Goal: Task Accomplishment & Management: Complete application form

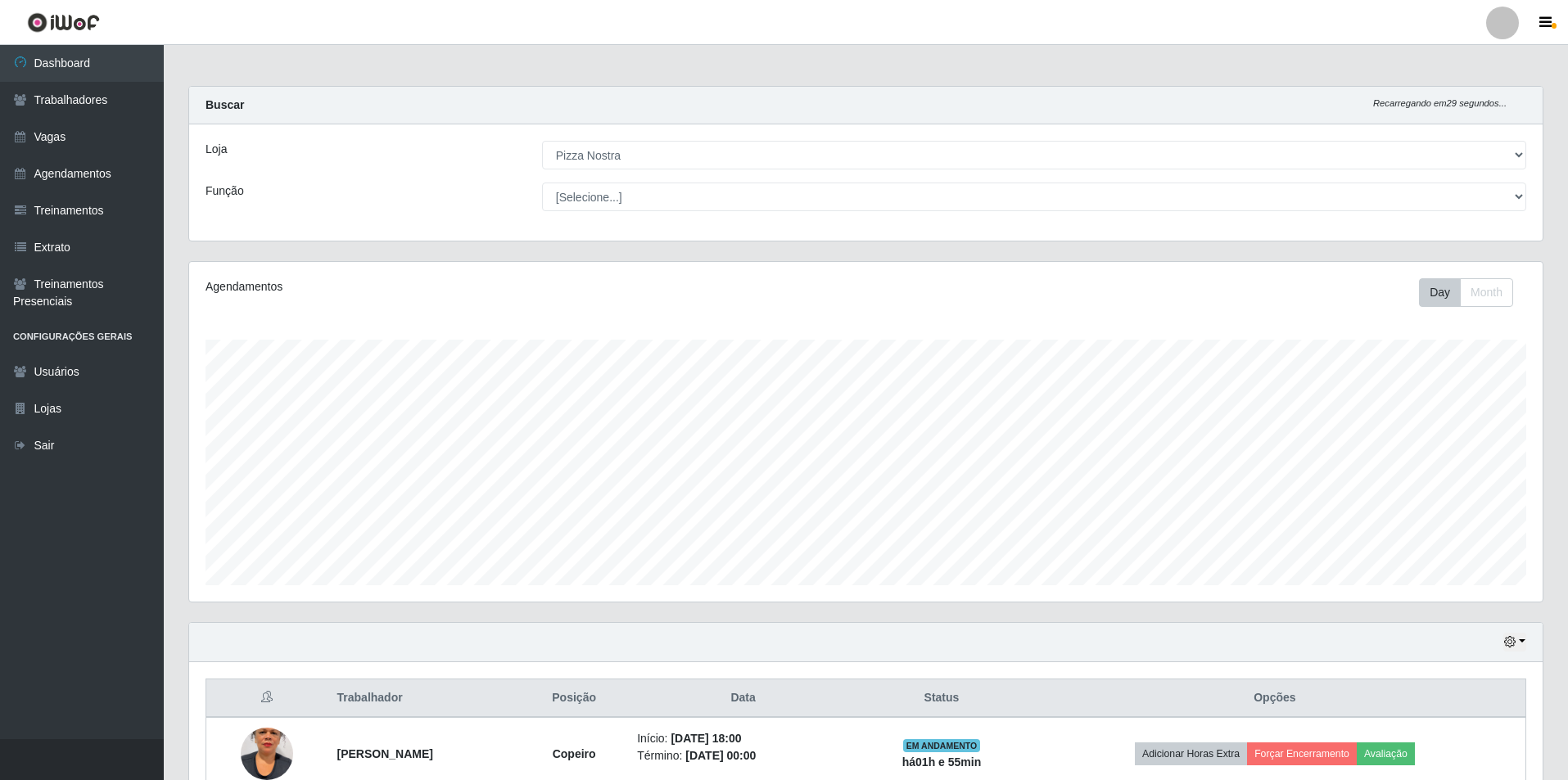
select select "337"
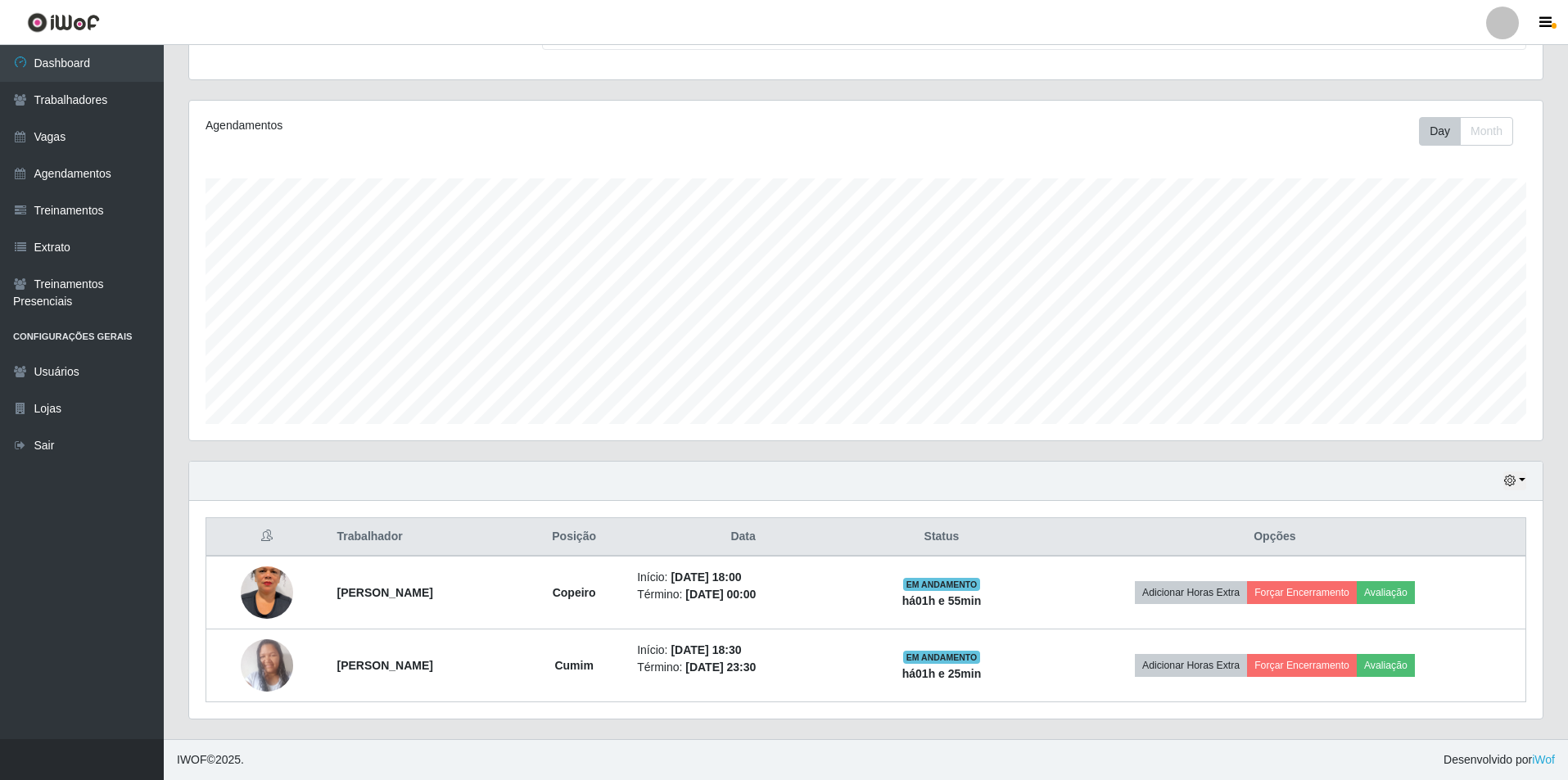
scroll to position [340, 1353]
click at [1128, 130] on div "Day Month" at bounding box center [1146, 131] width 784 height 29
click at [65, 154] on link "Vagas" at bounding box center [82, 137] width 163 height 37
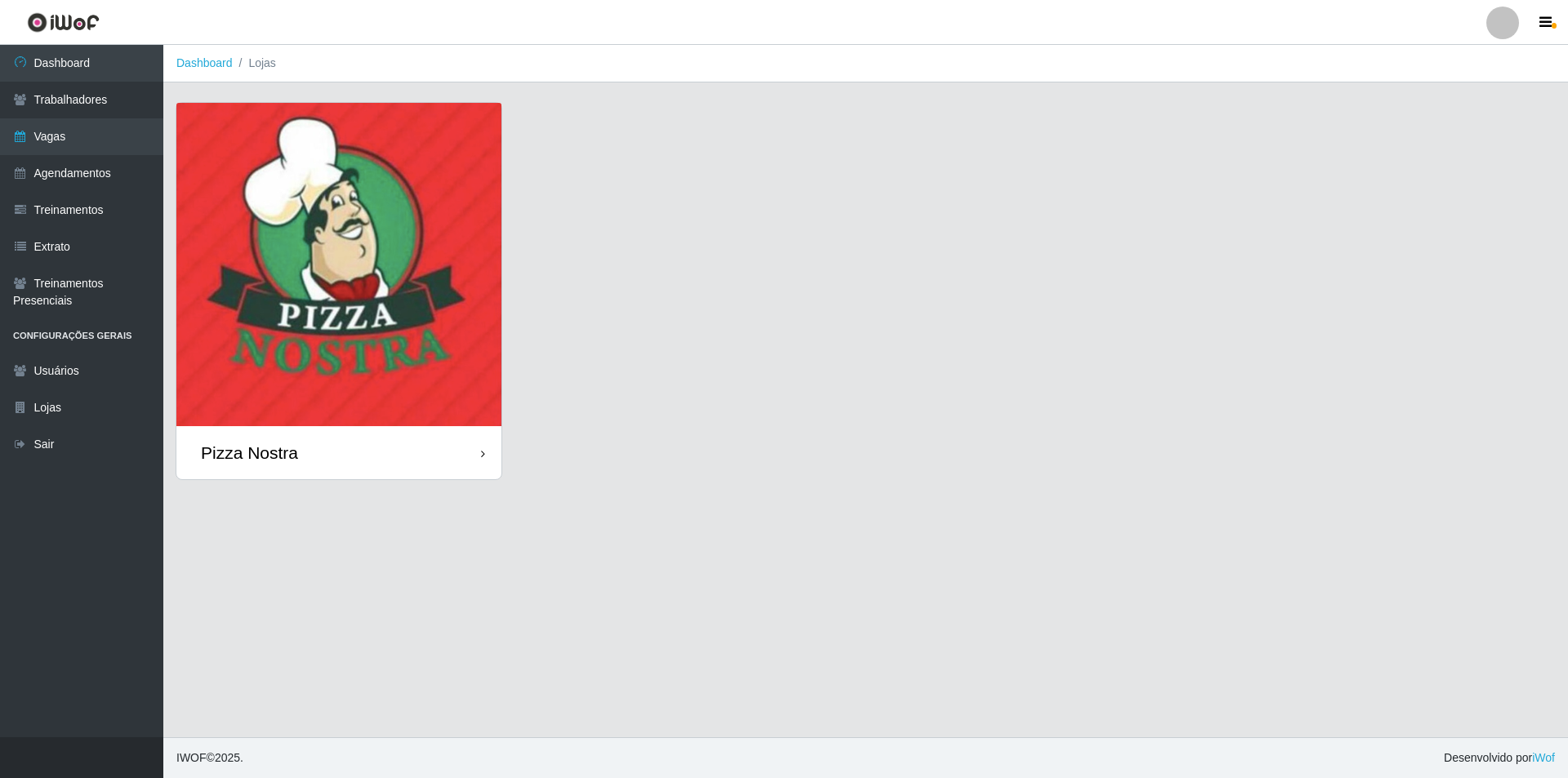
click at [317, 188] on img at bounding box center [338, 265] width 325 height 324
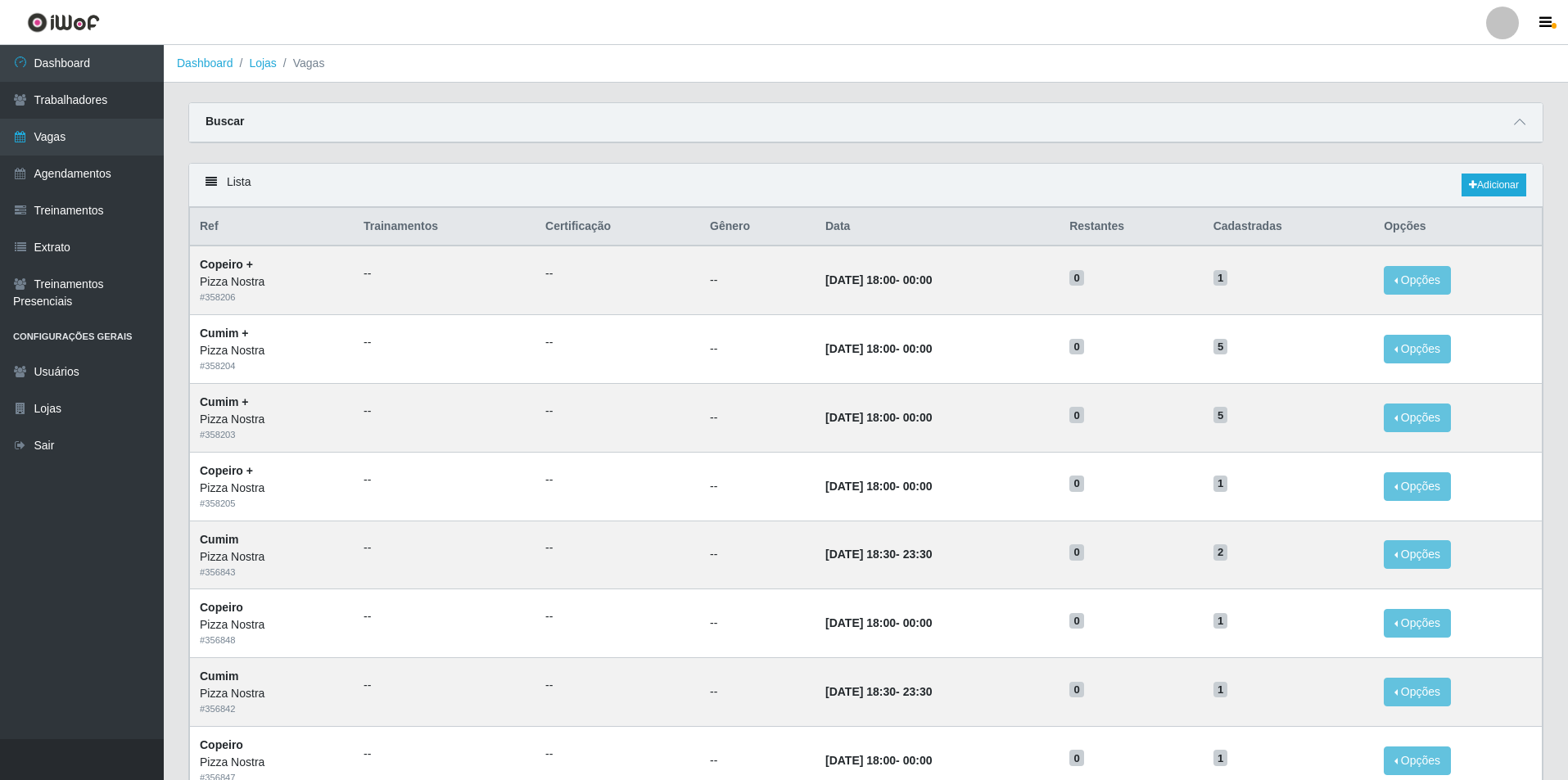
click at [838, 96] on main "Dashboard Lojas Vagas Carregando... Buscar Início em Término em Função [Selecio…" at bounding box center [865, 696] width 1405 height 1301
click at [1532, 178] on div "Lista Adicionar" at bounding box center [865, 185] width 1353 height 43
click at [1512, 183] on link "Adicionar" at bounding box center [1493, 185] width 64 height 23
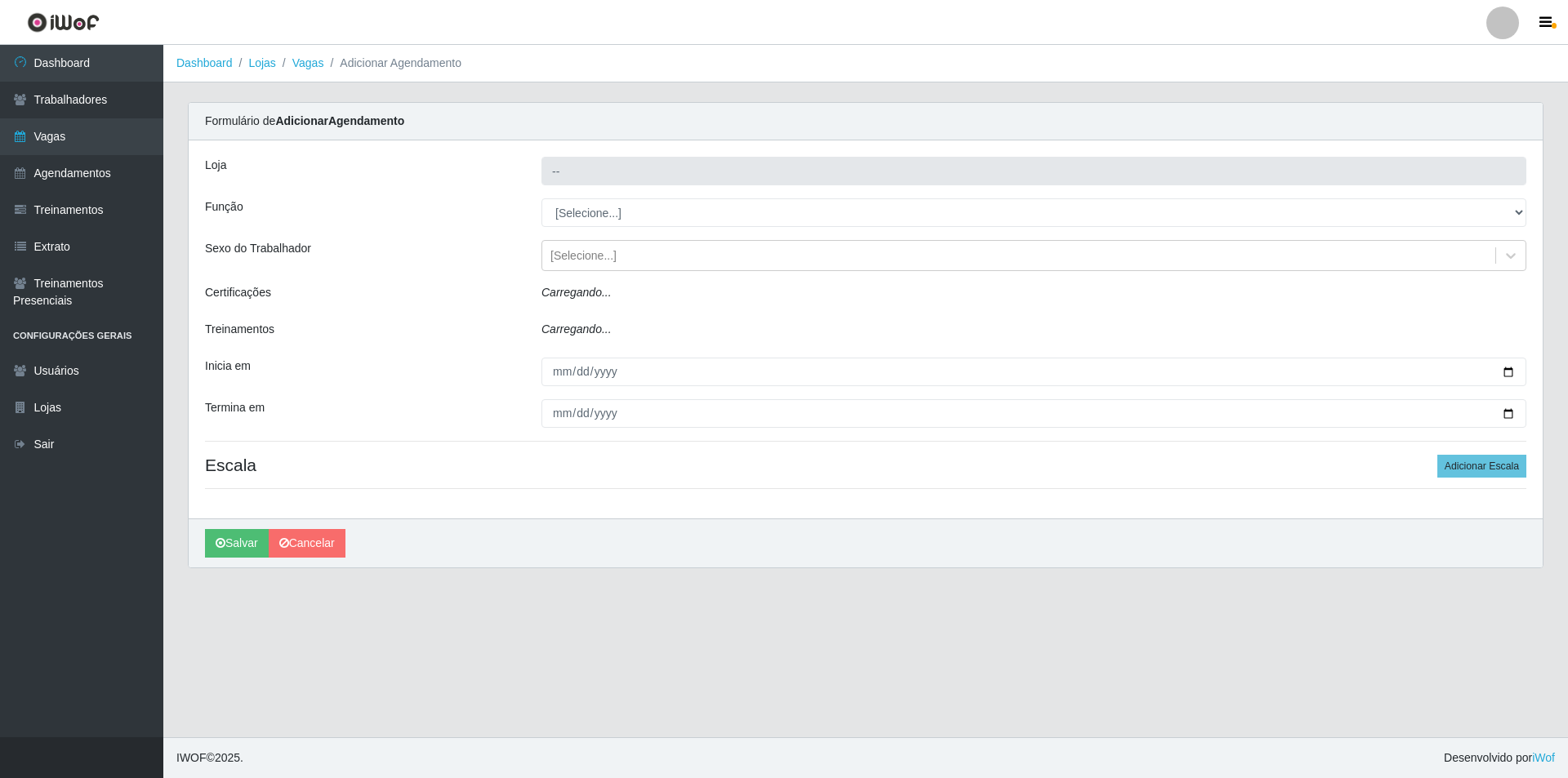
type input "Pizza Nostra"
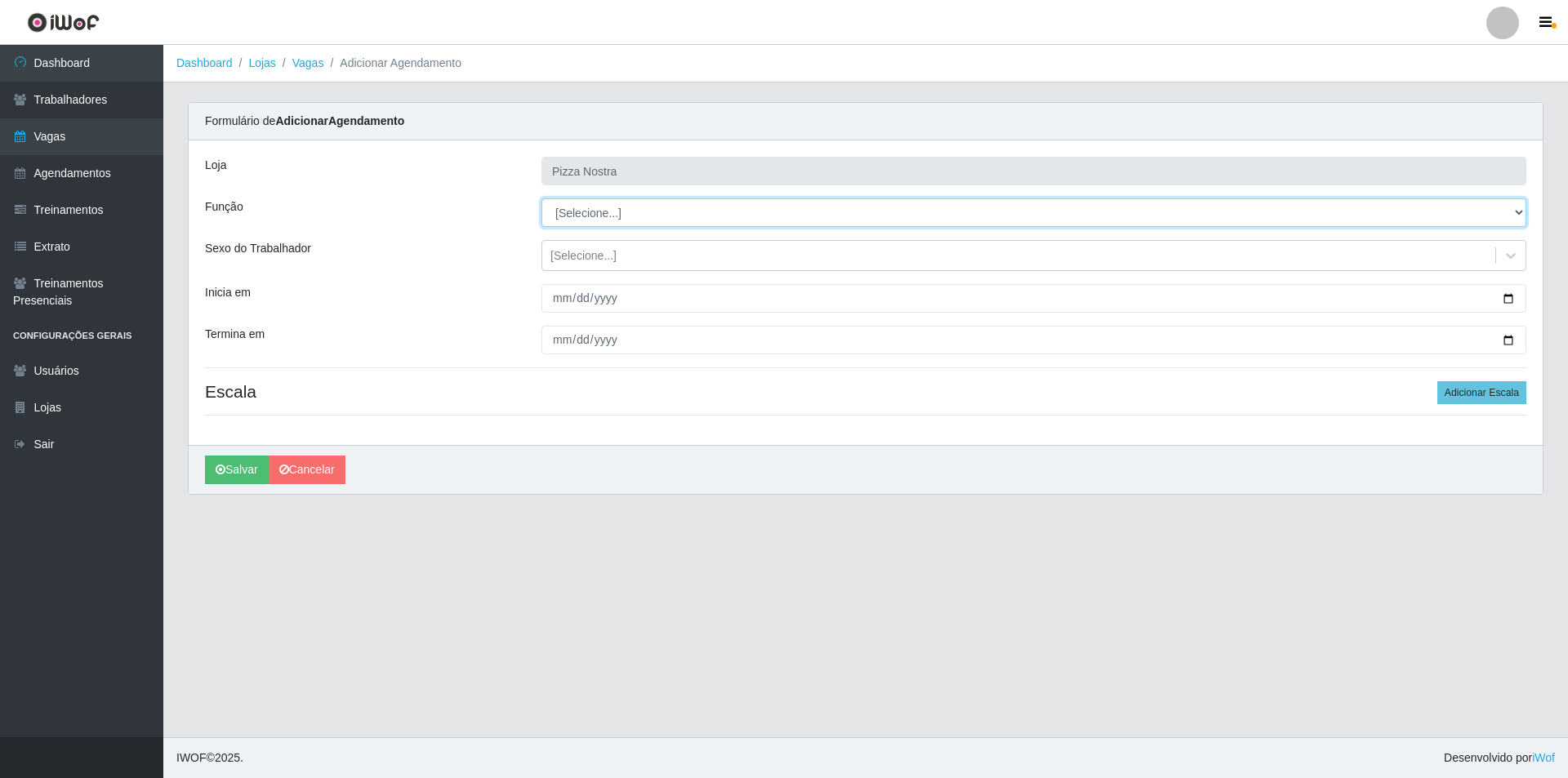
click at [727, 218] on select "[Selecione...] ASG ASG + ASG ++ Auxiliar de Cozinha Auxiliar de Cozinha + Auxil…" at bounding box center [1033, 212] width 984 height 29
select select "17"
click at [541, 199] on select "[Selecione...] ASG ASG + ASG ++ Auxiliar de Cozinha Auxiliar de Cozinha + Auxil…" at bounding box center [1033, 212] width 984 height 29
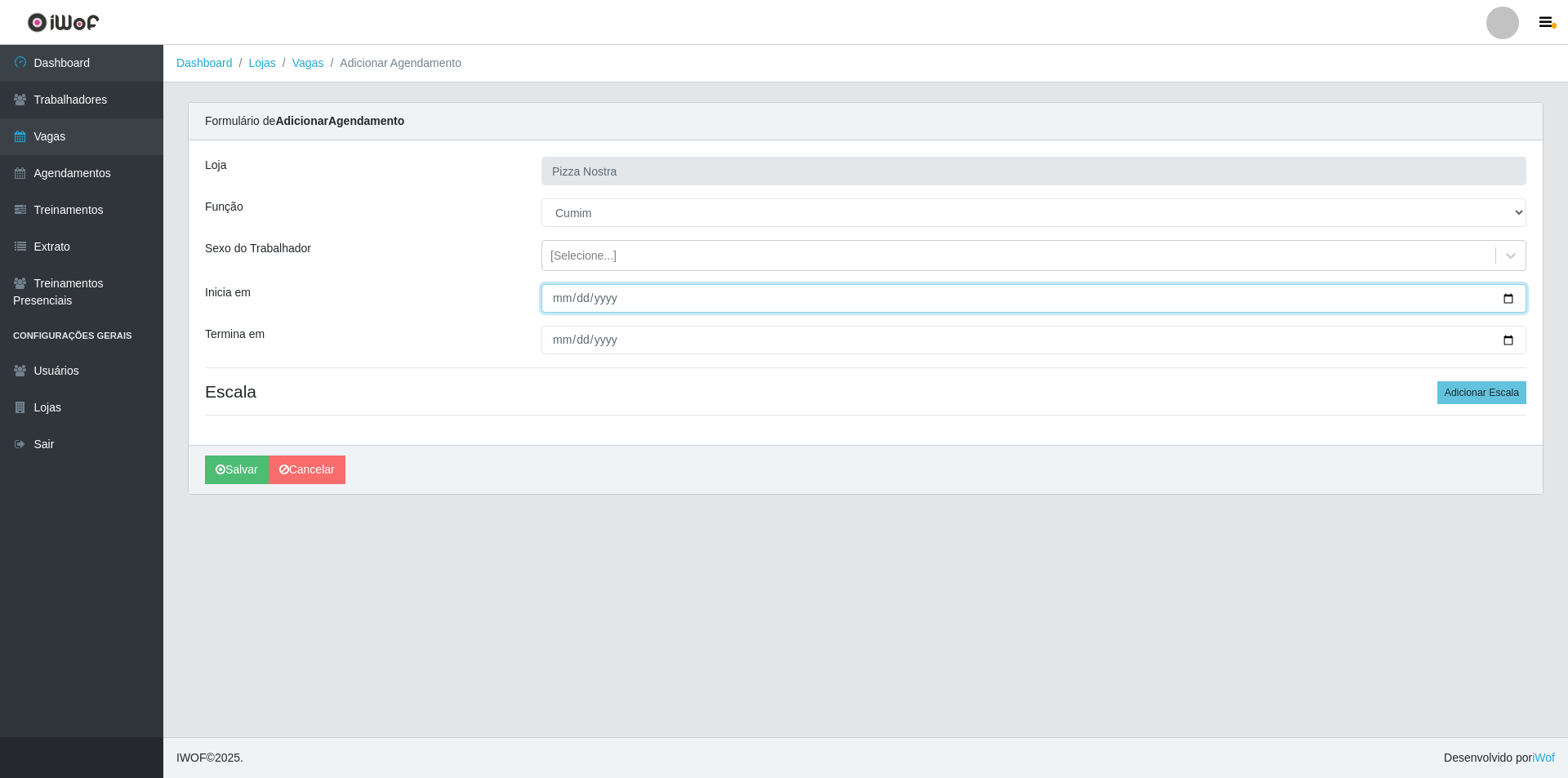
click at [553, 304] on input "Inicia em" at bounding box center [1033, 298] width 984 height 29
click at [581, 307] on input "Inicia em" at bounding box center [1033, 298] width 984 height 29
click at [579, 302] on input "Inicia em" at bounding box center [1033, 298] width 984 height 29
type input "[DATE]"
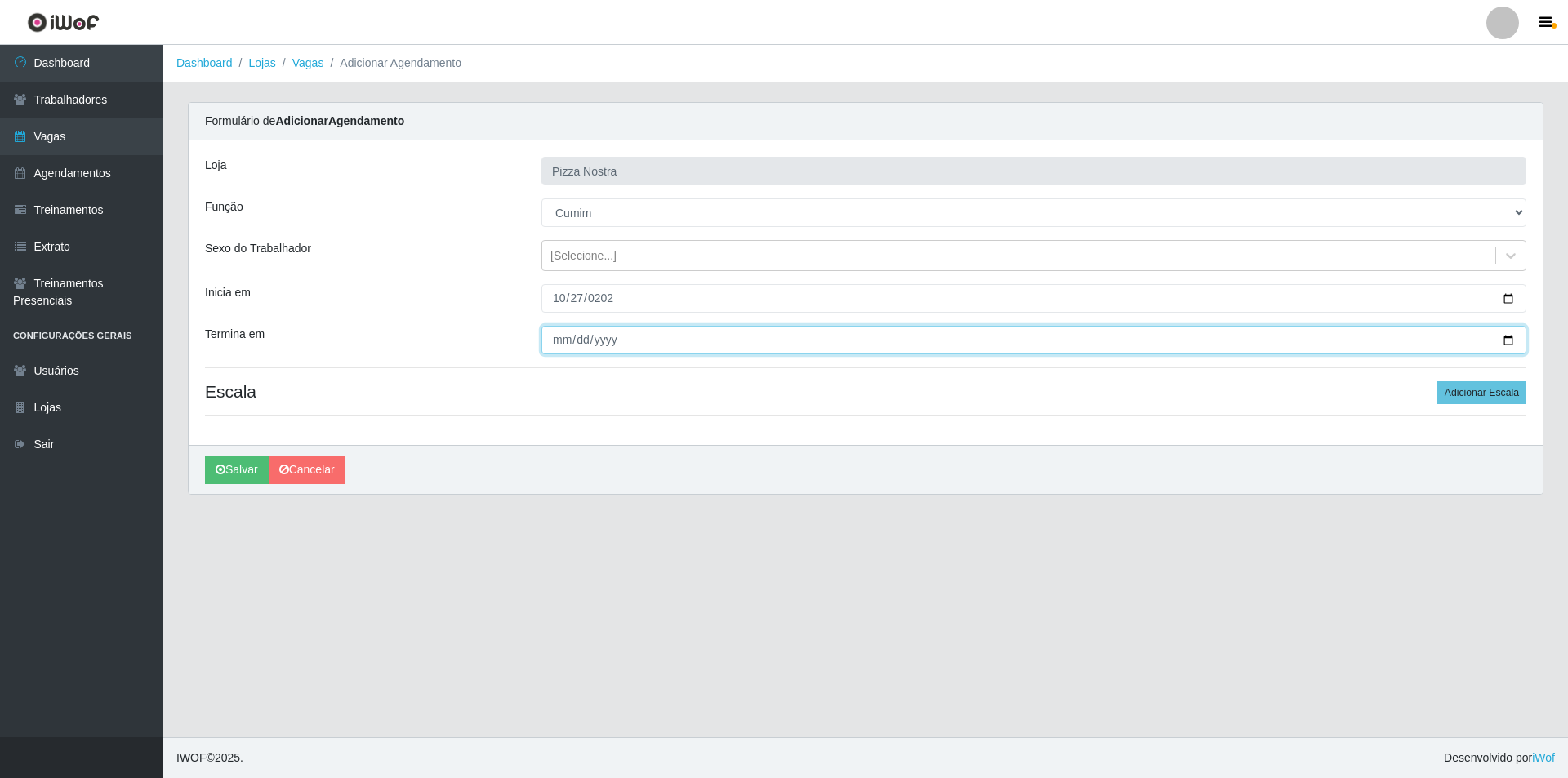
click at [558, 334] on input "Termina em" at bounding box center [1033, 340] width 984 height 29
type input "[DATE]"
click at [546, 551] on main "Dashboard Lojas Vagas Adicionar Agendamento Carregando... Formulário de Adicion…" at bounding box center [865, 391] width 1404 height 692
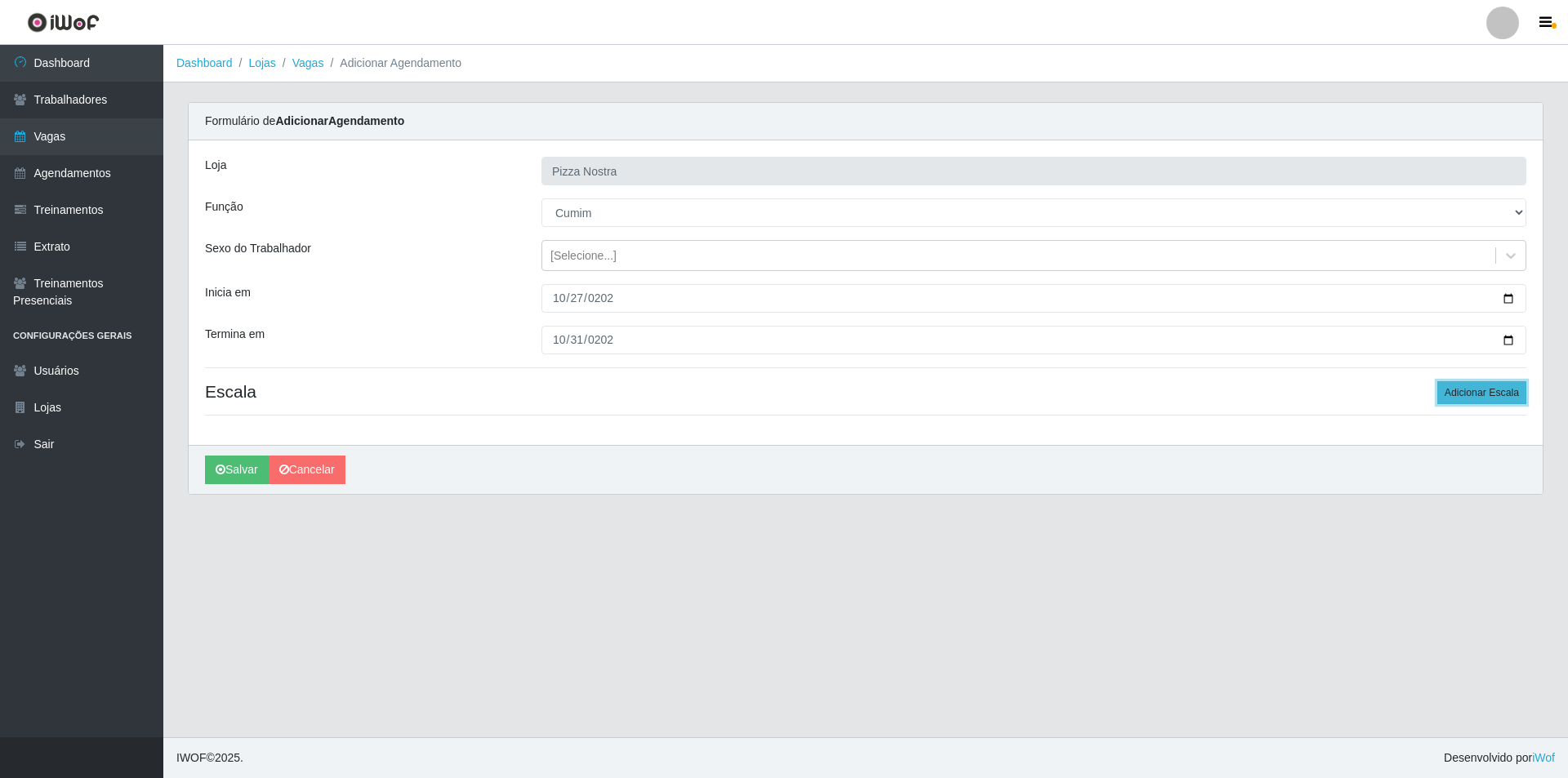
click at [1483, 389] on button "Adicionar Escala" at bounding box center [1481, 393] width 89 height 23
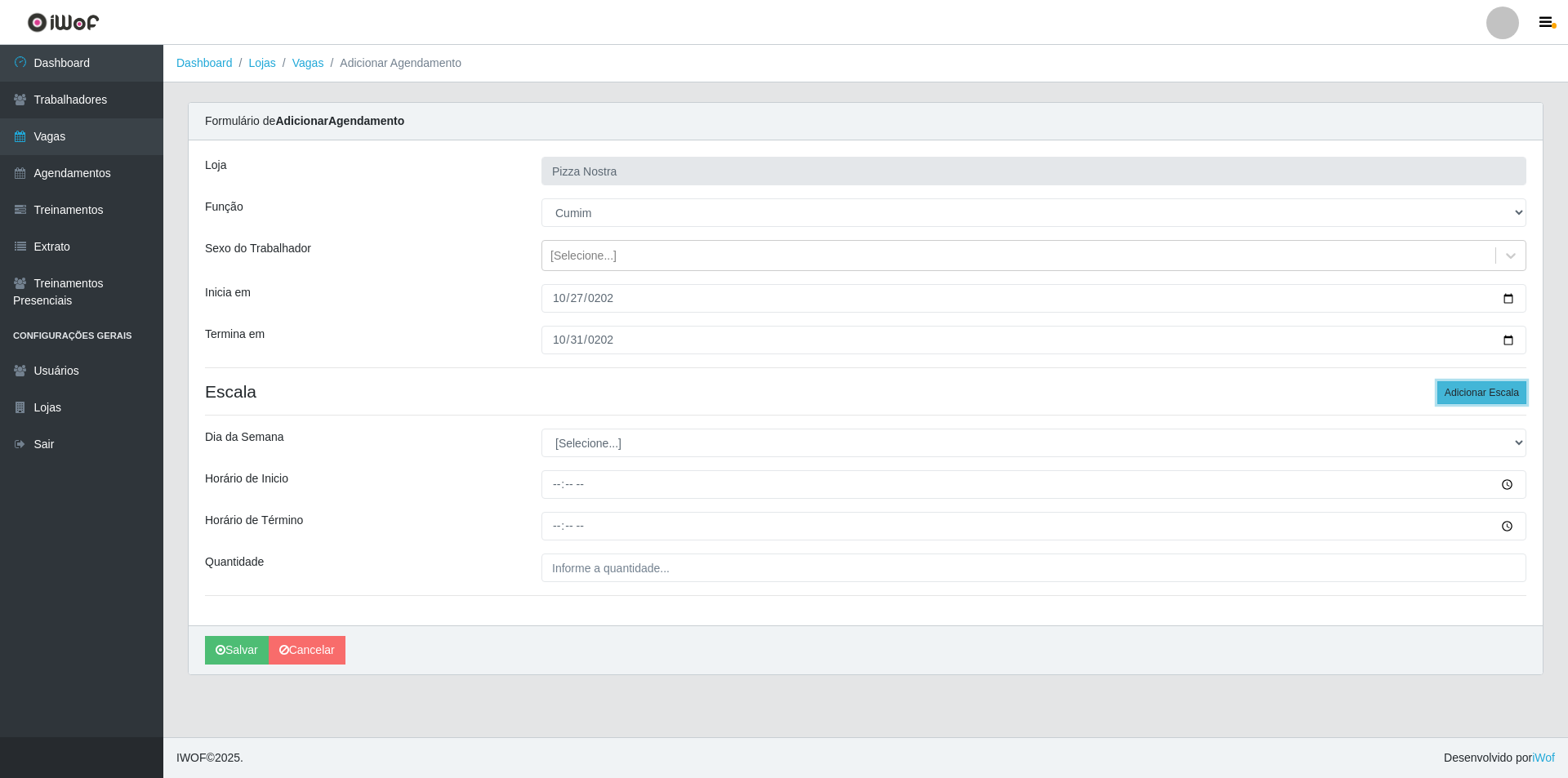
click at [1484, 389] on button "Adicionar Escala" at bounding box center [1481, 393] width 89 height 23
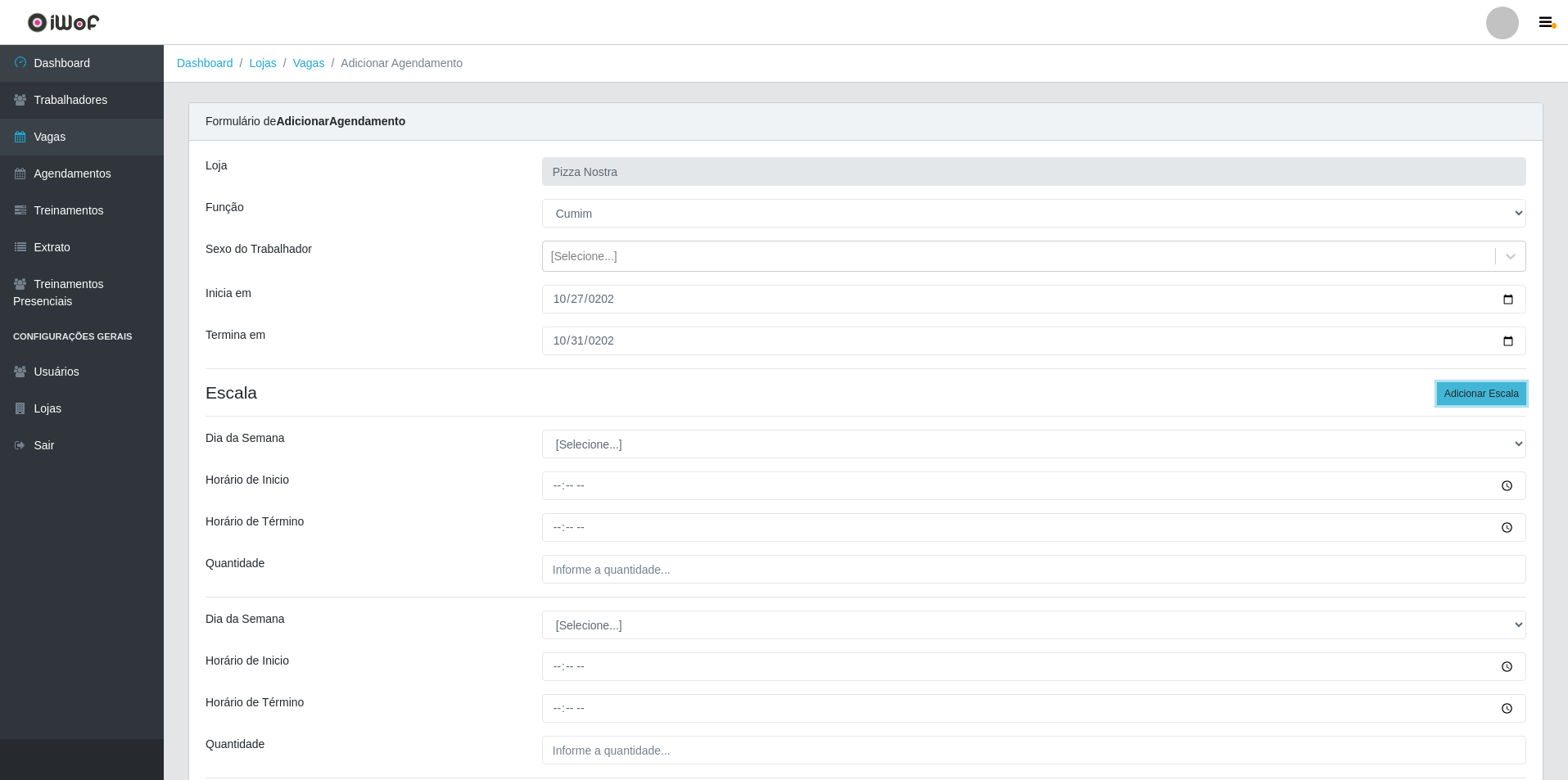
click at [1488, 390] on button "Adicionar Escala" at bounding box center [1481, 394] width 90 height 23
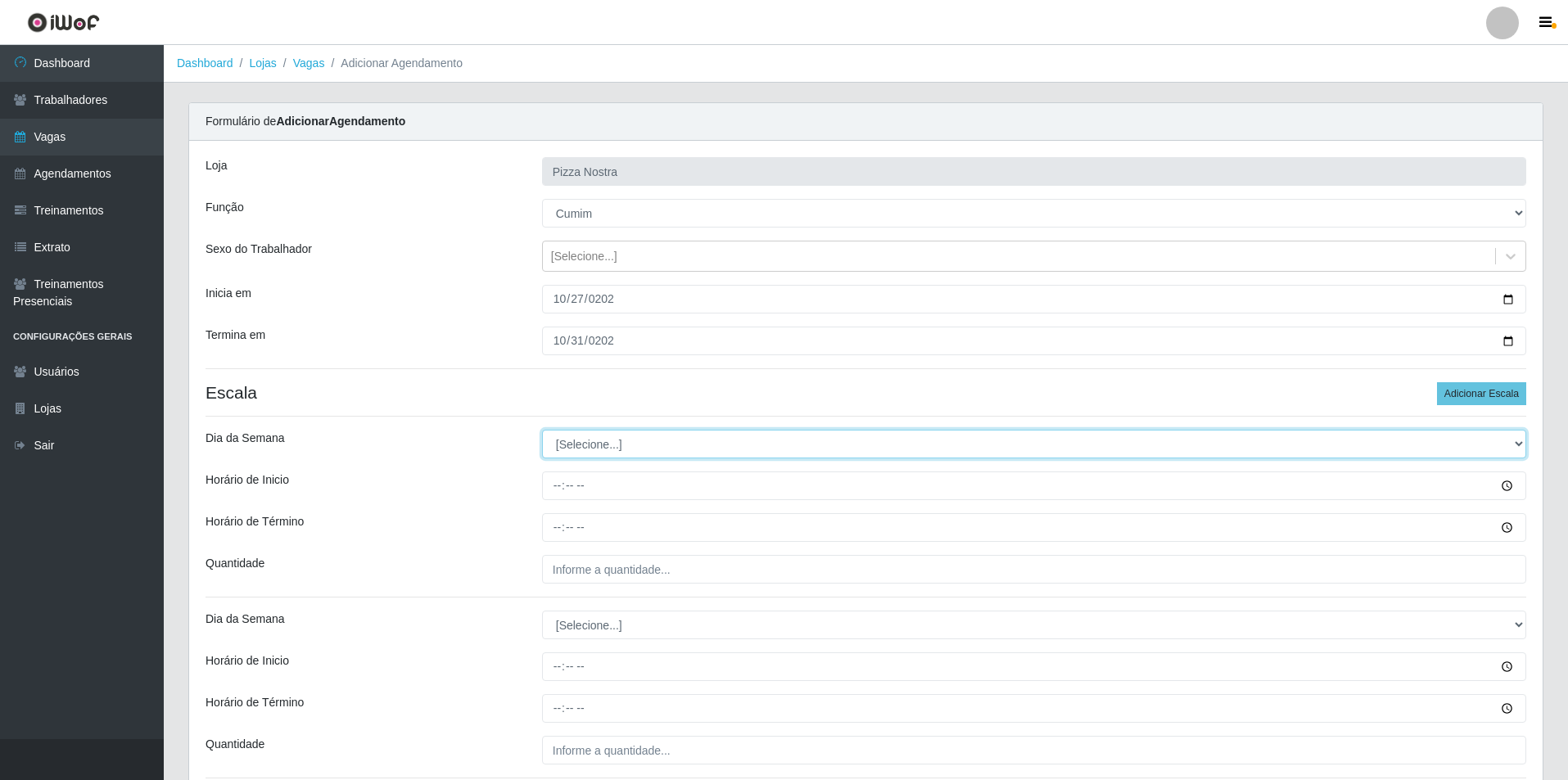
click at [577, 439] on select "[Selecione...] Segunda Terça Quarta Quinta Sexta Sábado Domingo" at bounding box center [1034, 443] width 984 height 29
select select "1"
click at [542, 430] on select "[Selecione...] Segunda Terça Quarta Quinta Sexta Sábado Domingo" at bounding box center [1034, 443] width 984 height 29
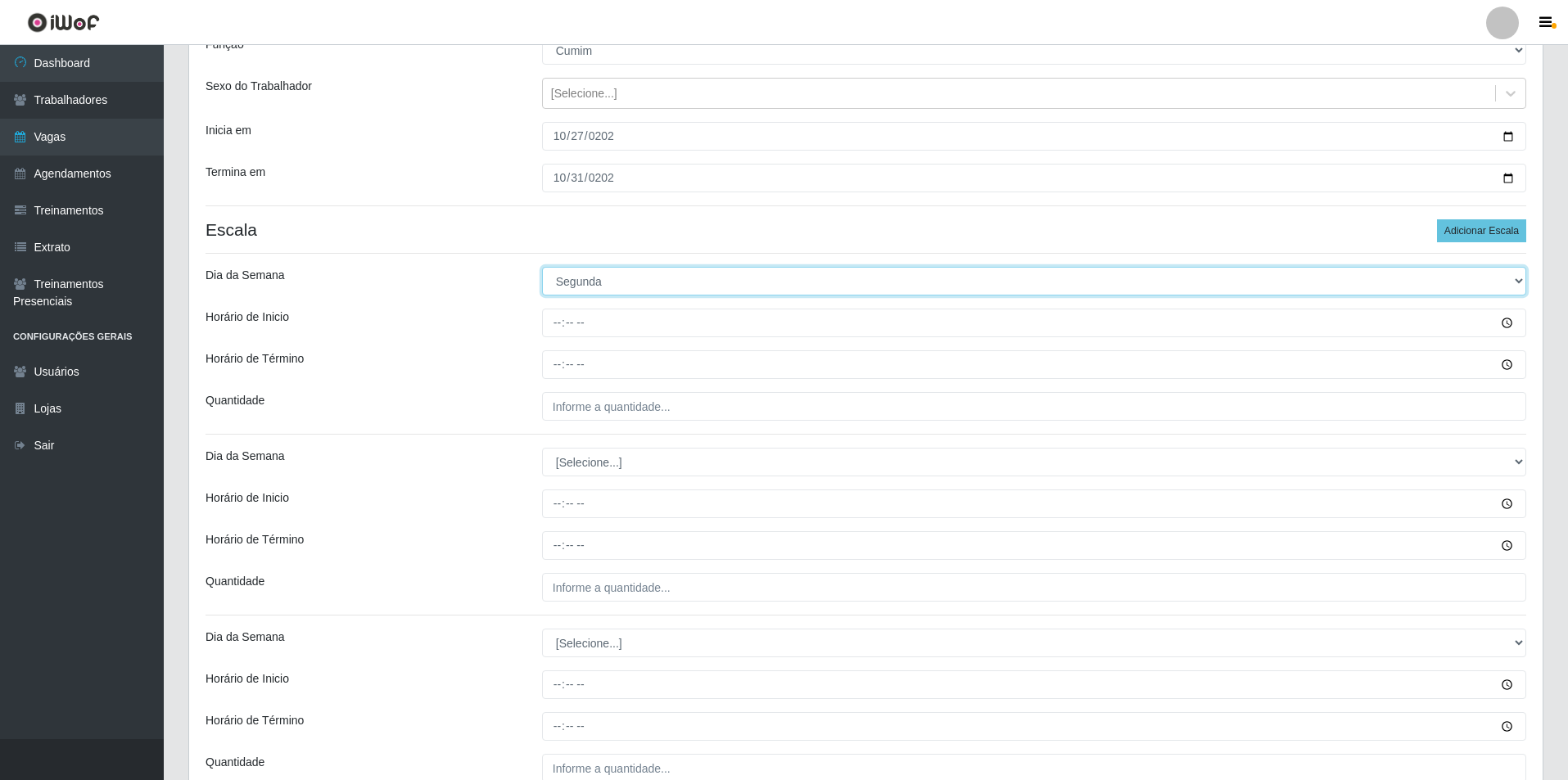
scroll to position [163, 0]
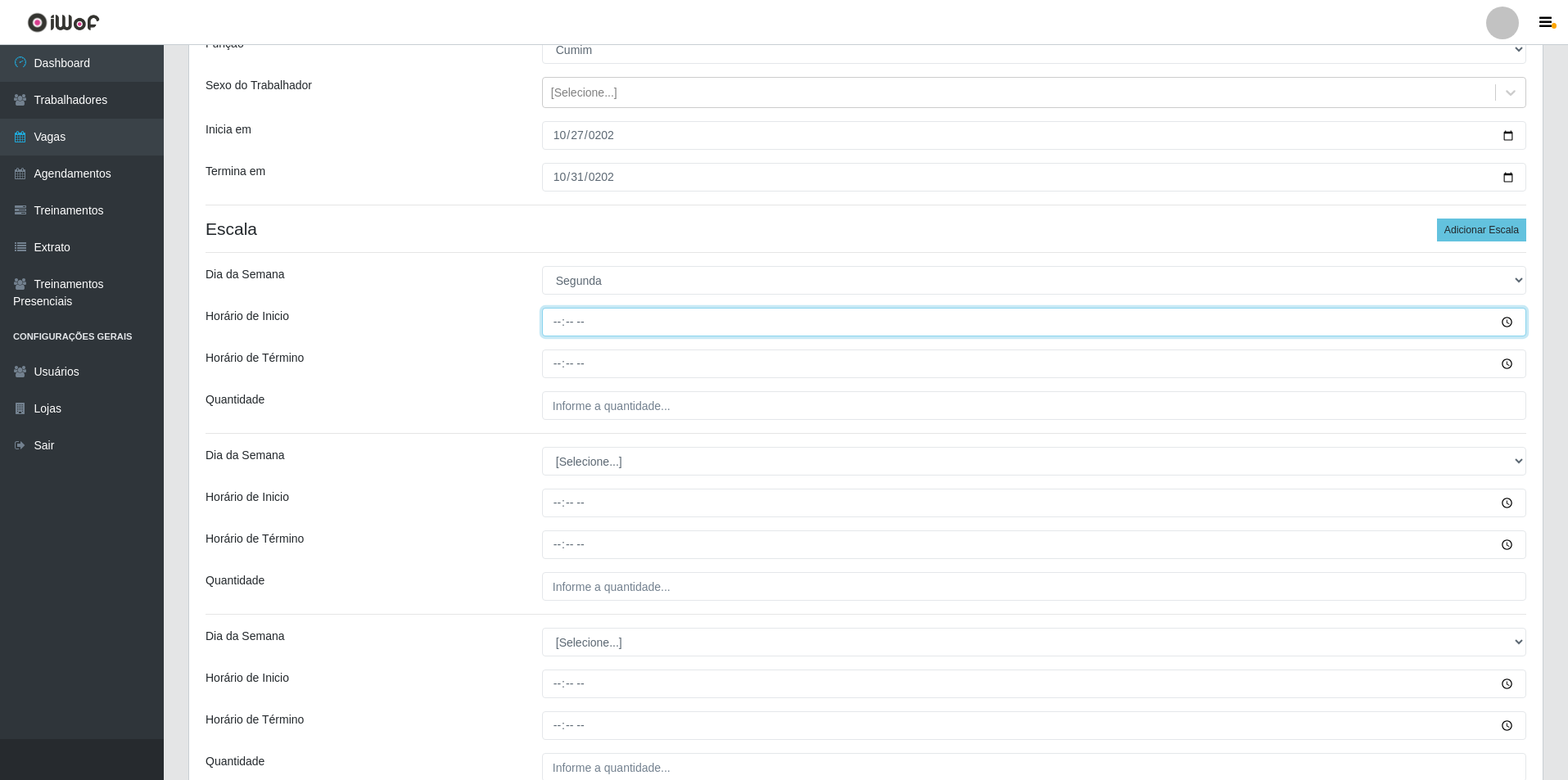
click at [558, 337] on input "Horário de Inicio" at bounding box center [1034, 322] width 984 height 29
type input "18:30"
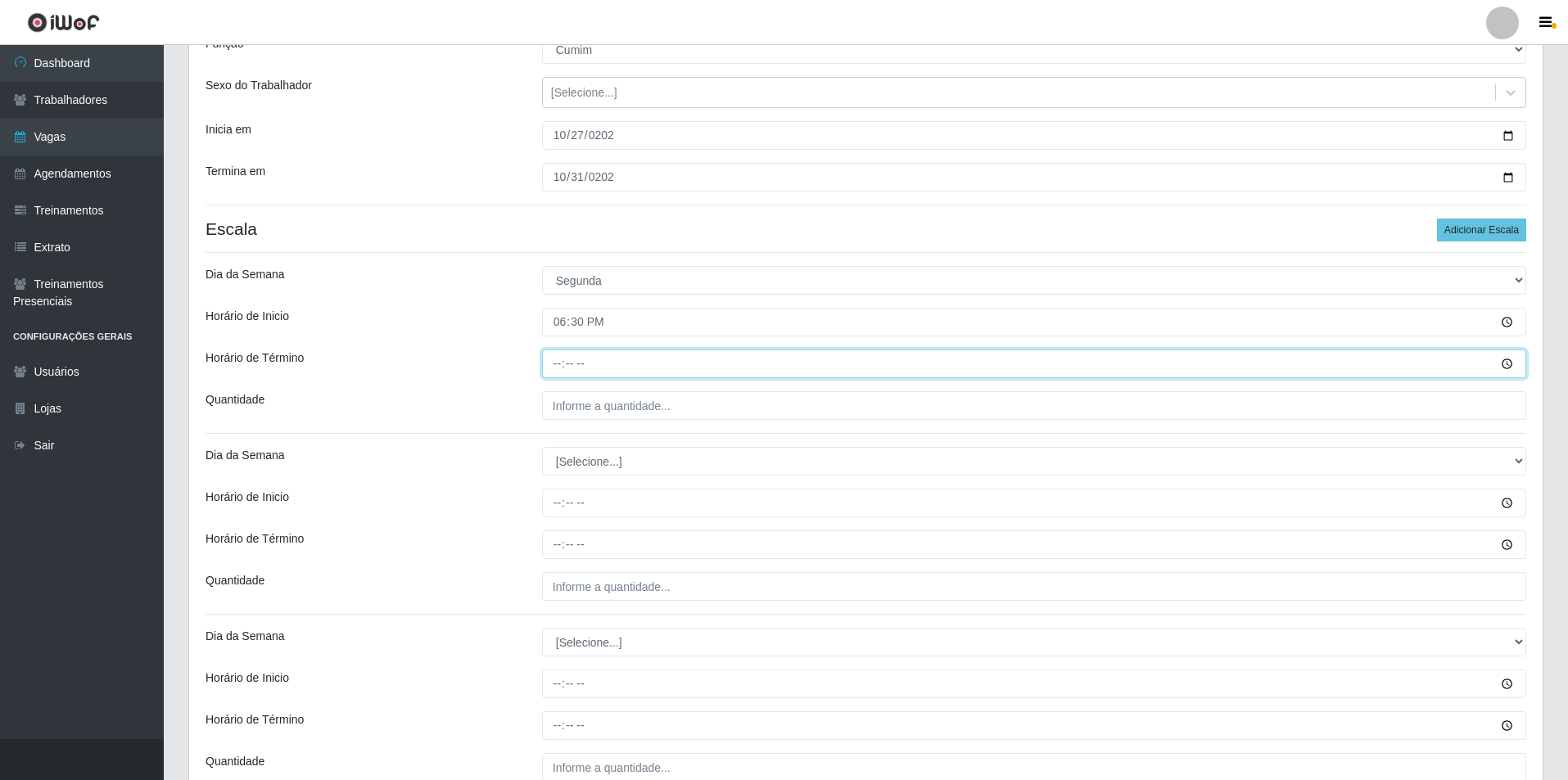
click at [559, 377] on input "Horário de Término" at bounding box center [1034, 363] width 984 height 29
type input "23:30"
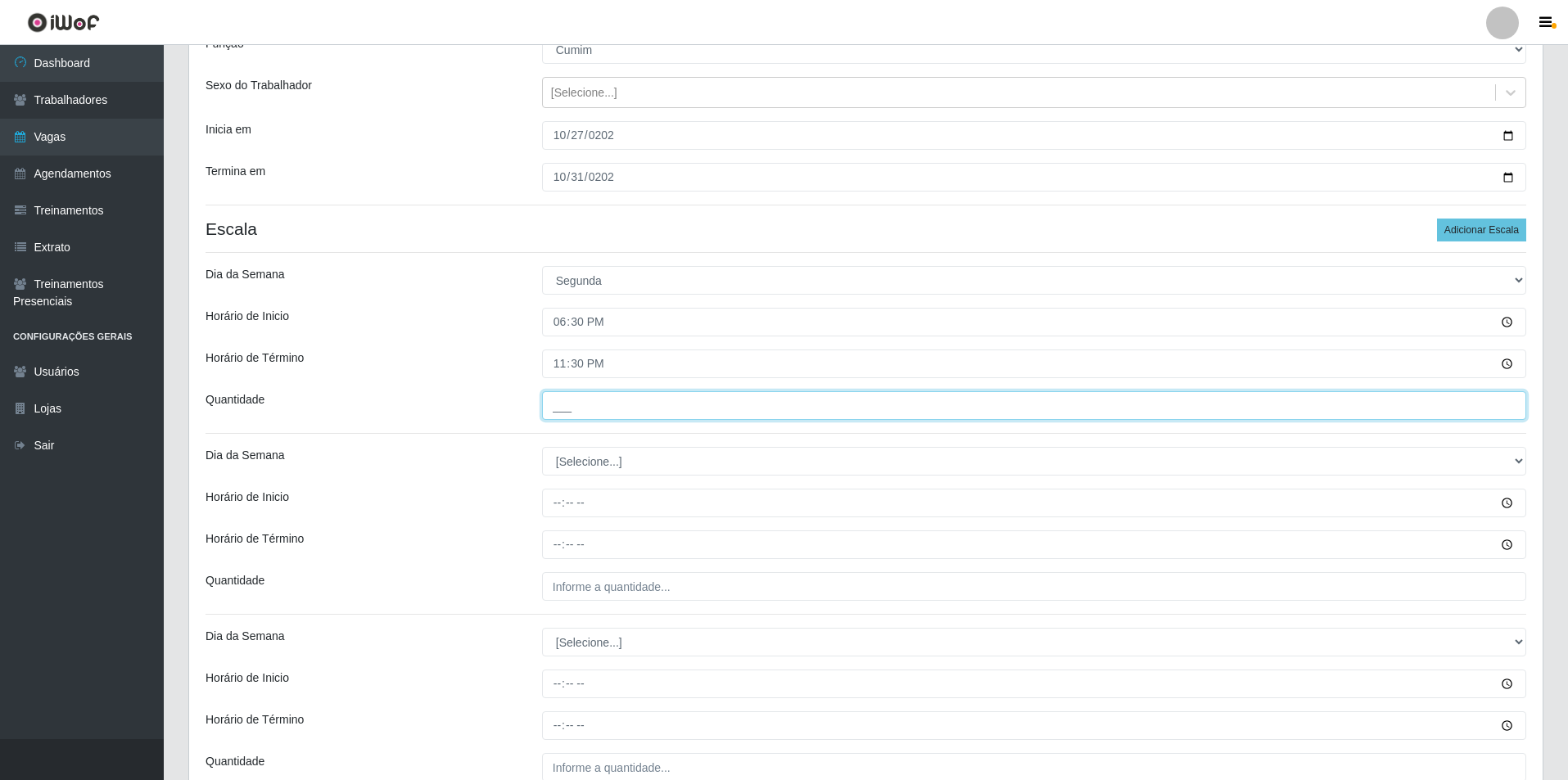
click at [570, 418] on input "___" at bounding box center [1034, 405] width 984 height 29
type input "1__"
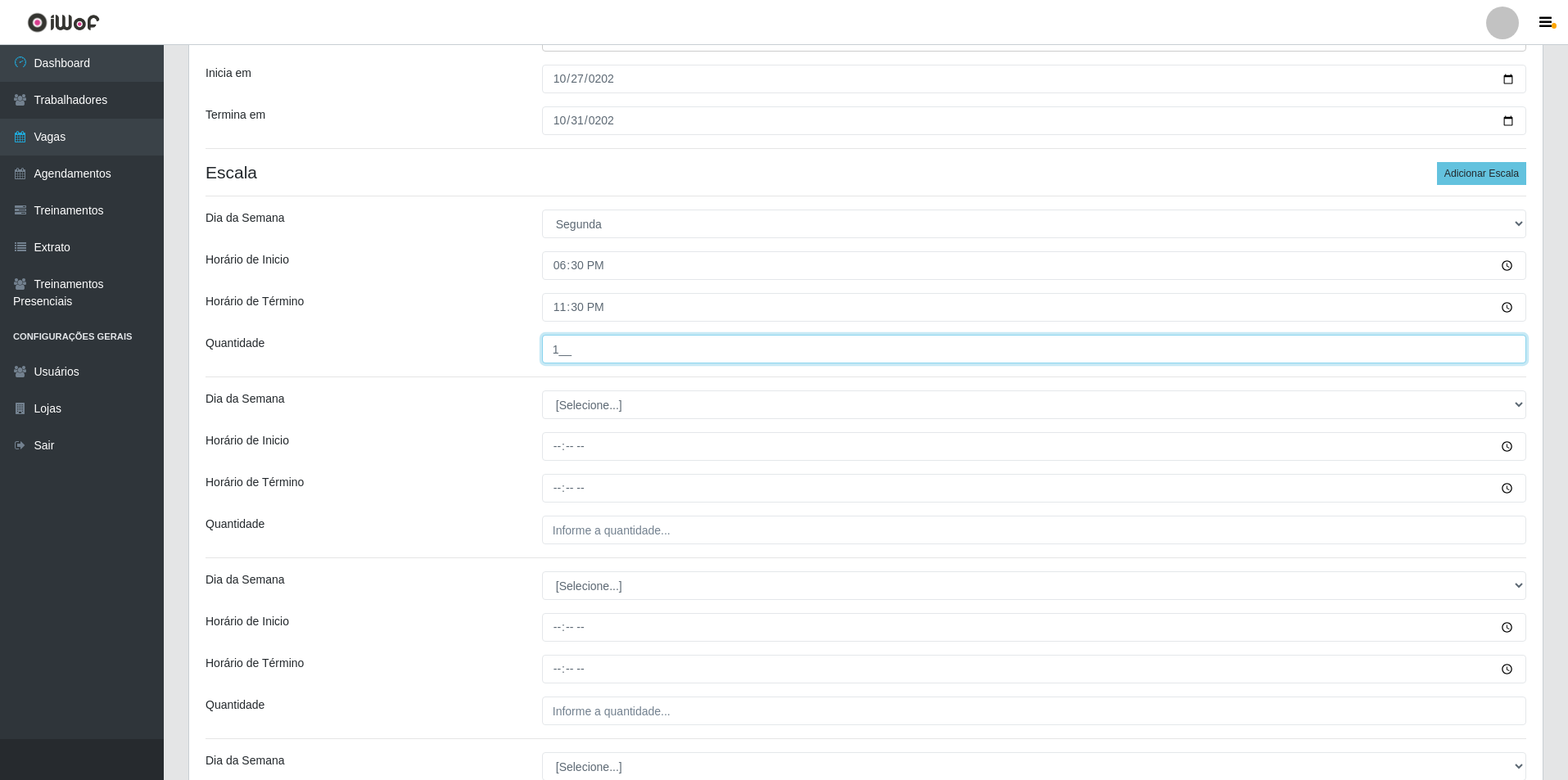
scroll to position [245, 0]
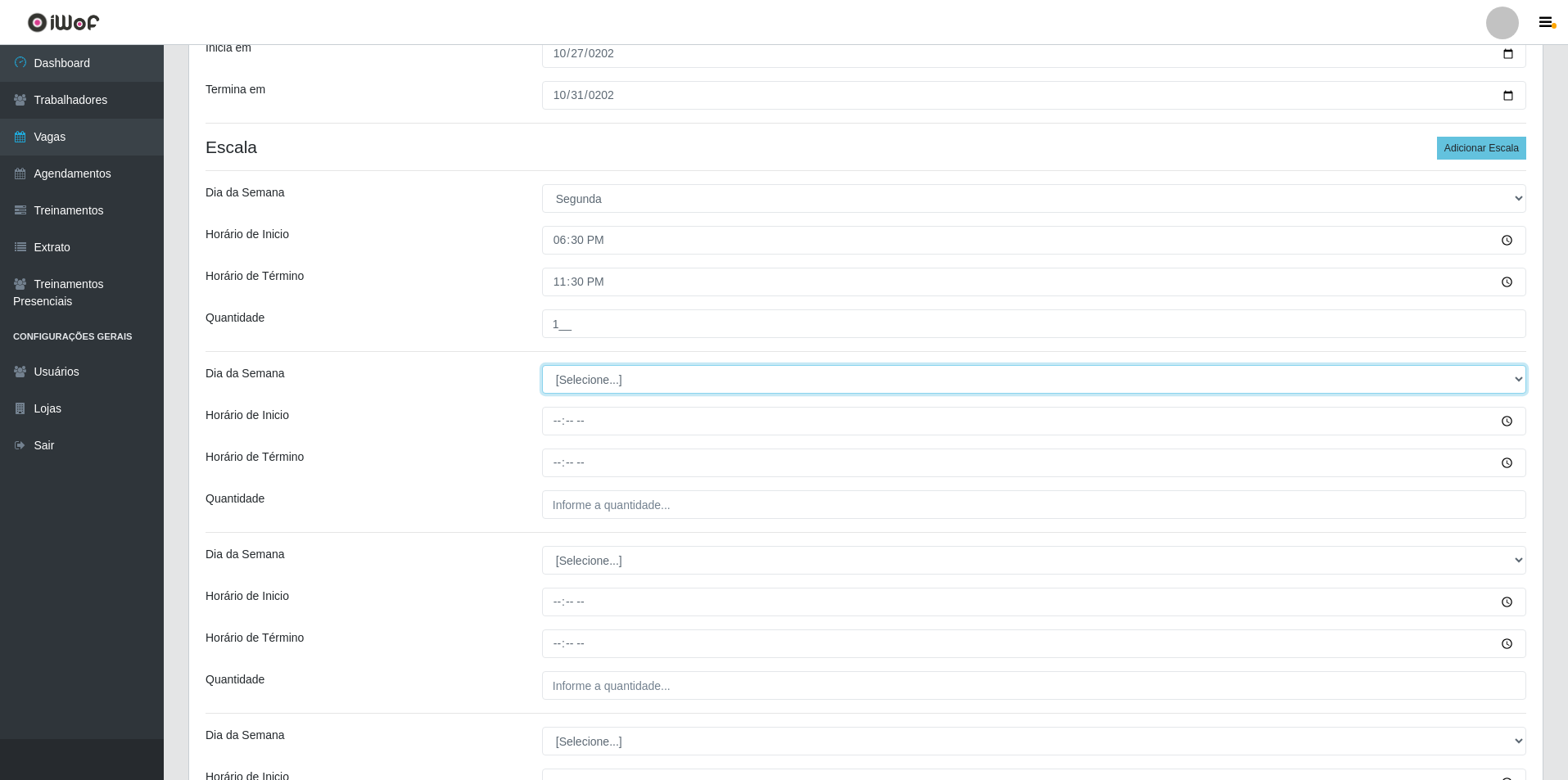
click at [582, 377] on select "[Selecione...] Segunda Terça Quarta Quinta Sexta Sábado Domingo" at bounding box center [1034, 379] width 984 height 29
select select "2"
click at [542, 365] on select "[Selecione...] Segunda Terça Quarta Quinta Sexta Sábado Domingo" at bounding box center [1034, 379] width 984 height 29
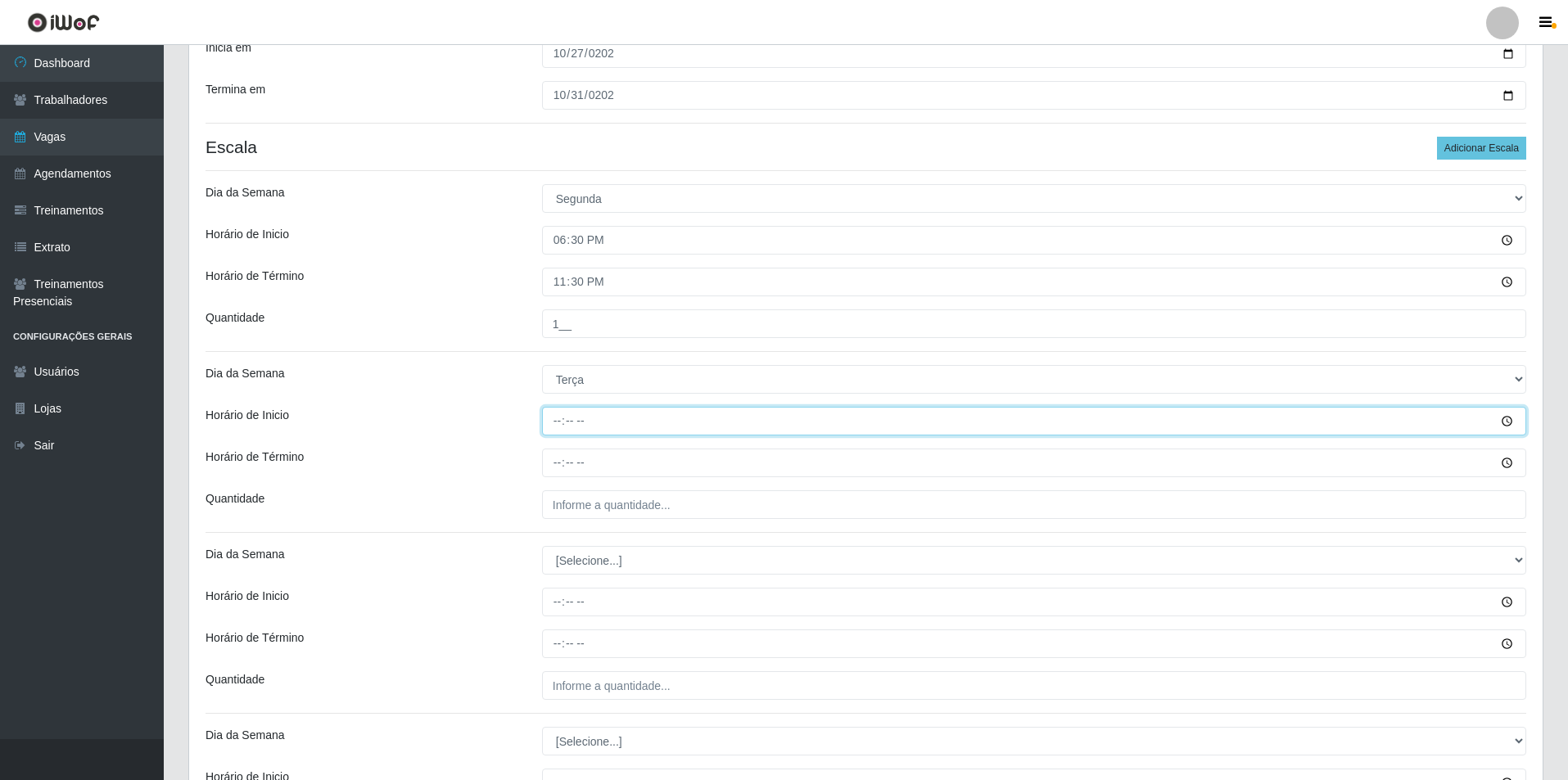
click at [559, 431] on input "Horário de Inicio" at bounding box center [1034, 421] width 984 height 29
type input "18:30"
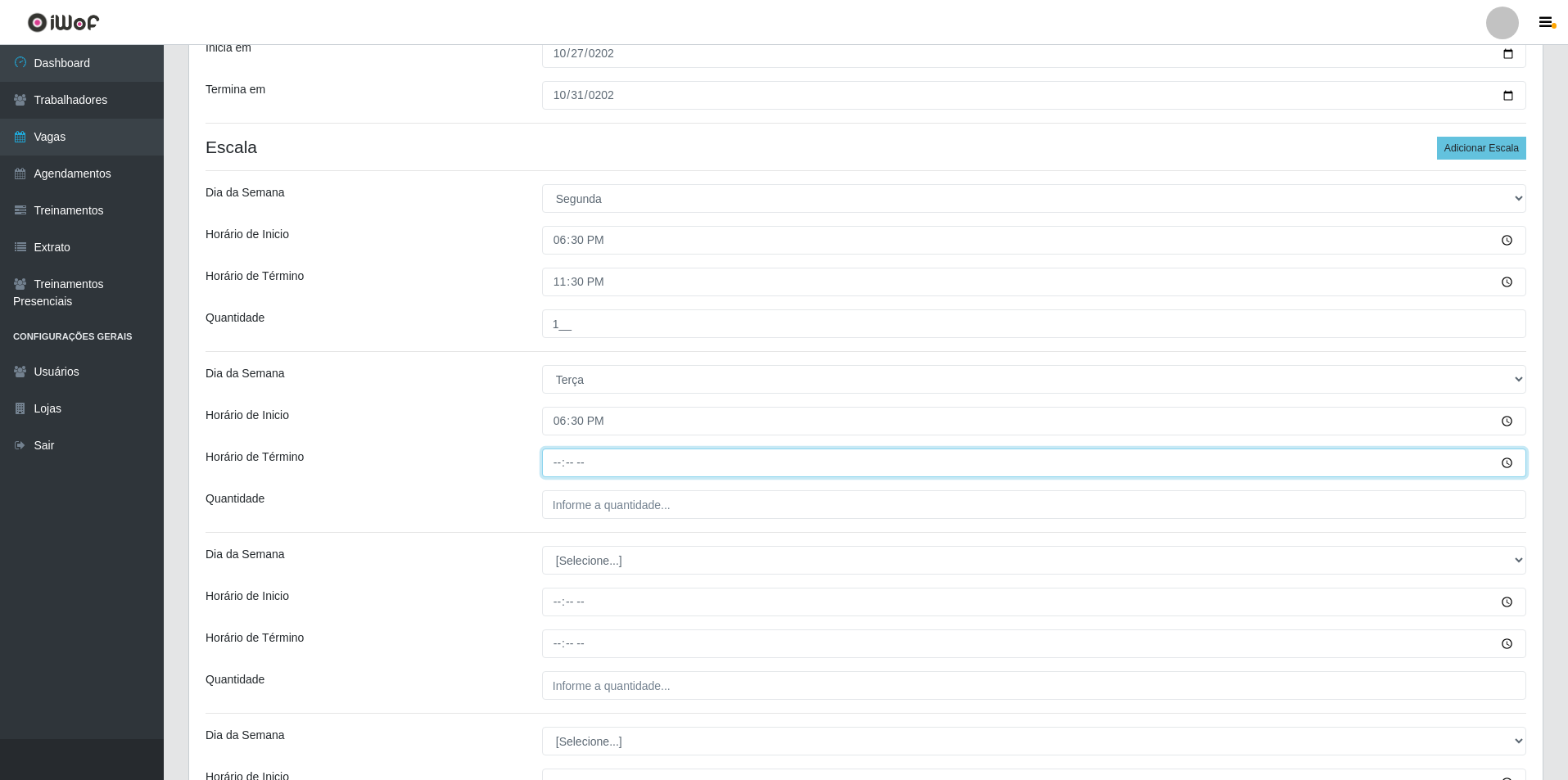
click at [558, 454] on input "Horário de Término" at bounding box center [1034, 463] width 984 height 29
type input "23:30"
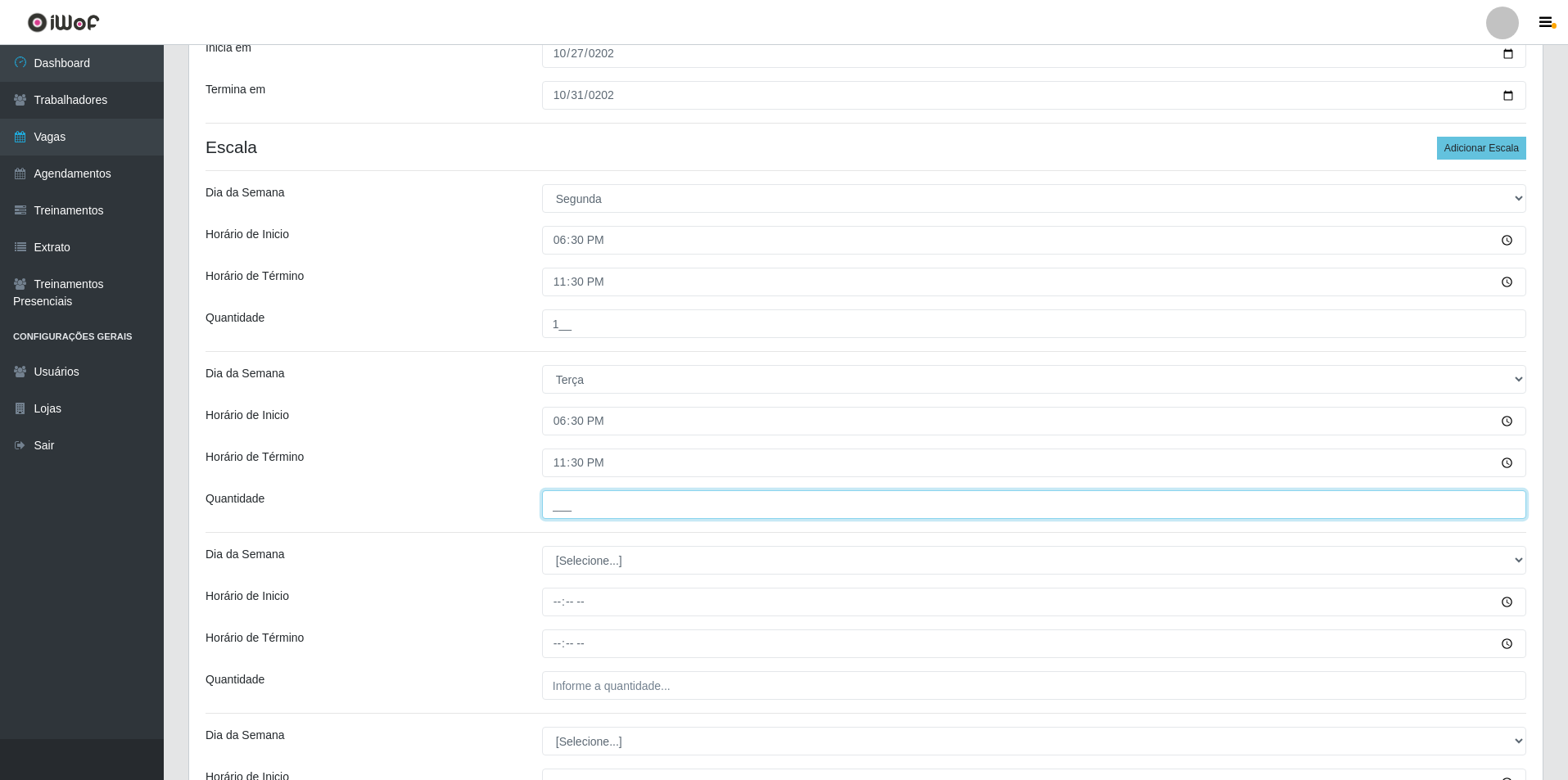
click at [576, 504] on input "___" at bounding box center [1034, 504] width 984 height 29
type input "1__"
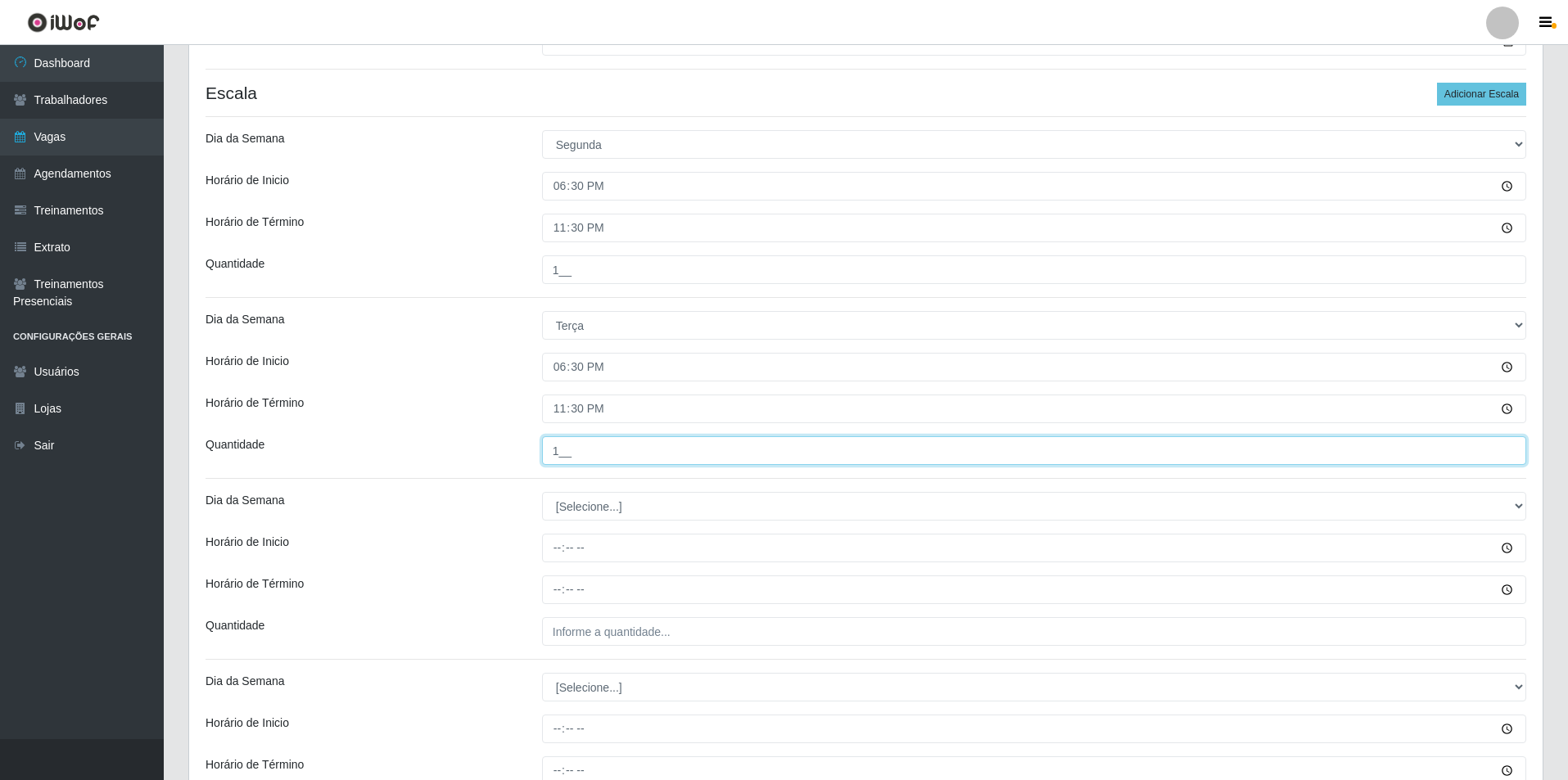
scroll to position [410, 0]
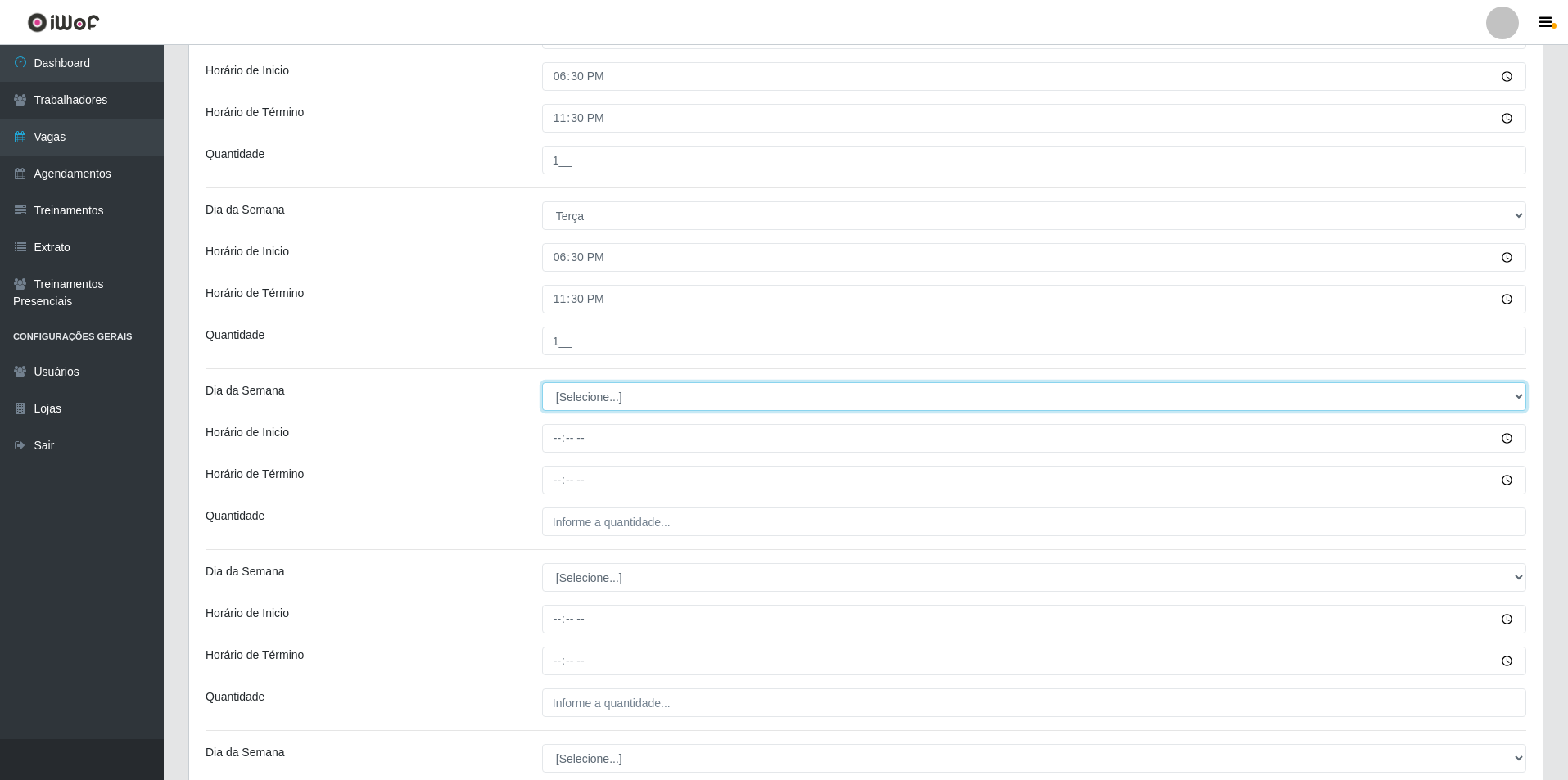
click at [595, 393] on select "[Selecione...] Segunda Terça Quarta Quinta Sexta Sábado Domingo" at bounding box center [1034, 397] width 984 height 29
select select "3"
click at [542, 383] on select "[Selecione...] Segunda Terça Quarta Quinta Sexta Sábado Domingo" at bounding box center [1034, 397] width 984 height 29
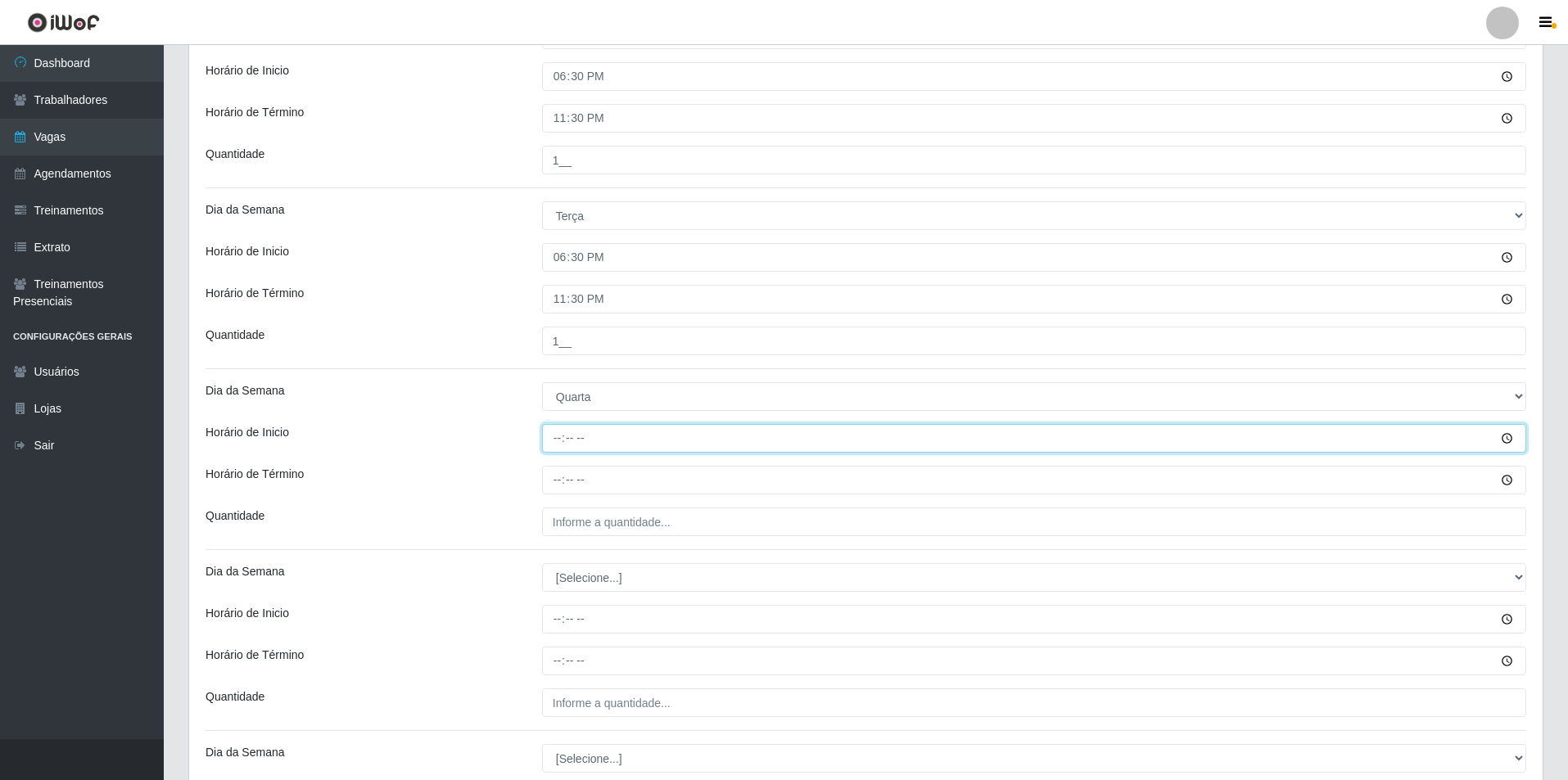
click at [556, 440] on input "Horário de Inicio" at bounding box center [1034, 438] width 984 height 29
type input "18:30"
click at [554, 485] on input "Horário de Término" at bounding box center [1034, 480] width 984 height 29
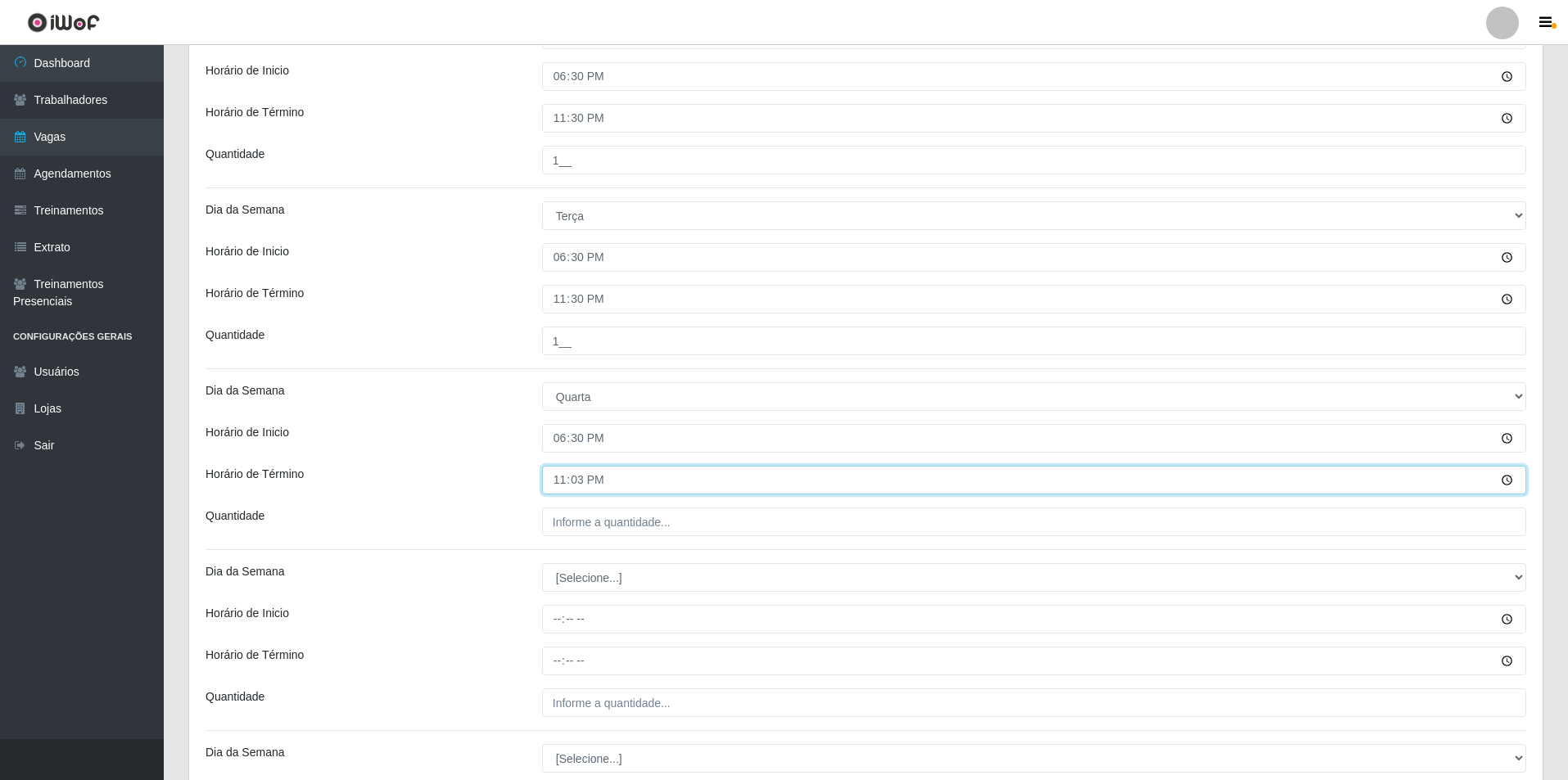
type input "23:30"
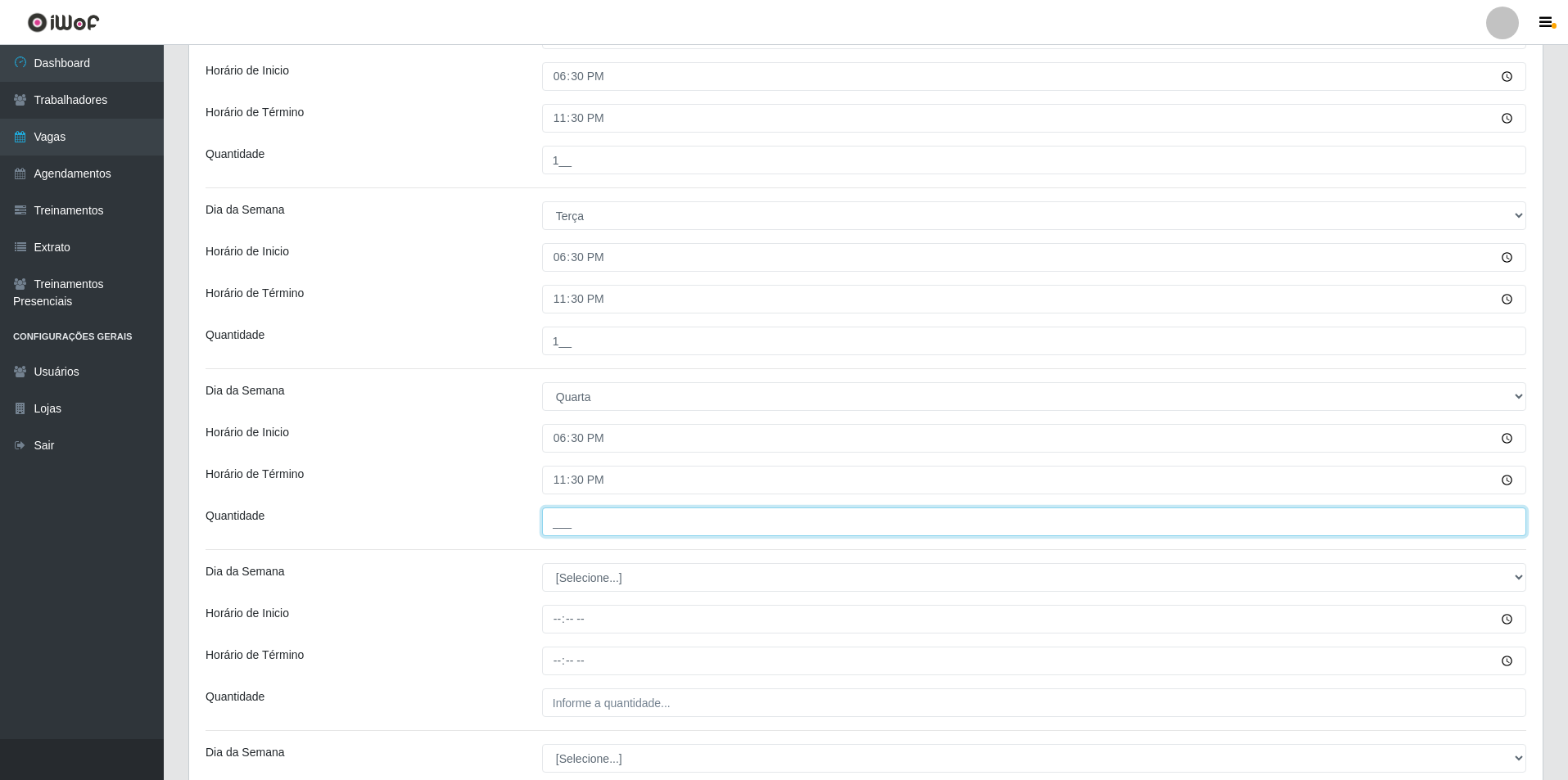
click at [609, 528] on input "___" at bounding box center [1034, 522] width 984 height 29
type input "1__"
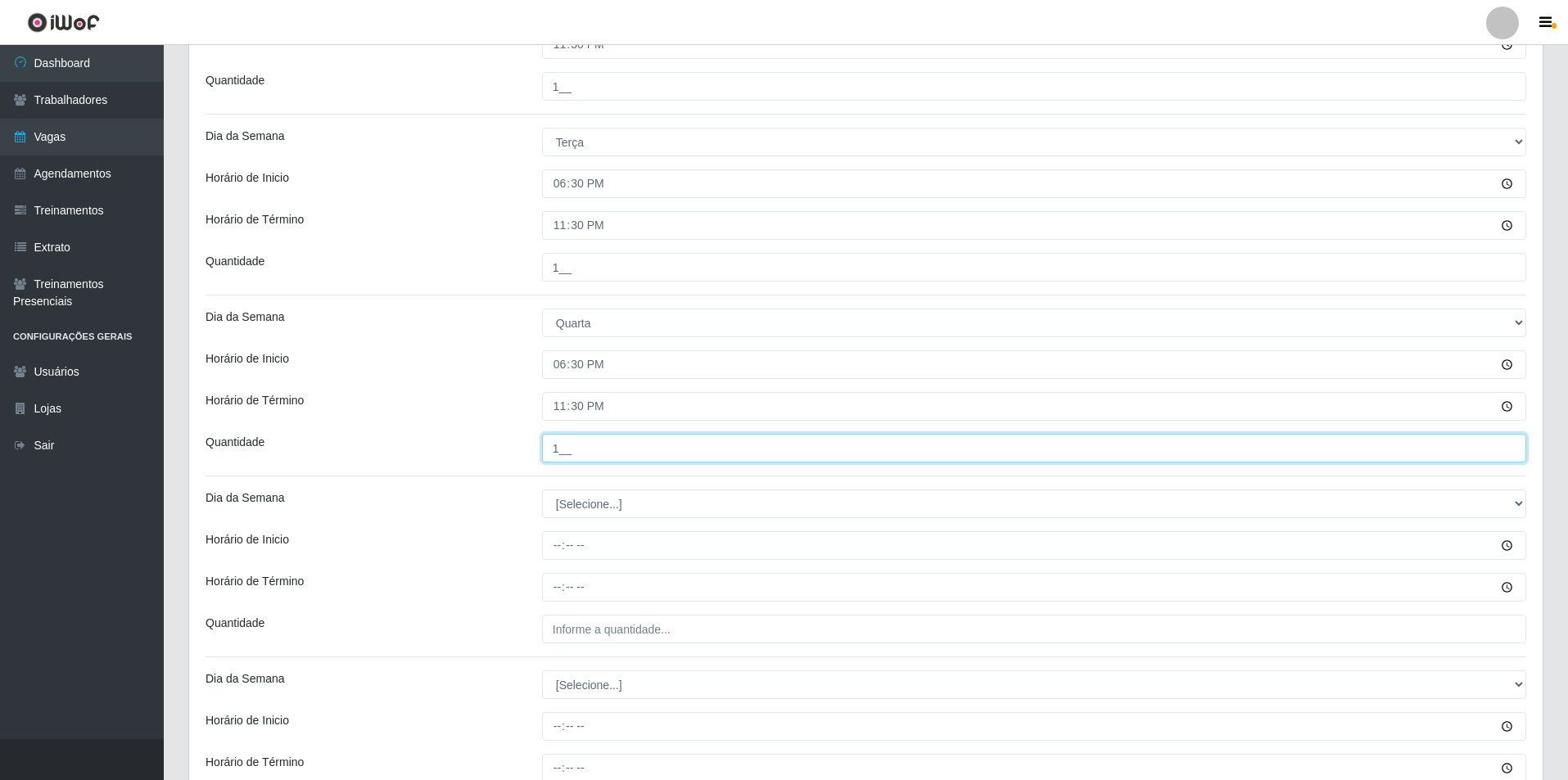
scroll to position [573, 0]
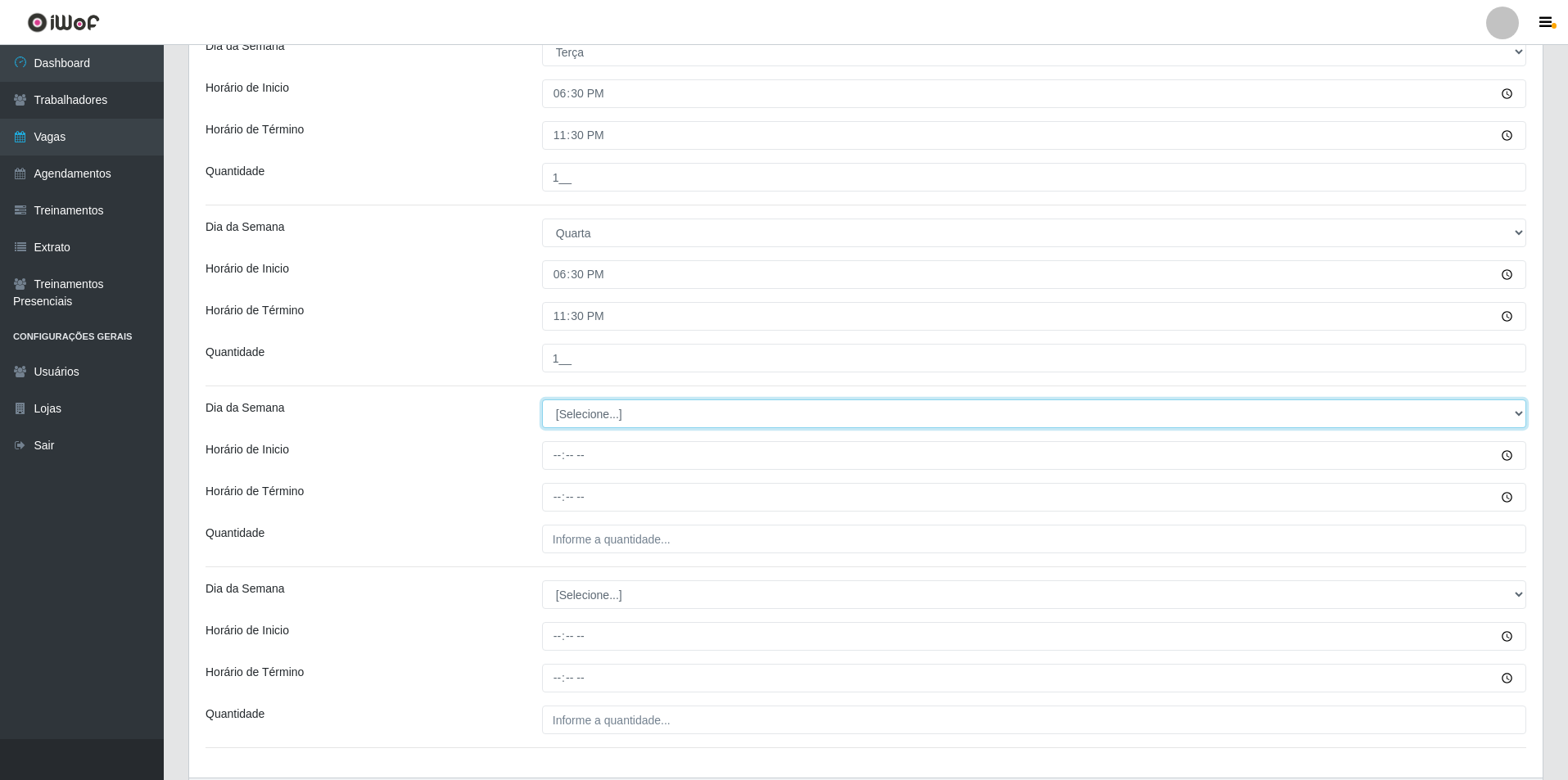
drag, startPoint x: 584, startPoint y: 413, endPoint x: 584, endPoint y: 424, distance: 11.0
click at [584, 413] on select "[Selecione...] Segunda Terça Quarta Quinta Sexta Sábado Domingo" at bounding box center [1034, 413] width 984 height 29
select select "4"
click at [542, 399] on select "[Selecione...] Segunda Terça Quarta Quinta Sexta Sábado Domingo" at bounding box center [1034, 413] width 984 height 29
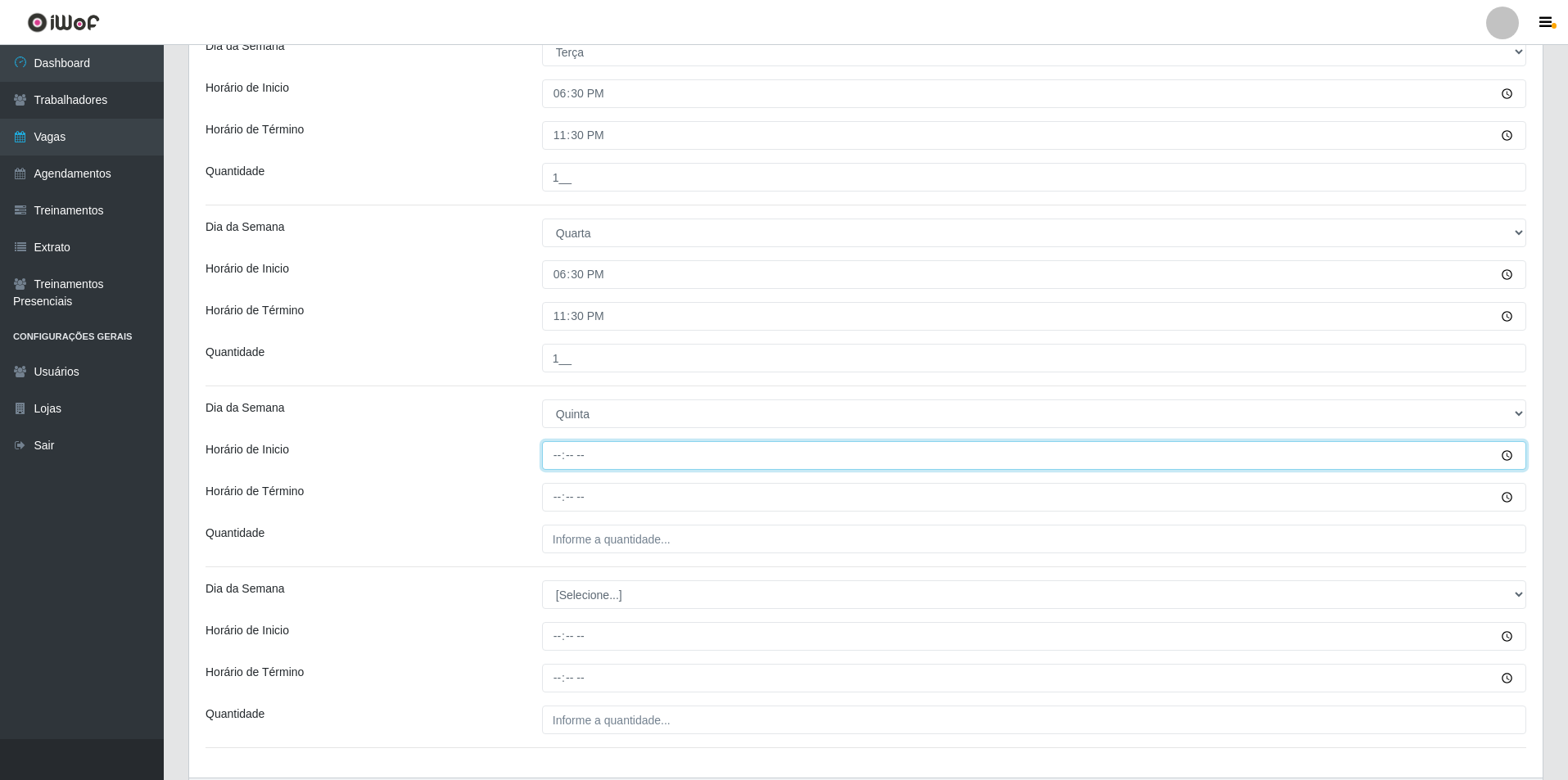
click at [554, 458] on input "Horário de Inicio" at bounding box center [1034, 455] width 984 height 29
type input "18:30"
click at [548, 497] on input "Horário de Término" at bounding box center [1034, 497] width 984 height 29
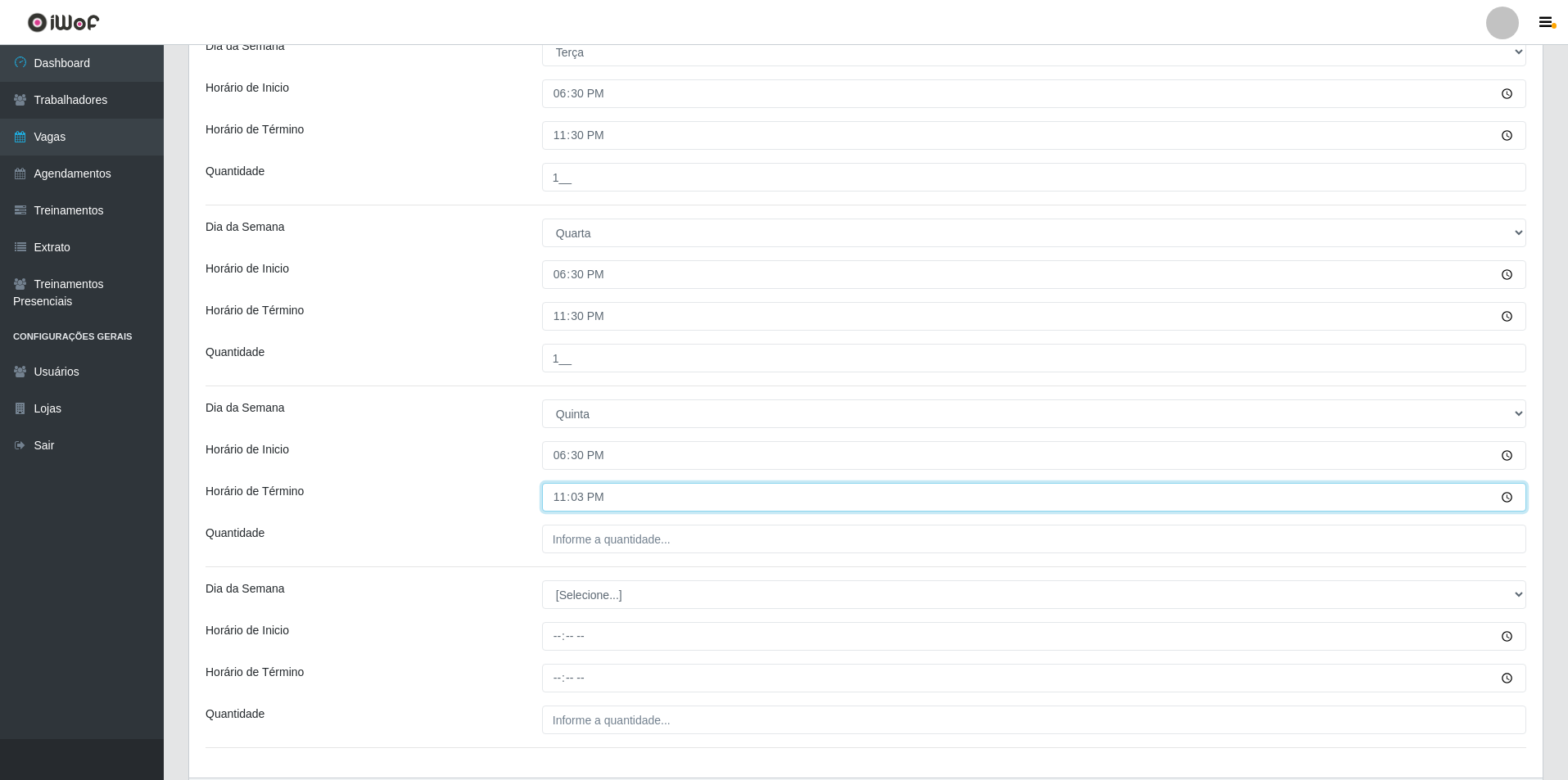
type input "23:30"
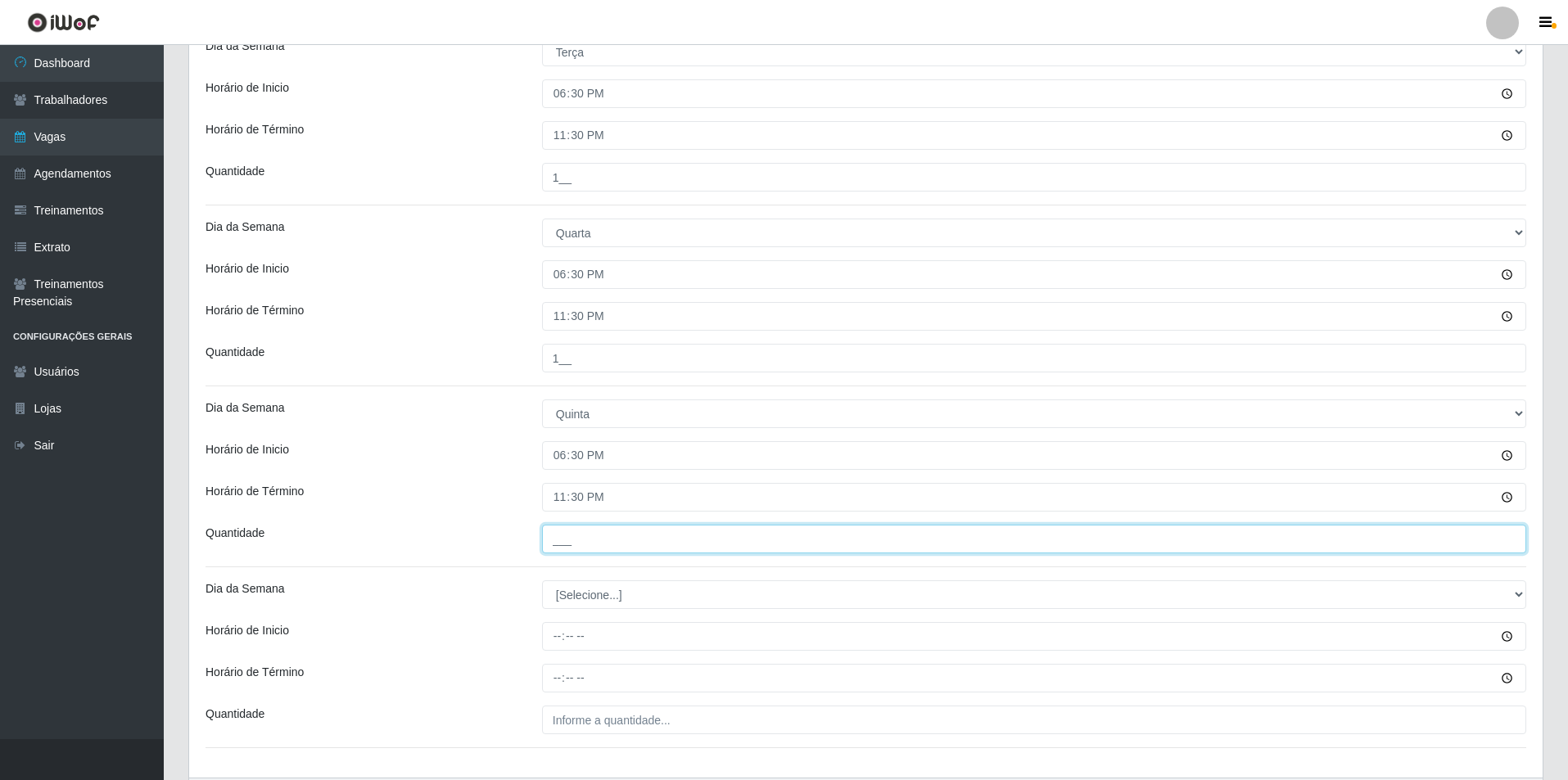
click at [674, 551] on input "___" at bounding box center [1034, 538] width 984 height 29
type input "1__"
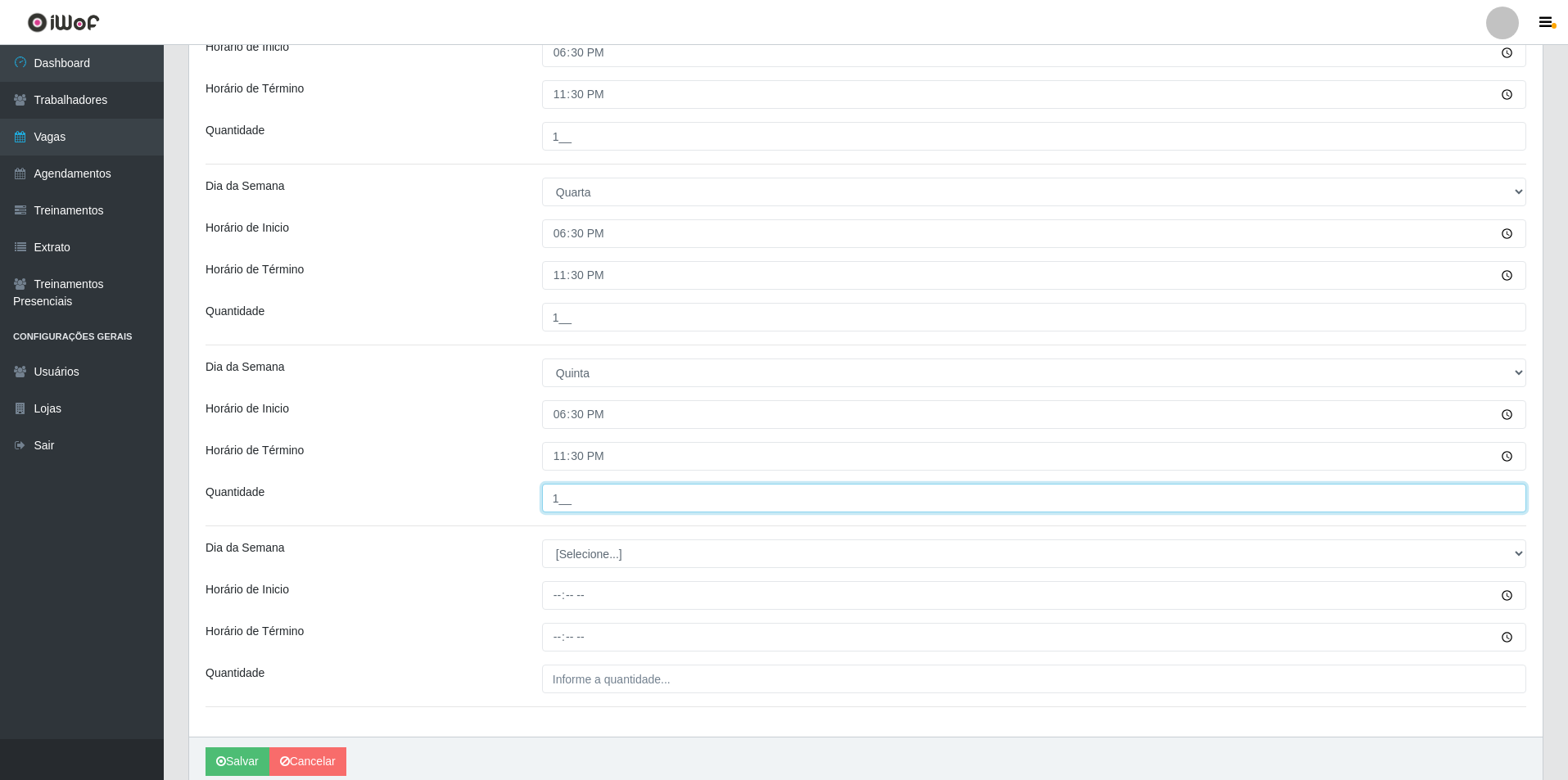
scroll to position [681, 0]
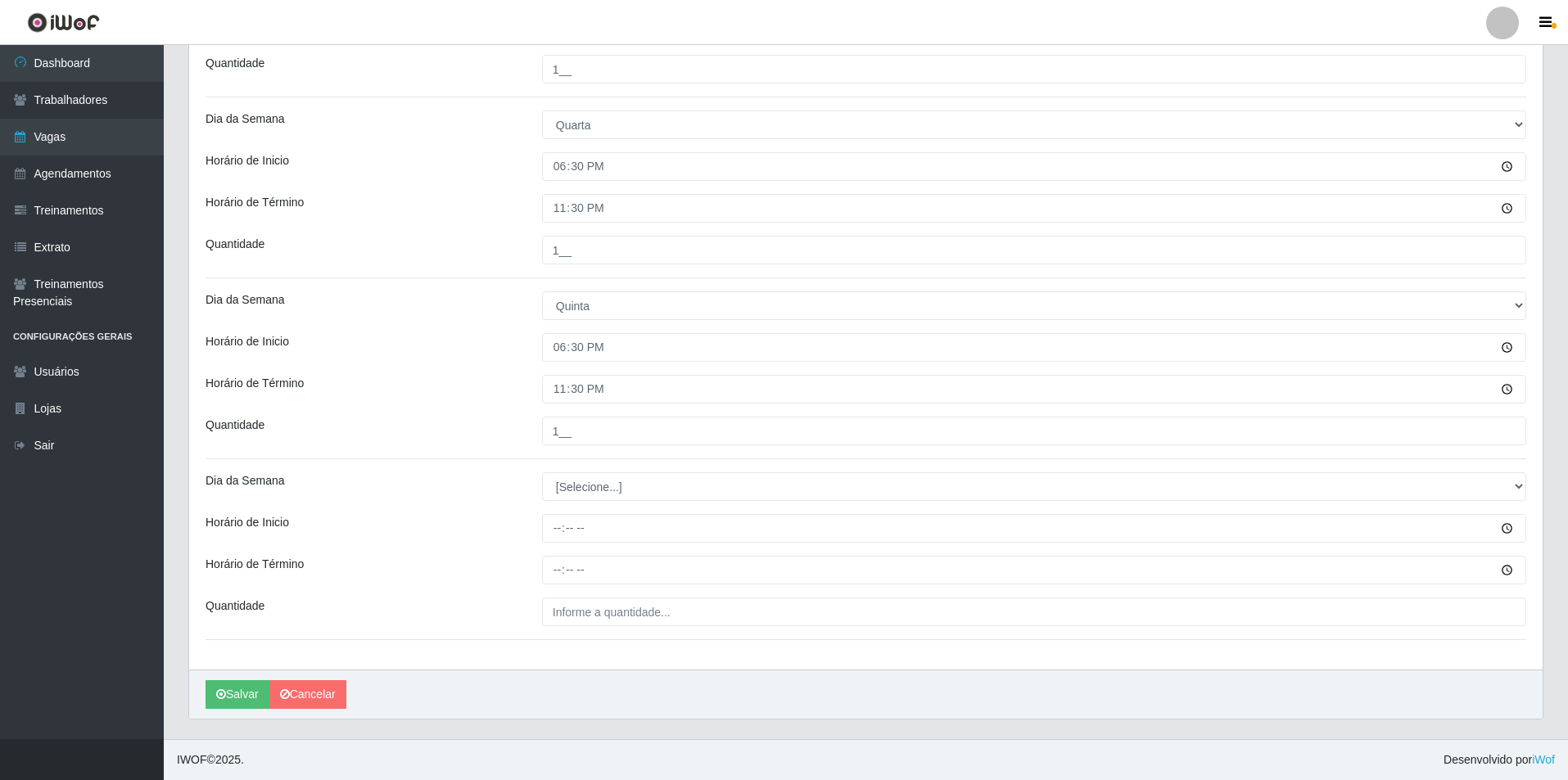
click at [584, 469] on div "Loja Pizza Nostra Função [Selecione...] ASG ASG + ASG ++ Auxiliar de Cozinha Au…" at bounding box center [865, 64] width 1353 height 1210
click at [596, 497] on select "[Selecione...] Segunda Terça Quarta Quinta Sexta Sábado Domingo" at bounding box center [1034, 486] width 984 height 29
select select "5"
click at [542, 472] on select "[Selecione...] Segunda Terça Quarta Quinta Sexta Sábado Domingo" at bounding box center [1034, 486] width 984 height 29
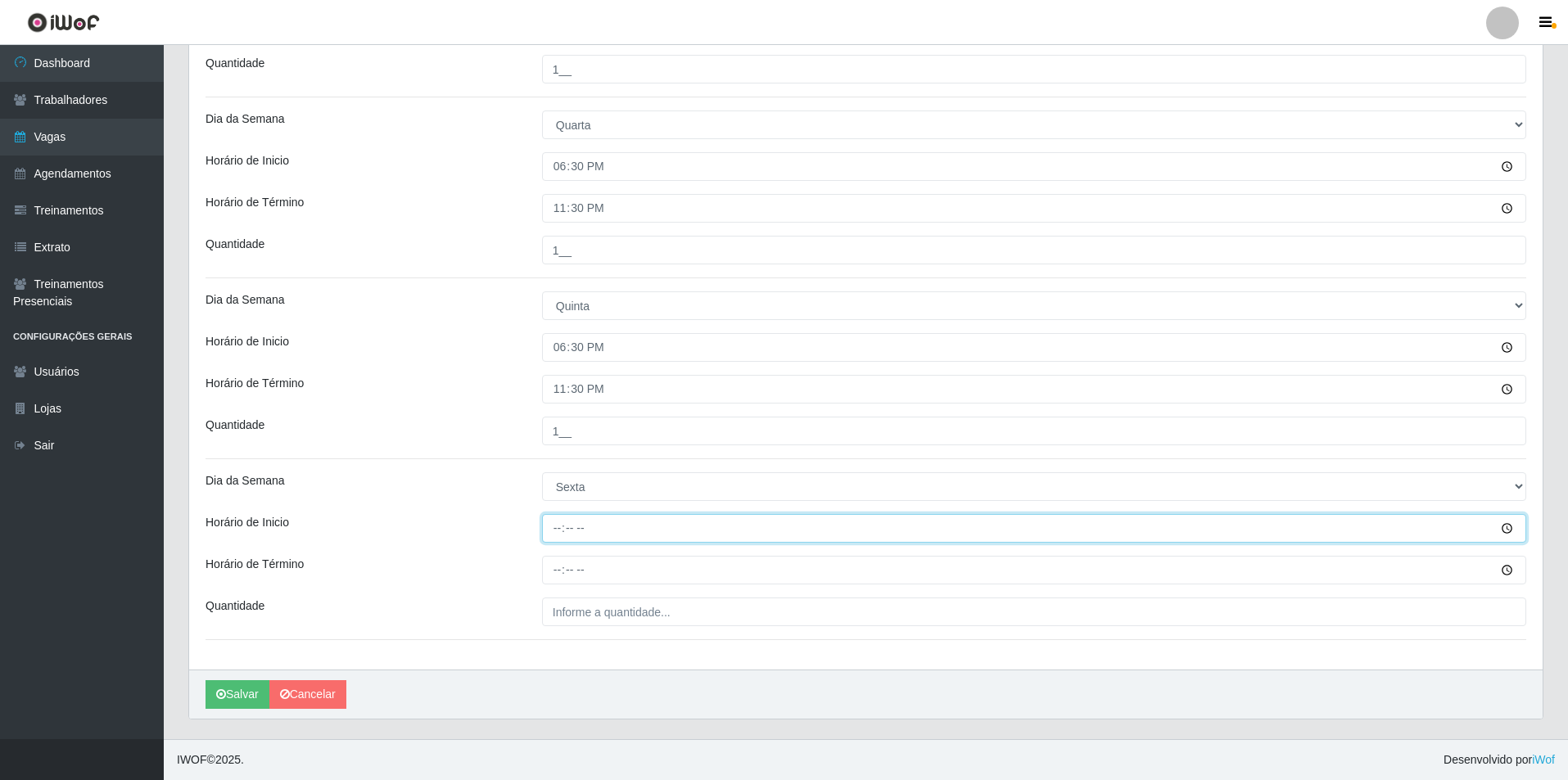
click at [546, 528] on input "Horário de Inicio" at bounding box center [1034, 528] width 984 height 29
type input "18:30"
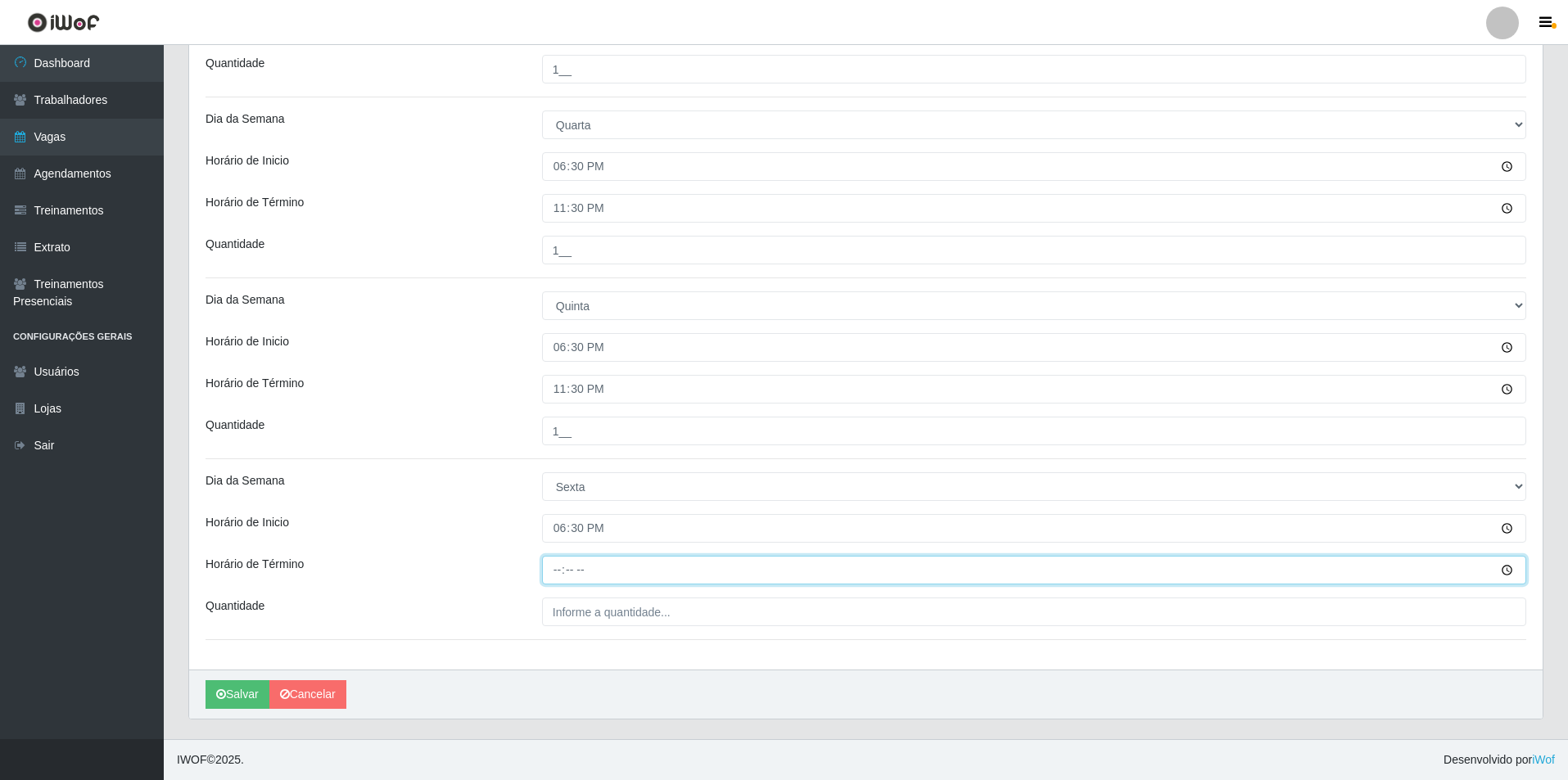
click at [553, 564] on input "Horário de Término" at bounding box center [1034, 570] width 984 height 29
type input "23:30"
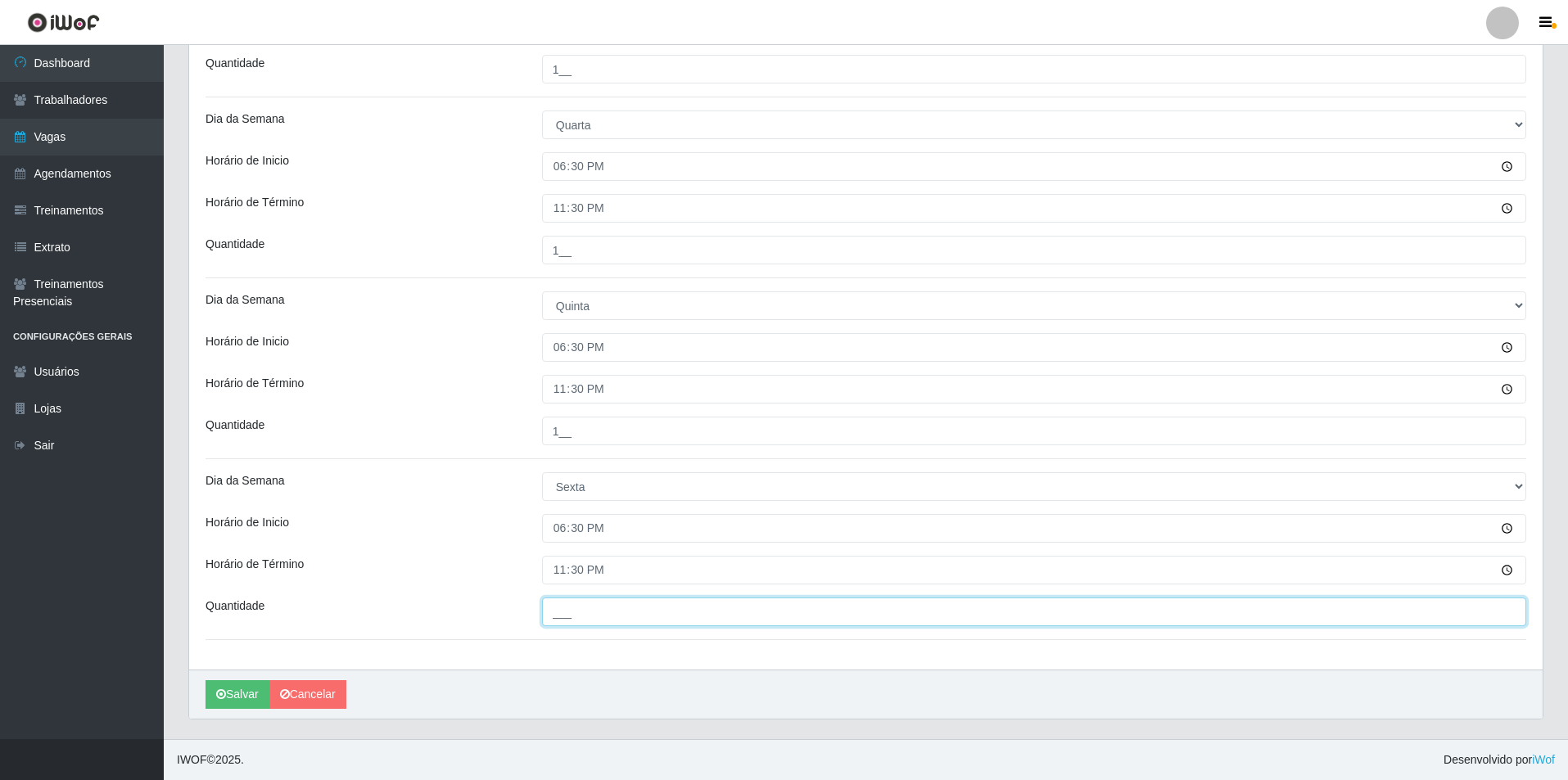
click at [697, 617] on input "___" at bounding box center [1034, 611] width 984 height 29
type input "1__"
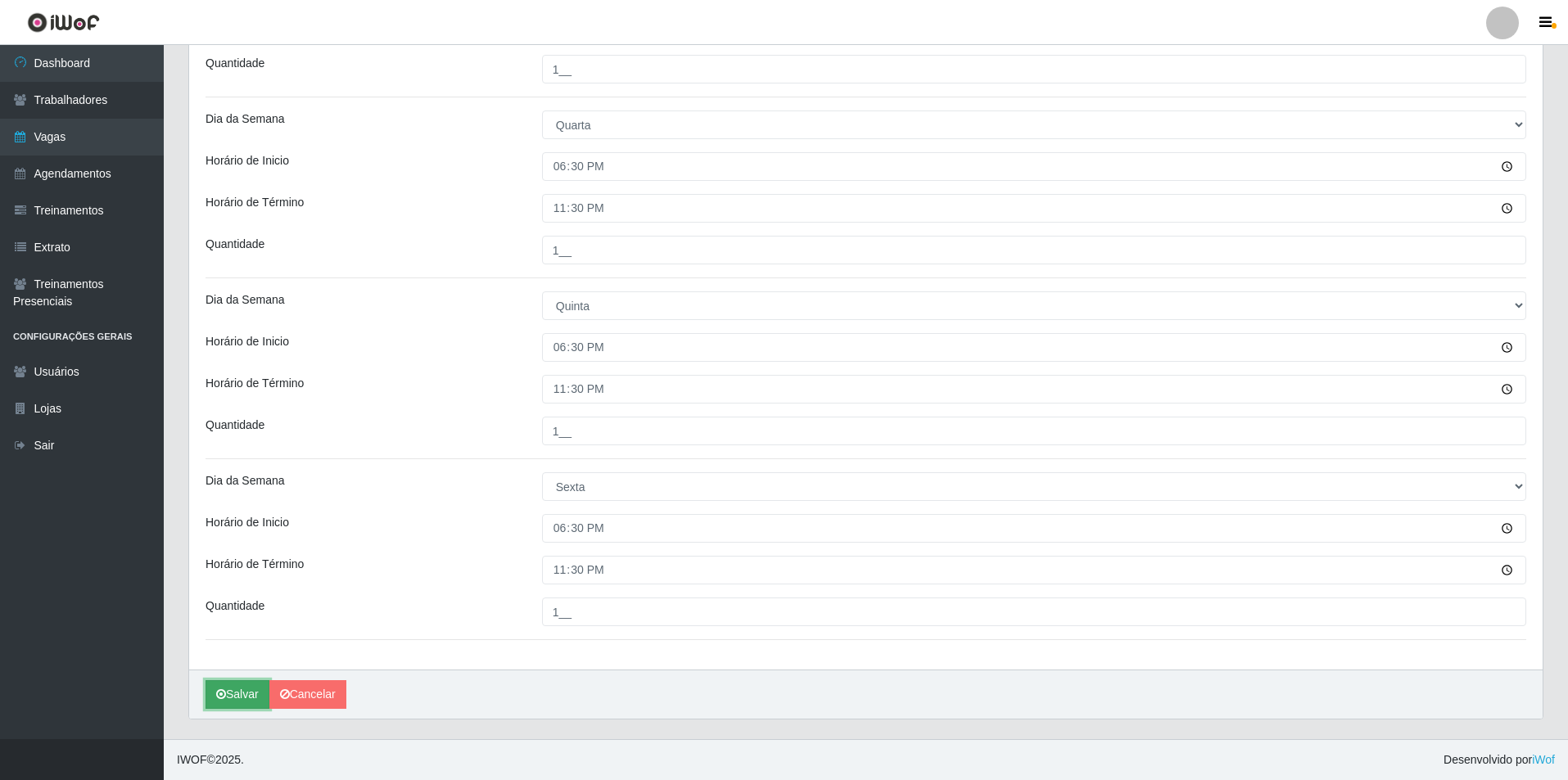
click at [241, 702] on button "Salvar" at bounding box center [237, 694] width 63 height 29
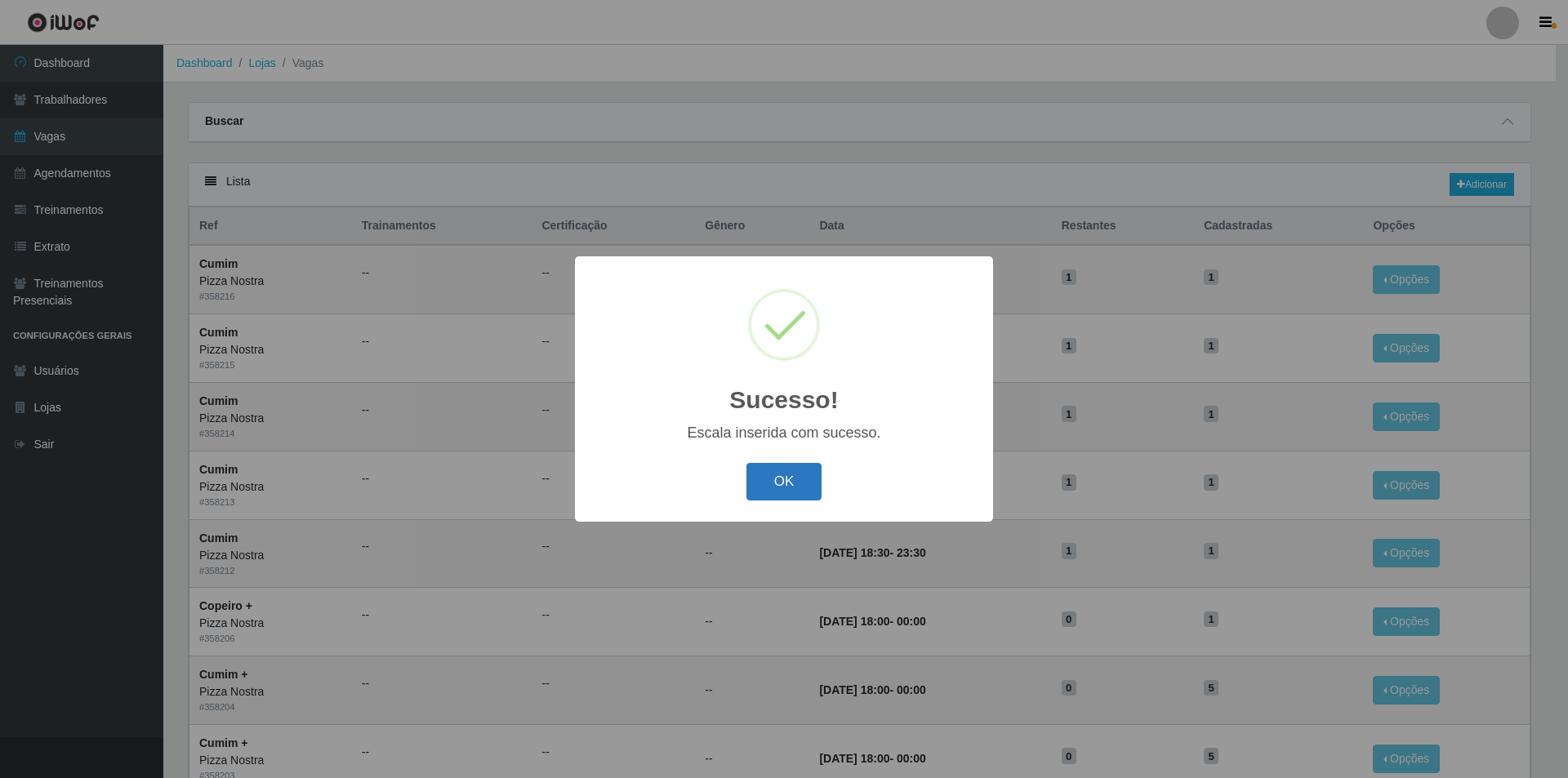
click at [774, 469] on button "OK" at bounding box center [784, 482] width 76 height 38
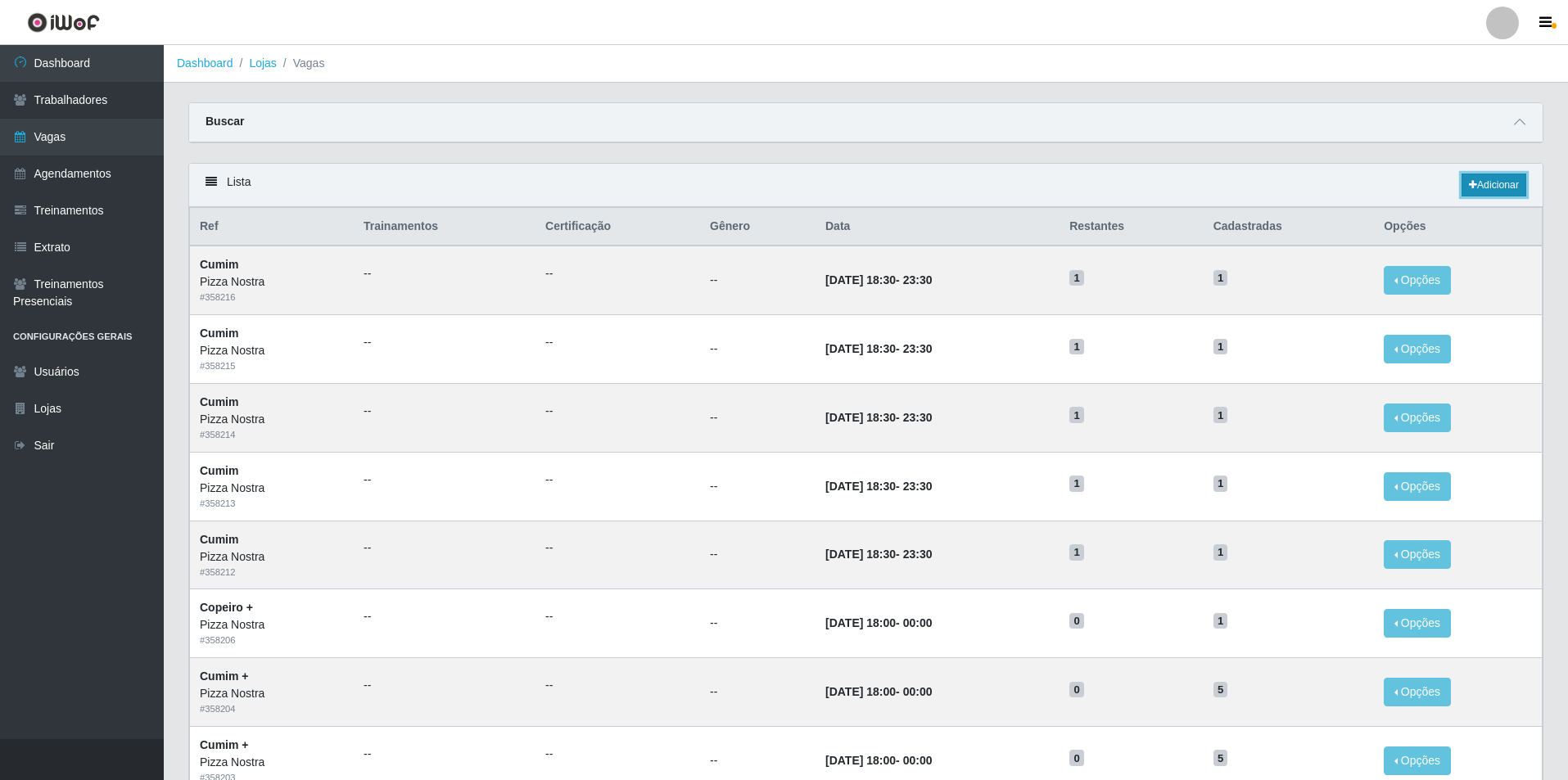
click at [1474, 175] on link "Adicionar" at bounding box center [1493, 185] width 64 height 23
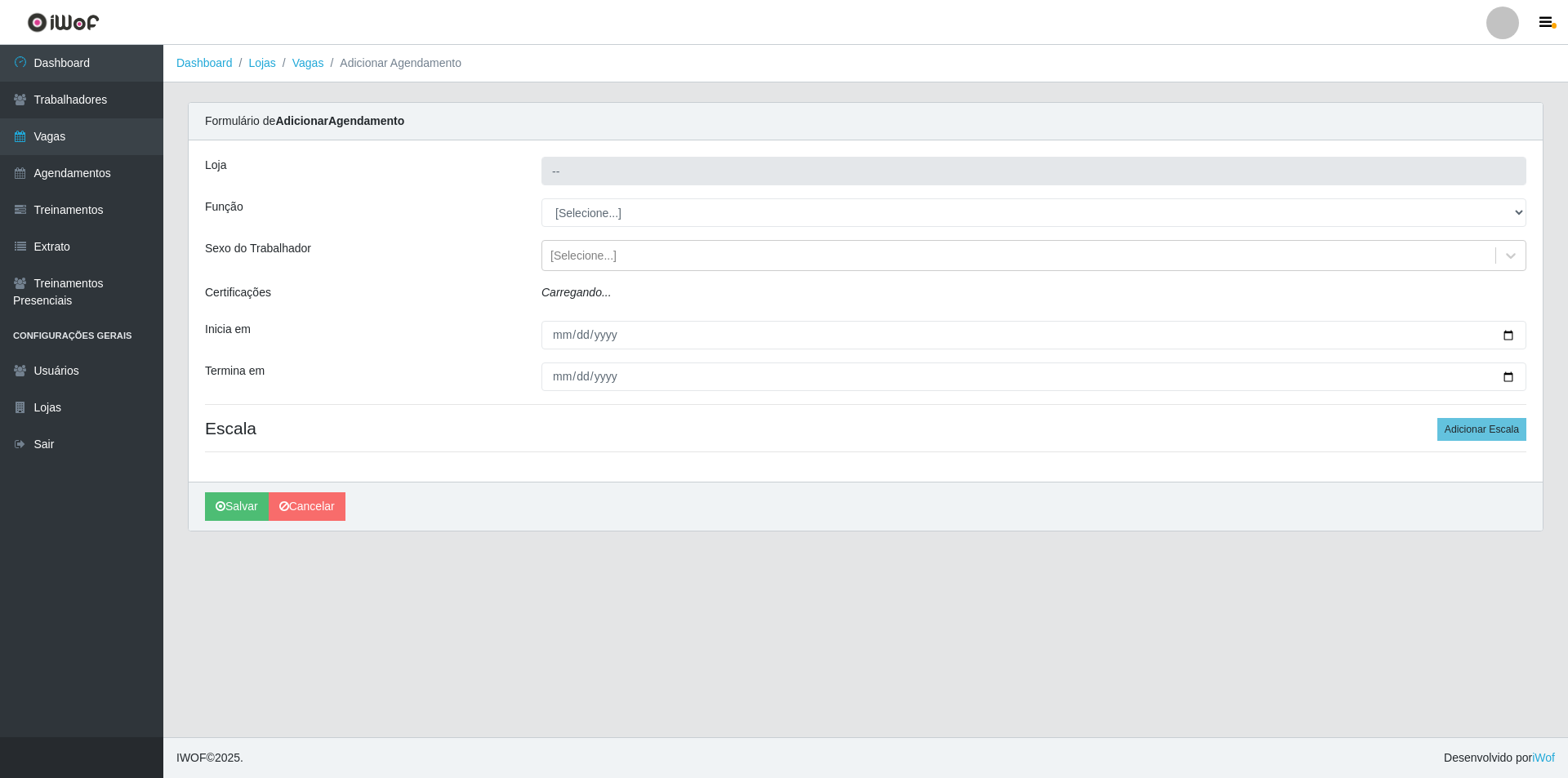
type input "Pizza Nostra"
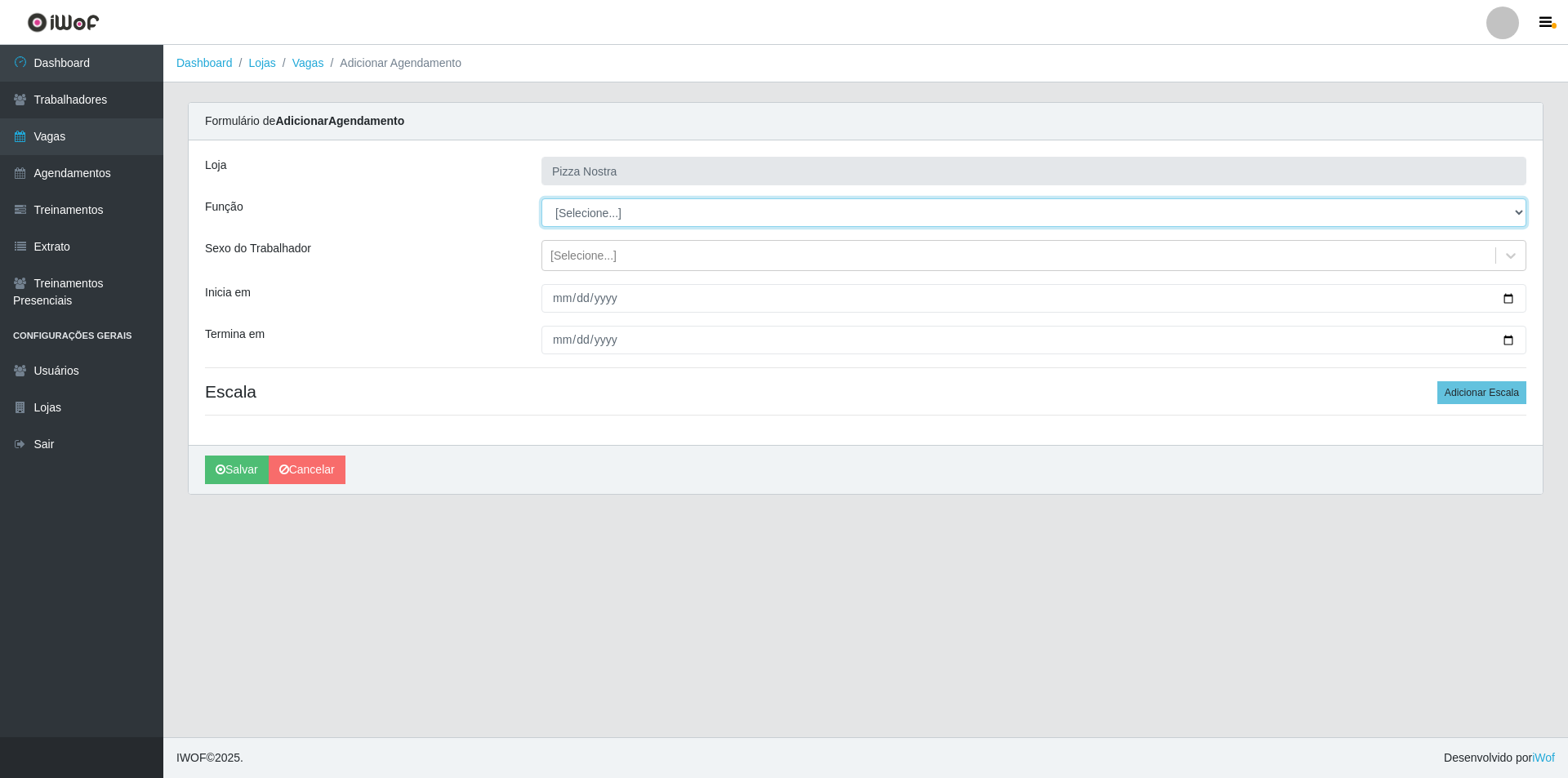
click at [575, 205] on select "[Selecione...] ASG ASG + ASG ++ Auxiliar de Cozinha Auxiliar de Cozinha + Auxil…" at bounding box center [1033, 212] width 984 height 29
select select "20"
click at [541, 199] on select "[Selecione...] ASG ASG + ASG ++ Auxiliar de Cozinha Auxiliar de Cozinha + Auxil…" at bounding box center [1033, 212] width 984 height 29
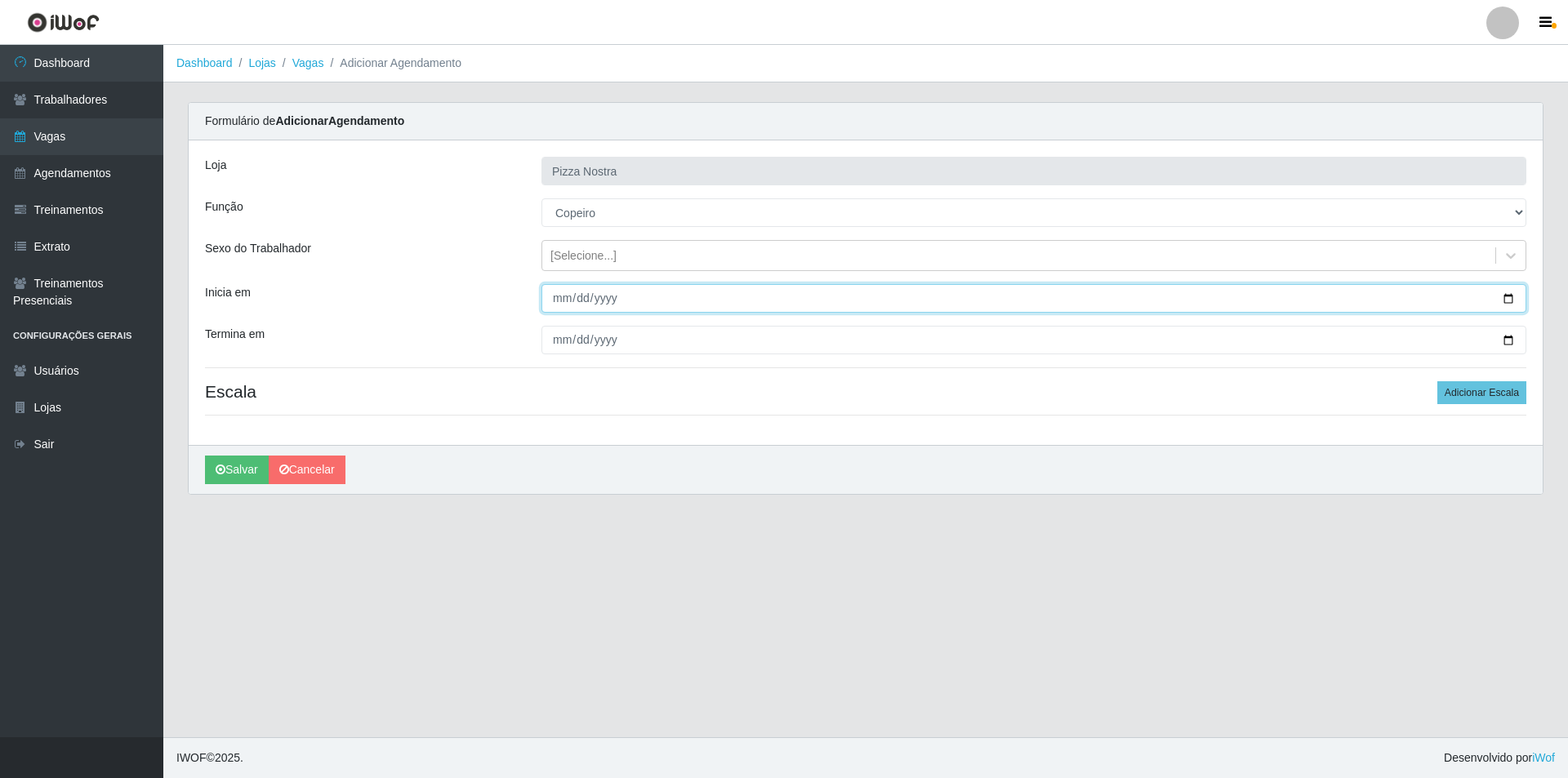
click at [551, 302] on input "Inicia em" at bounding box center [1033, 298] width 984 height 29
click at [564, 297] on input "[DATE]" at bounding box center [1033, 298] width 984 height 29
type input "[DATE]"
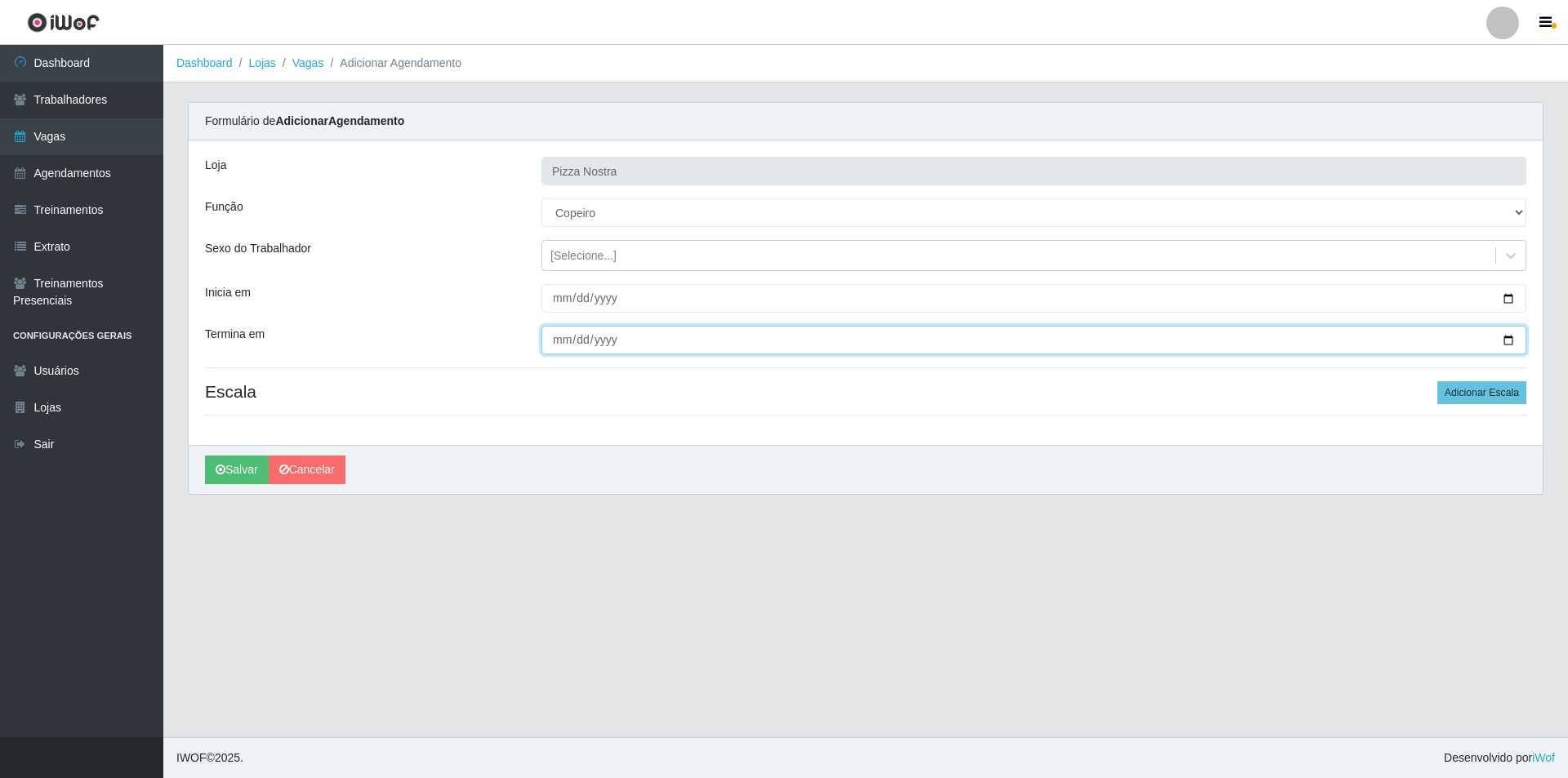
click at [546, 342] on input "Termina em" at bounding box center [1033, 340] width 984 height 29
type input "[DATE]"
click at [691, 385] on h4 "Escala Adicionar Escala" at bounding box center [865, 392] width 1321 height 21
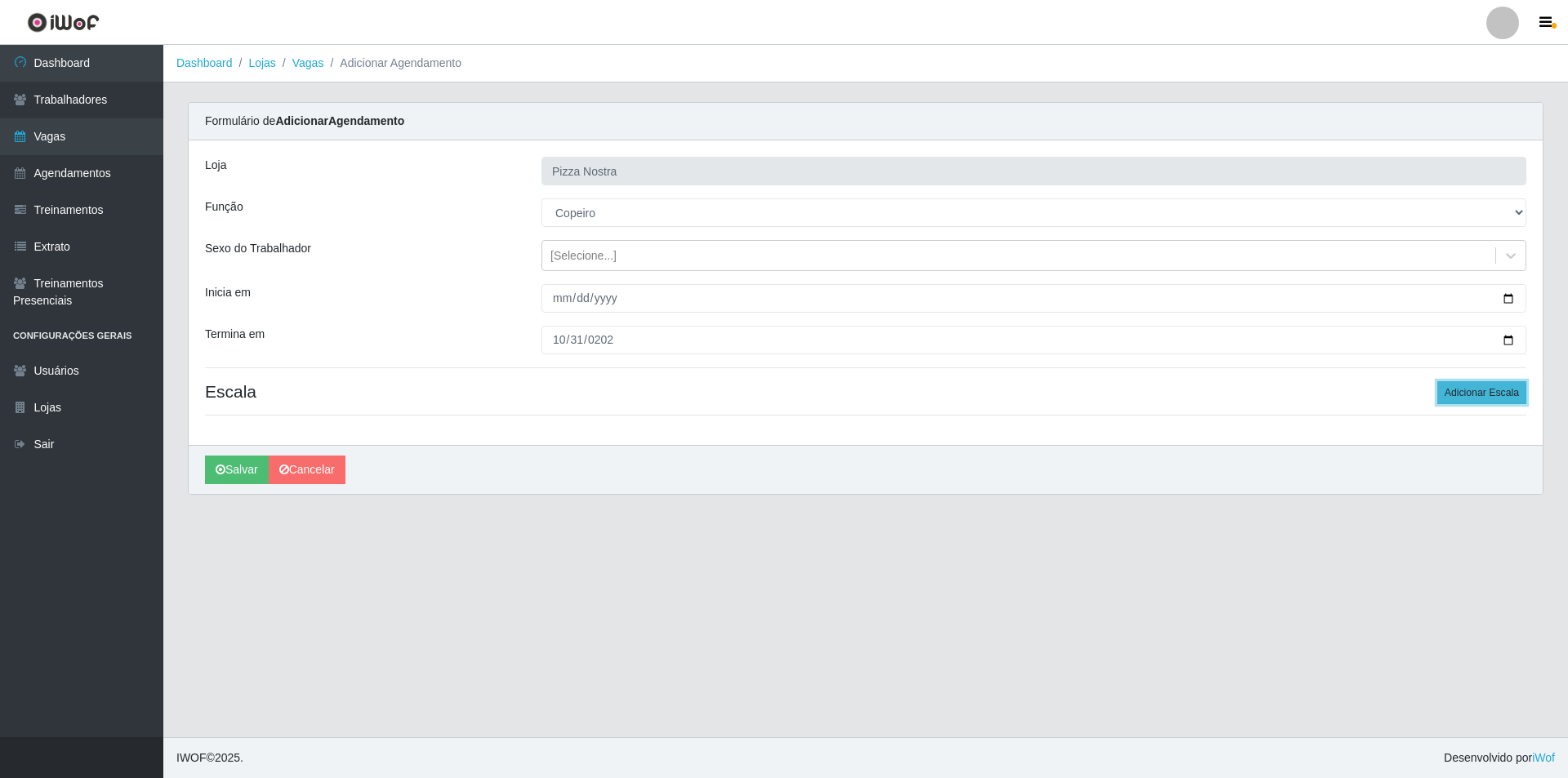
click at [1468, 391] on button "Adicionar Escala" at bounding box center [1481, 393] width 89 height 23
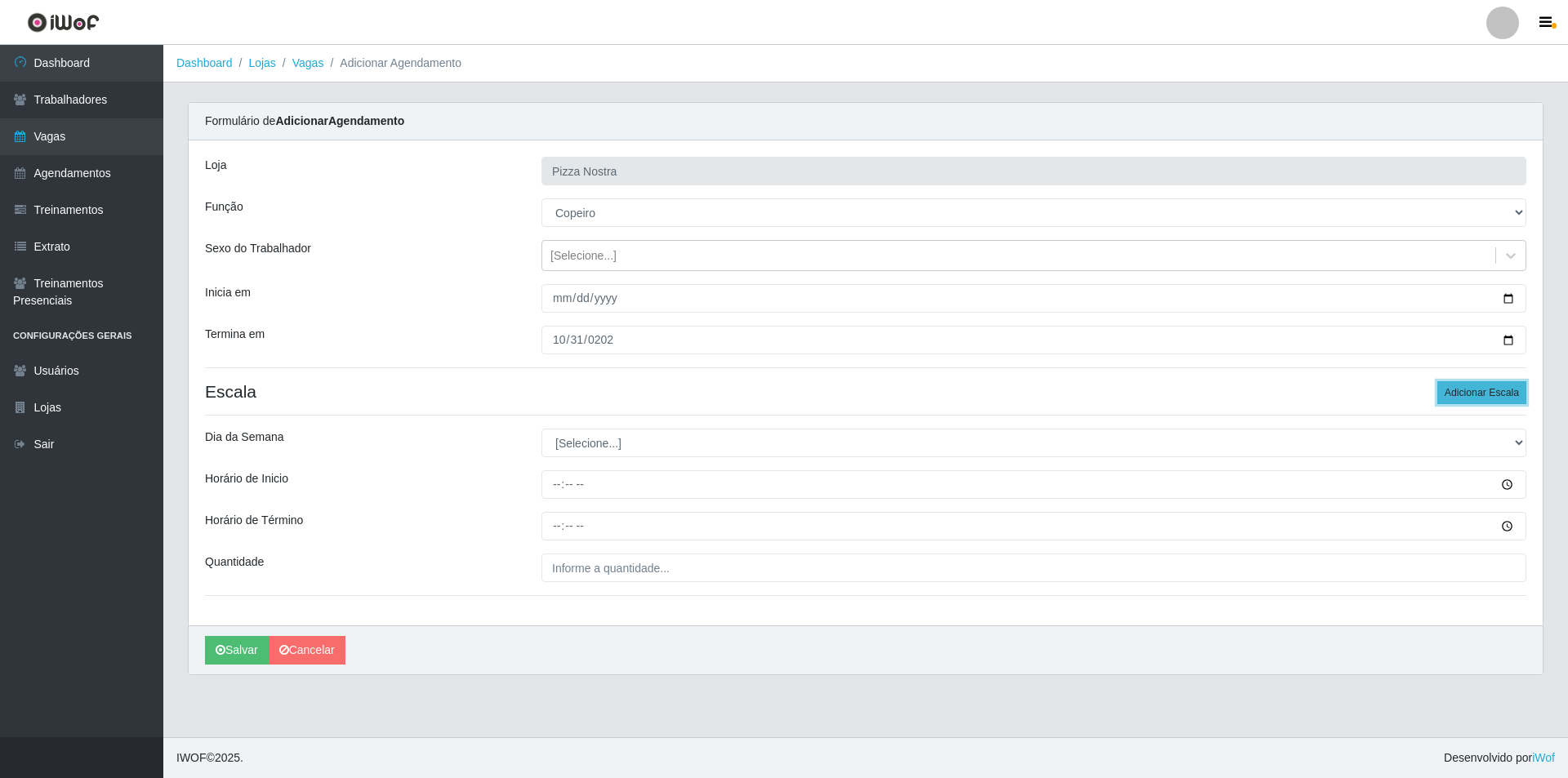
click at [1468, 391] on button "Adicionar Escala" at bounding box center [1481, 393] width 89 height 23
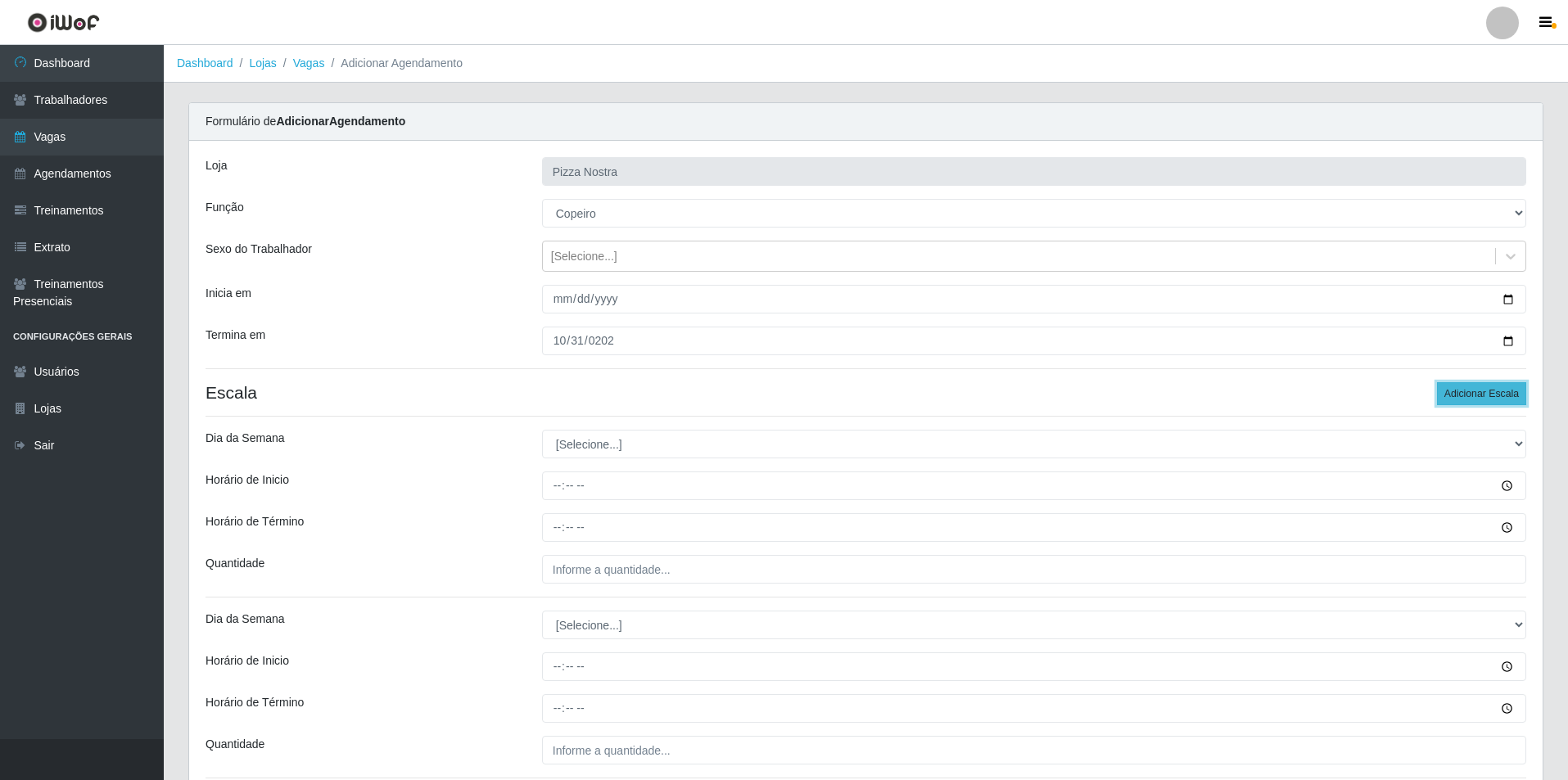
click at [1472, 392] on button "Adicionar Escala" at bounding box center [1481, 394] width 90 height 23
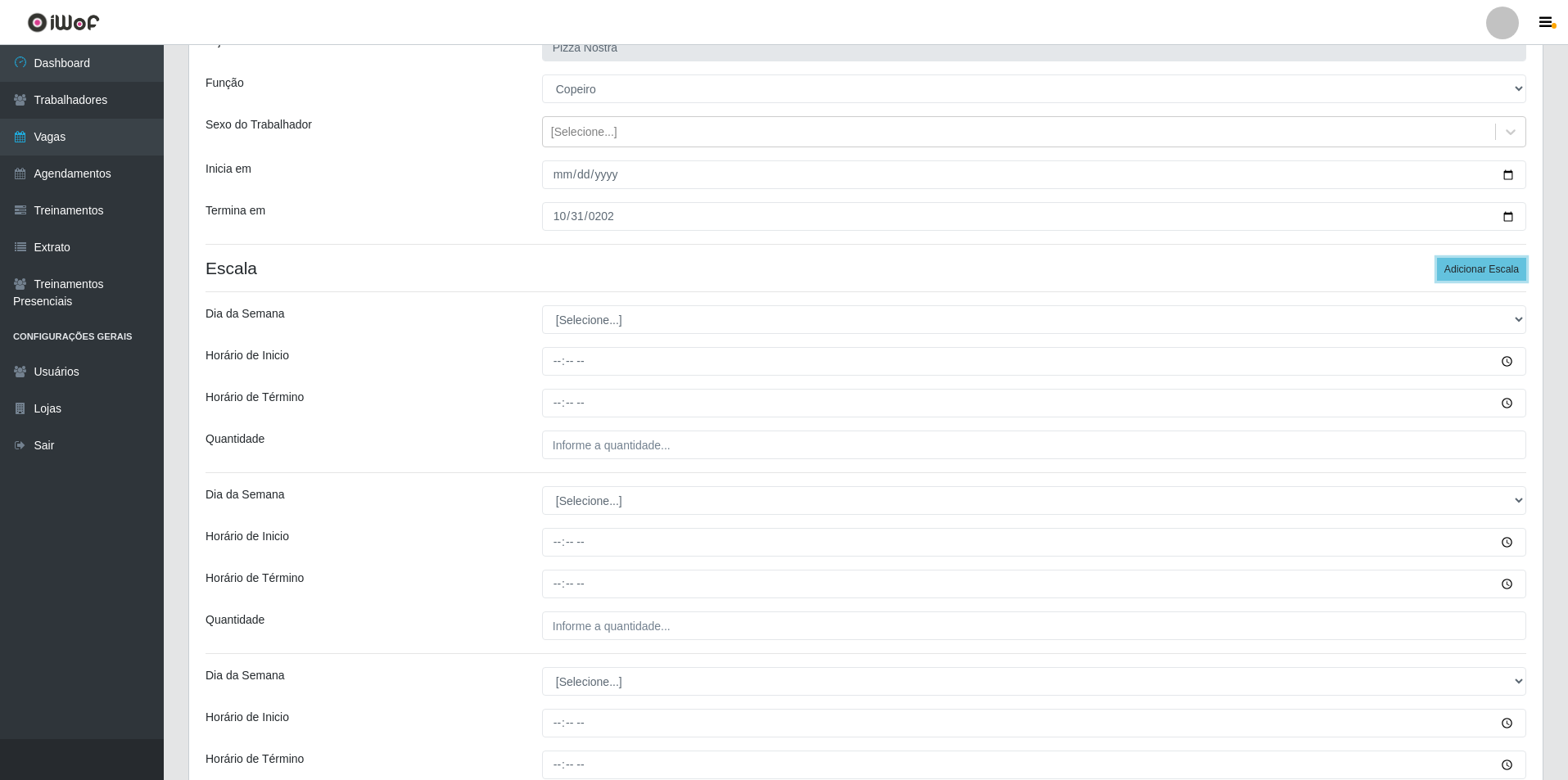
scroll to position [163, 0]
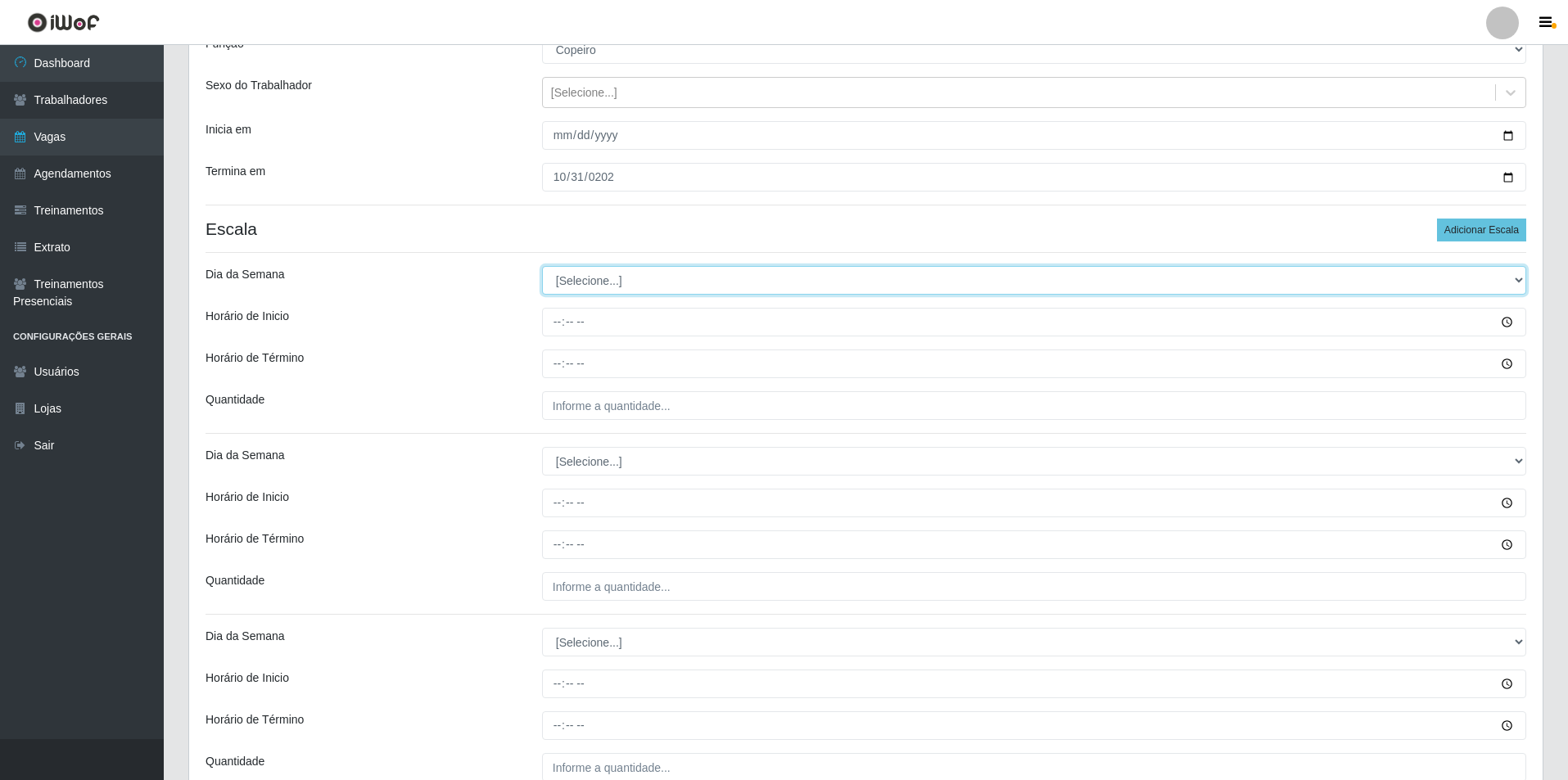
click at [581, 286] on select "[Selecione...] Segunda Terça Quarta Quinta Sexta Sábado Domingo" at bounding box center [1034, 280] width 984 height 29
select select "1"
click at [542, 266] on select "[Selecione...] Segunda Terça Quarta Quinta Sexta Sábado Domingo" at bounding box center [1034, 280] width 984 height 29
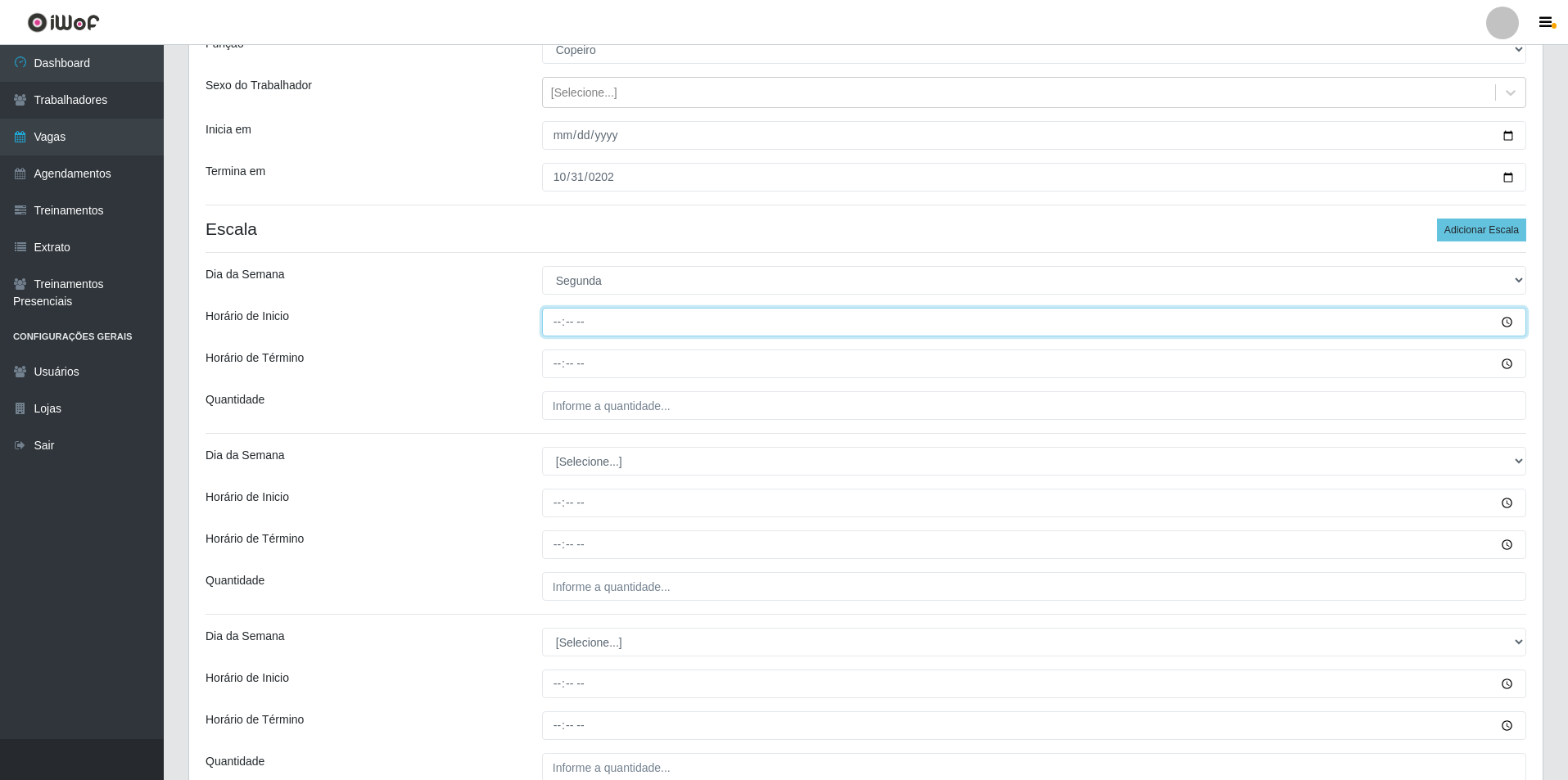
click at [561, 327] on input "Horário de Inicio" at bounding box center [1034, 322] width 984 height 29
type input "18:00"
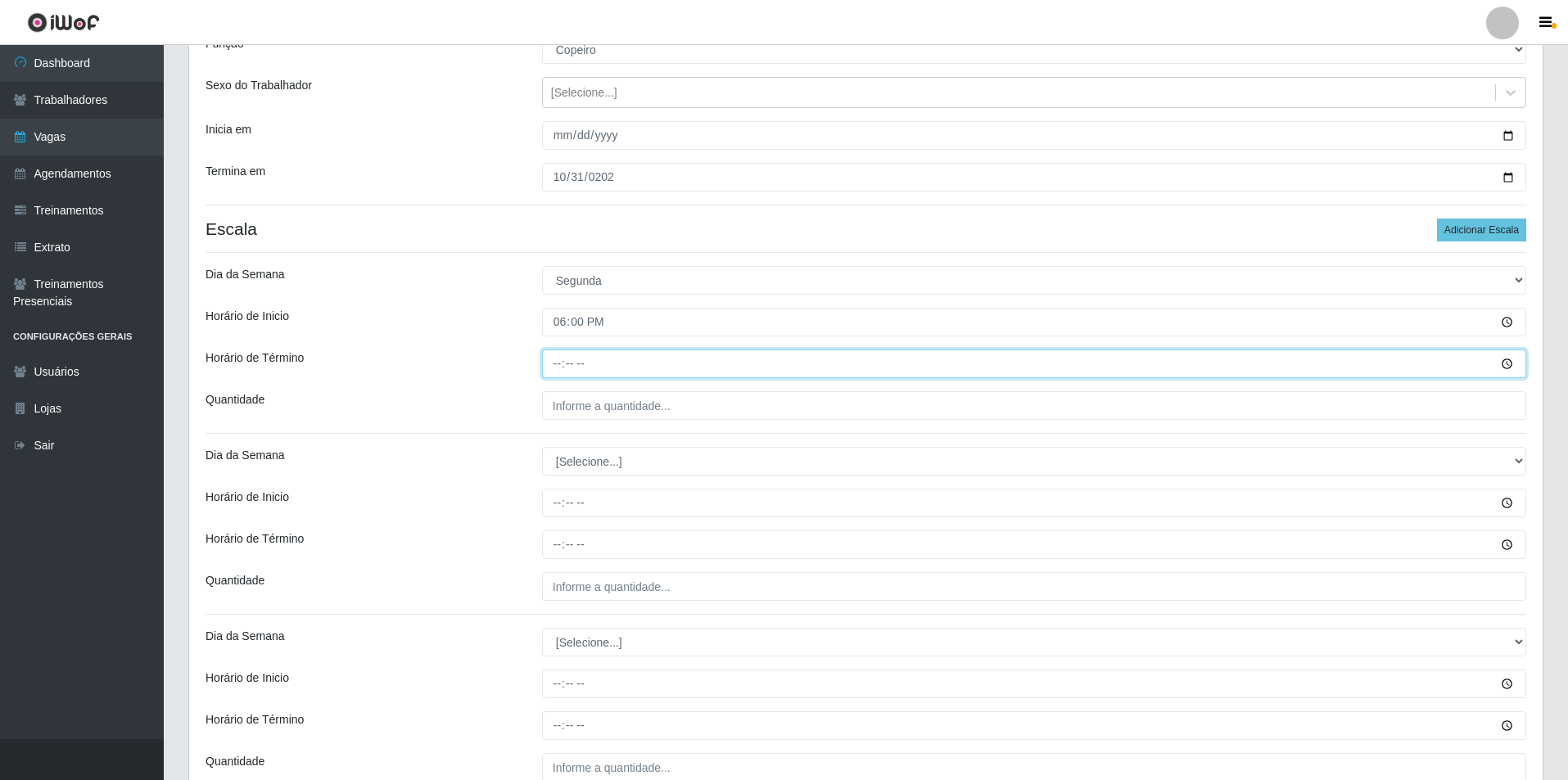
click at [550, 360] on input "Horário de Término" at bounding box center [1034, 363] width 984 height 29
type input "00:00"
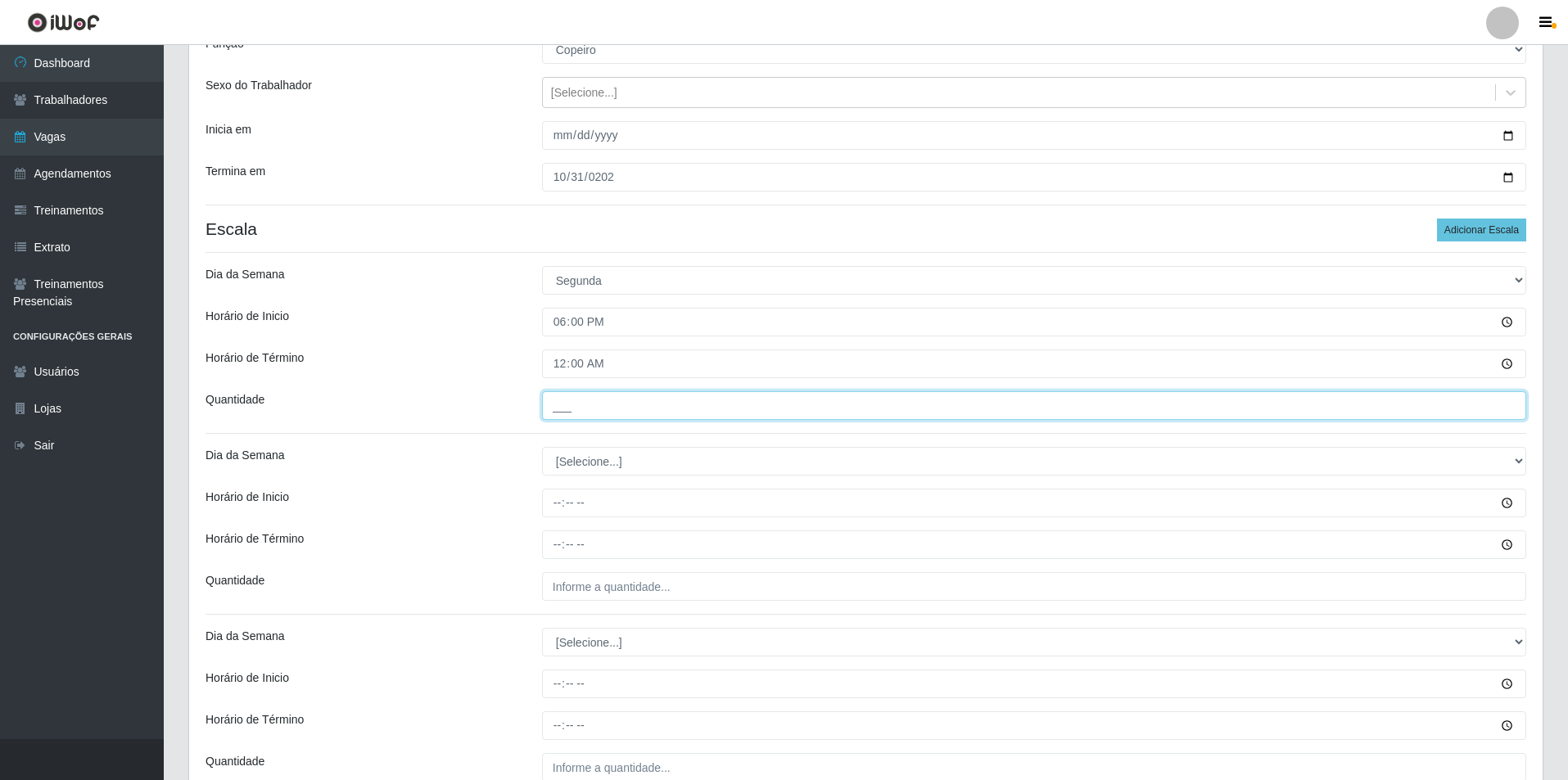
drag, startPoint x: 575, startPoint y: 408, endPoint x: 595, endPoint y: 422, distance: 24.4
click at [575, 408] on input "___" at bounding box center [1034, 405] width 984 height 29
type input "1__"
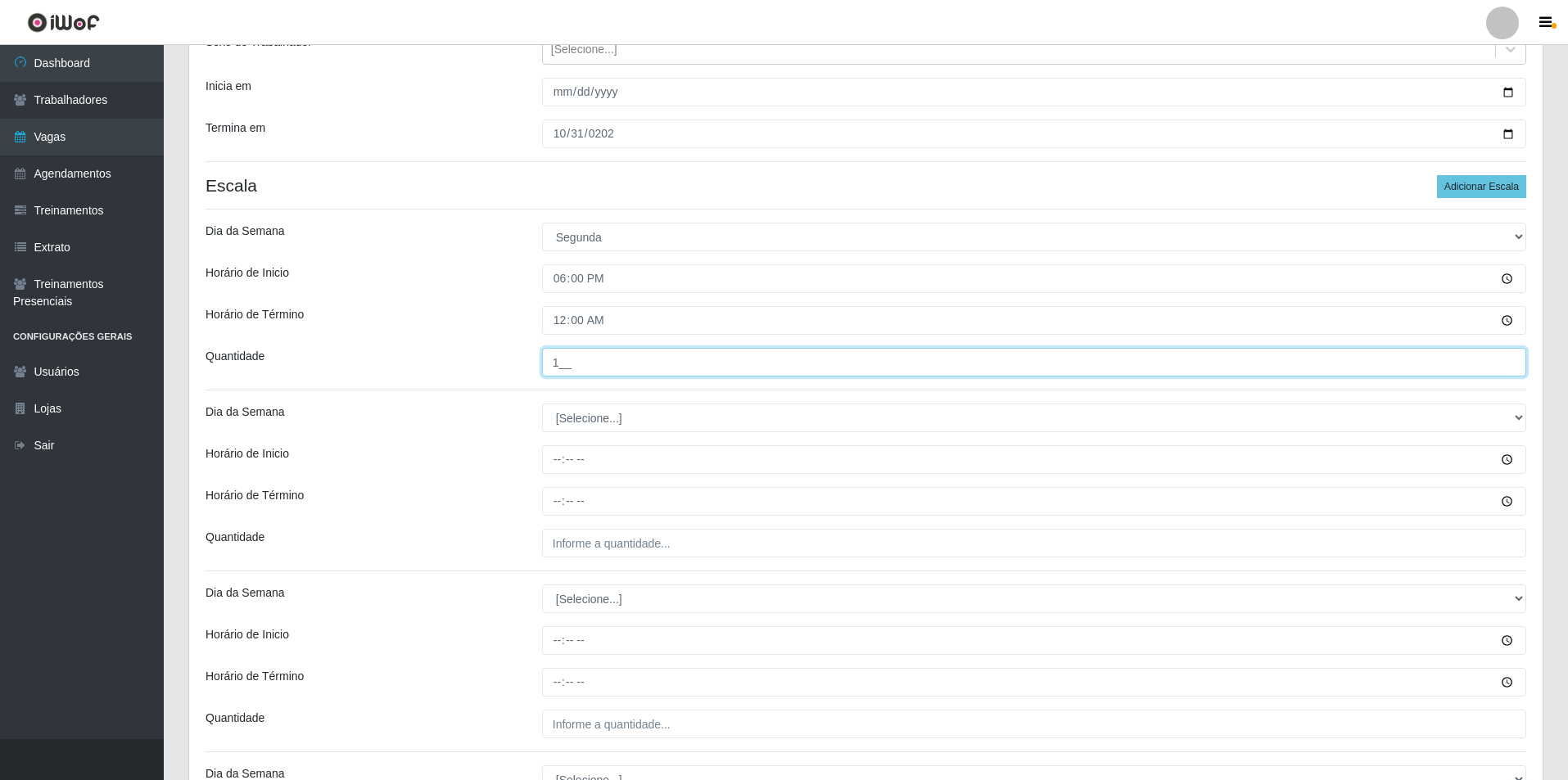
scroll to position [245, 0]
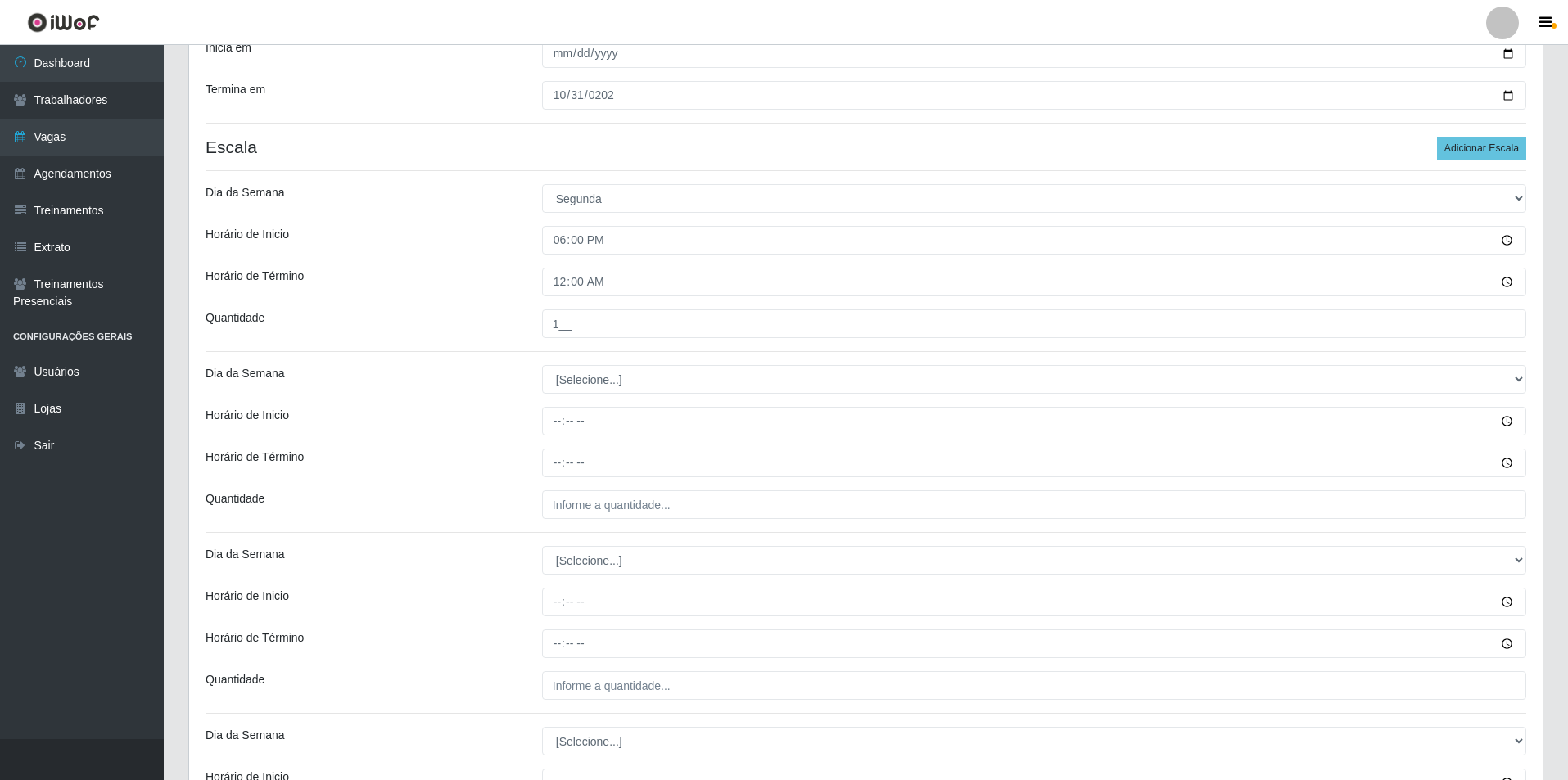
click at [570, 363] on div "Loja Pizza Nostra Função [Selecione...] ASG ASG + ASG ++ Auxiliar de Cozinha Au…" at bounding box center [865, 499] width 1353 height 1210
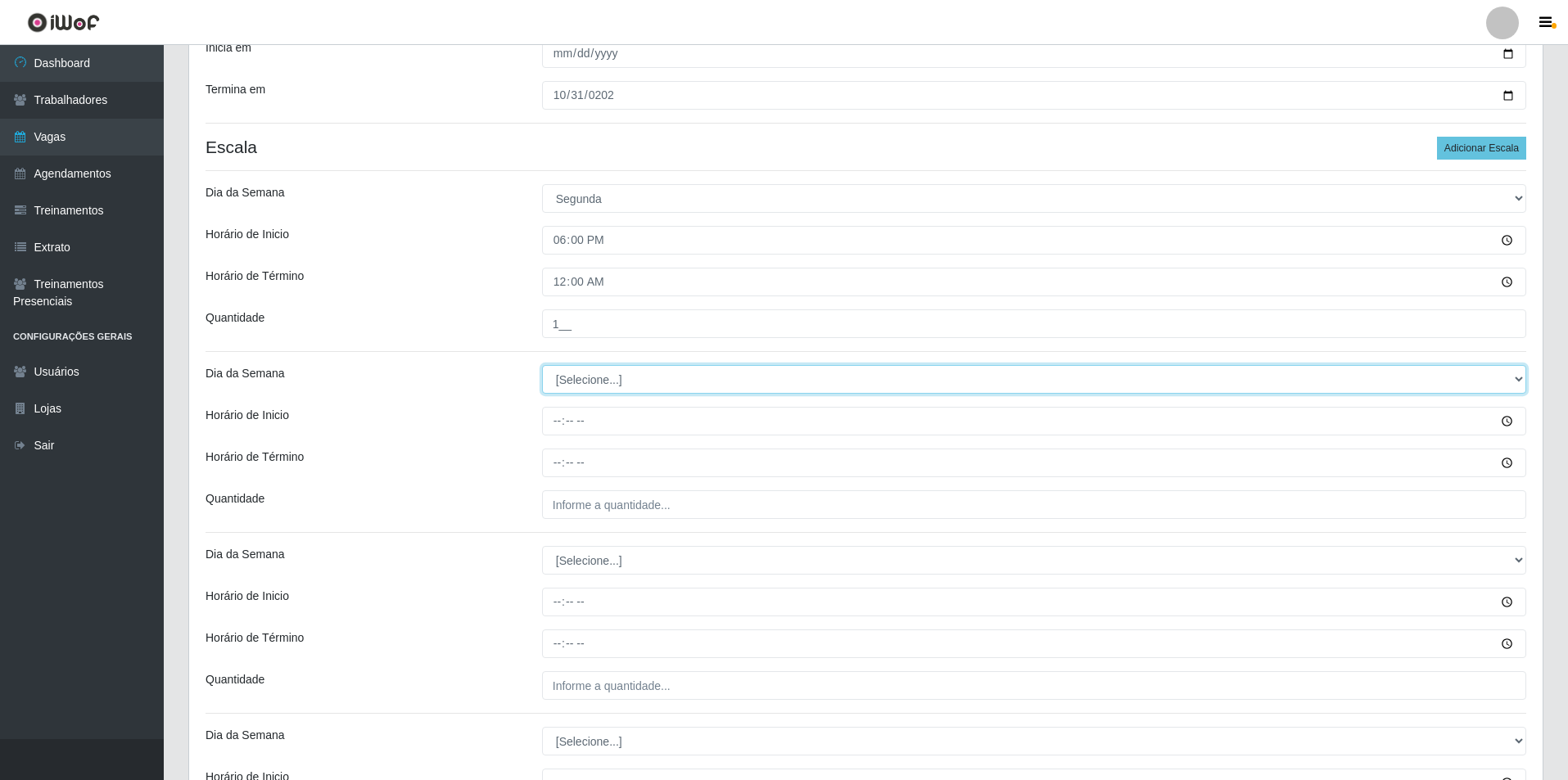
click at [585, 390] on select "[Selecione...] Segunda Terça Quarta Quinta Sexta Sábado Domingo" at bounding box center [1034, 379] width 984 height 29
select select "2"
click at [542, 365] on select "[Selecione...] Segunda Terça Quarta Quinta Sexta Sábado Domingo" at bounding box center [1034, 379] width 984 height 29
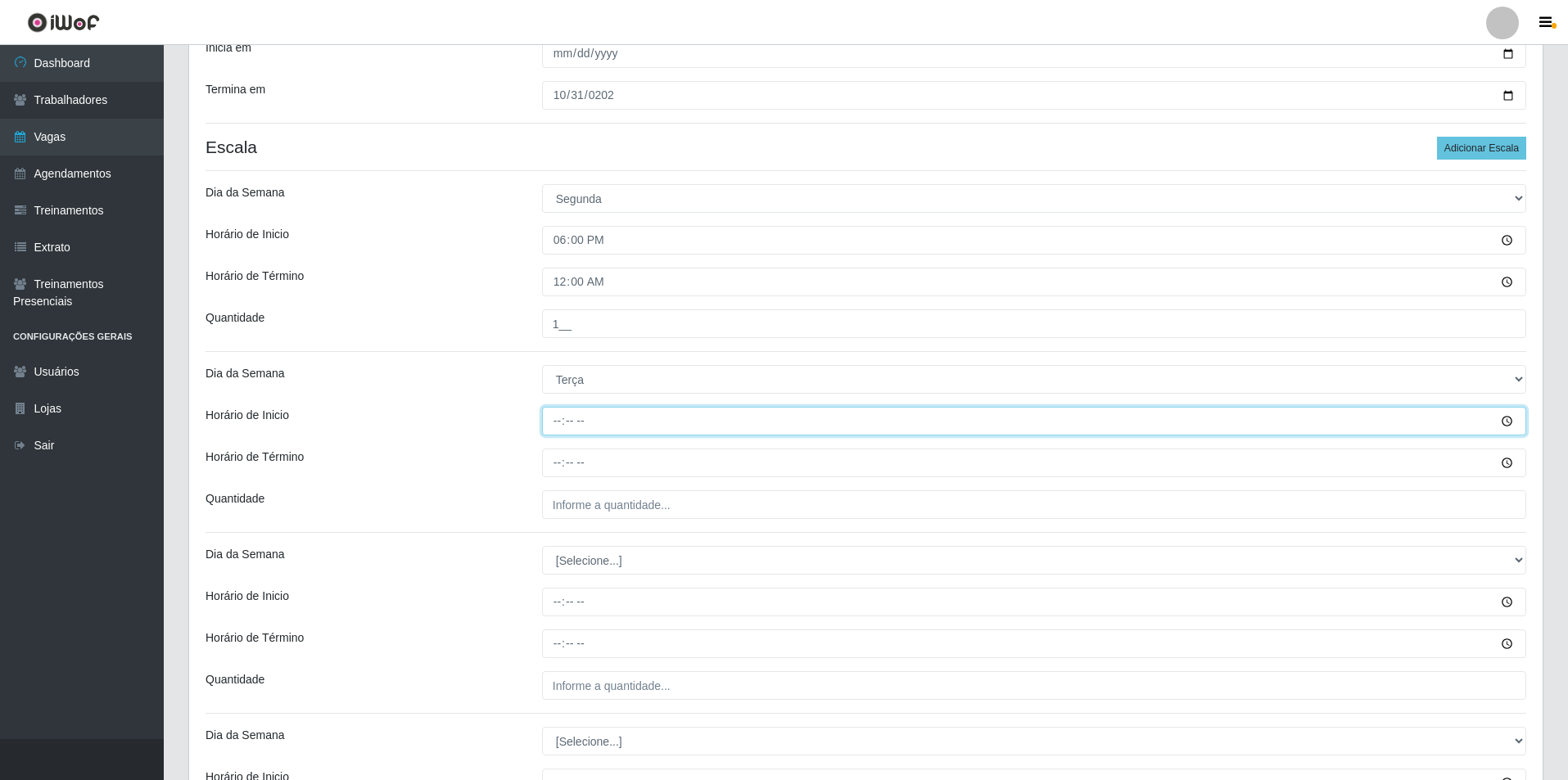
click at [556, 416] on input "Horário de Inicio" at bounding box center [1034, 421] width 984 height 29
type input "18:00"
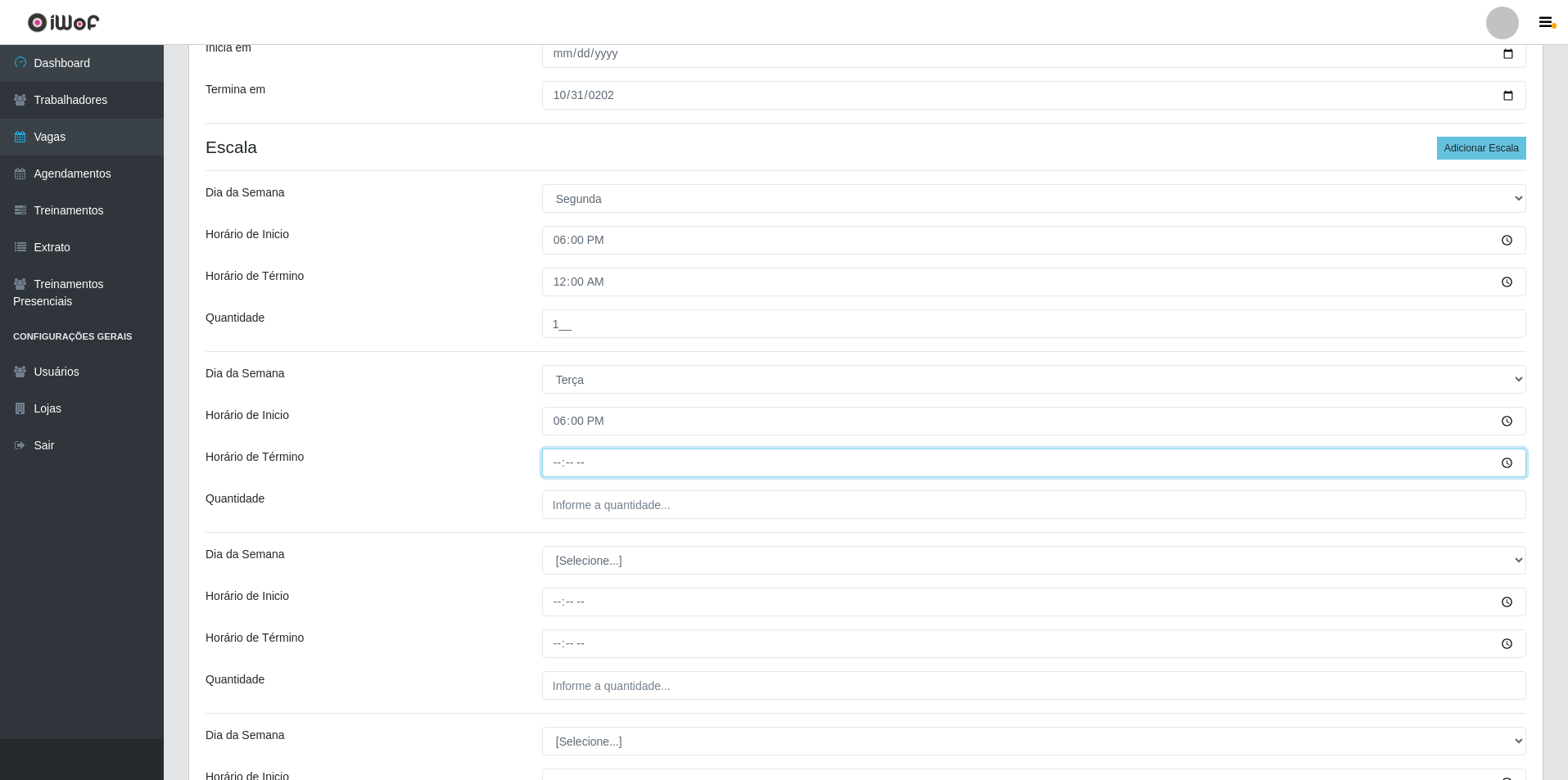
click at [562, 460] on input "Horário de Término" at bounding box center [1034, 463] width 984 height 29
type input "00:00"
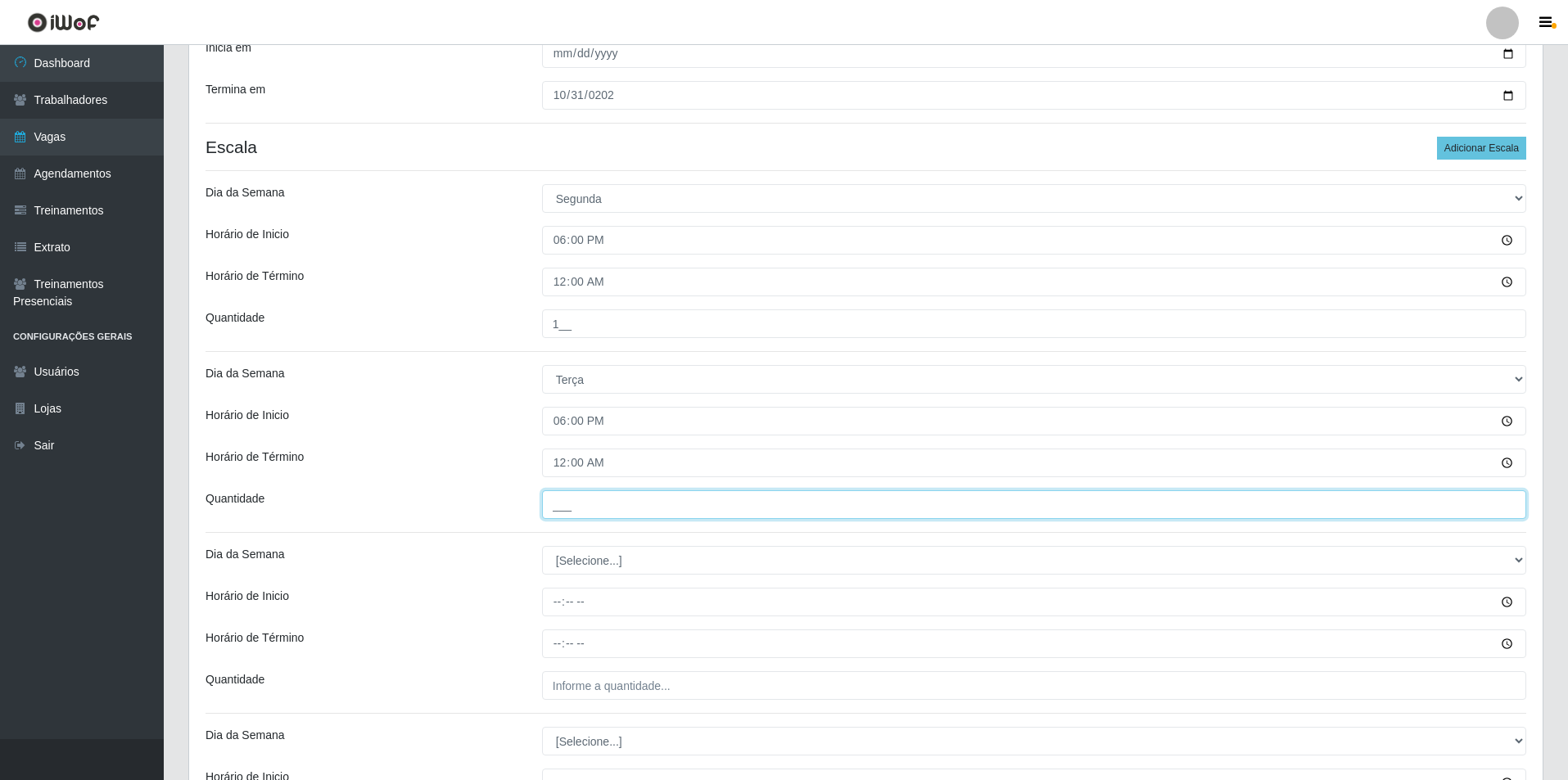
drag, startPoint x: 577, startPoint y: 495, endPoint x: 583, endPoint y: 502, distance: 9.2
click at [580, 496] on input "___" at bounding box center [1034, 504] width 984 height 29
type input "1__"
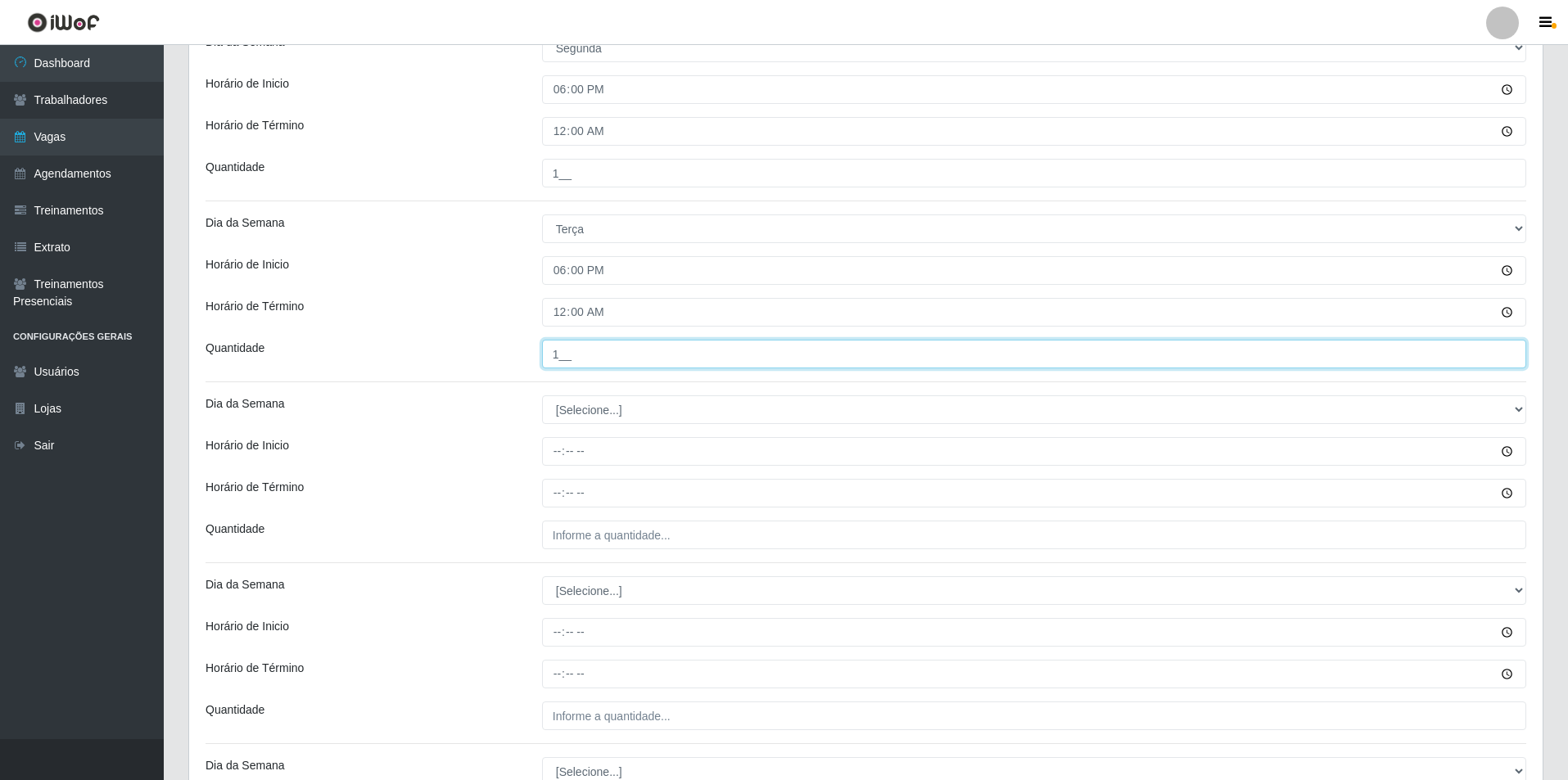
scroll to position [410, 0]
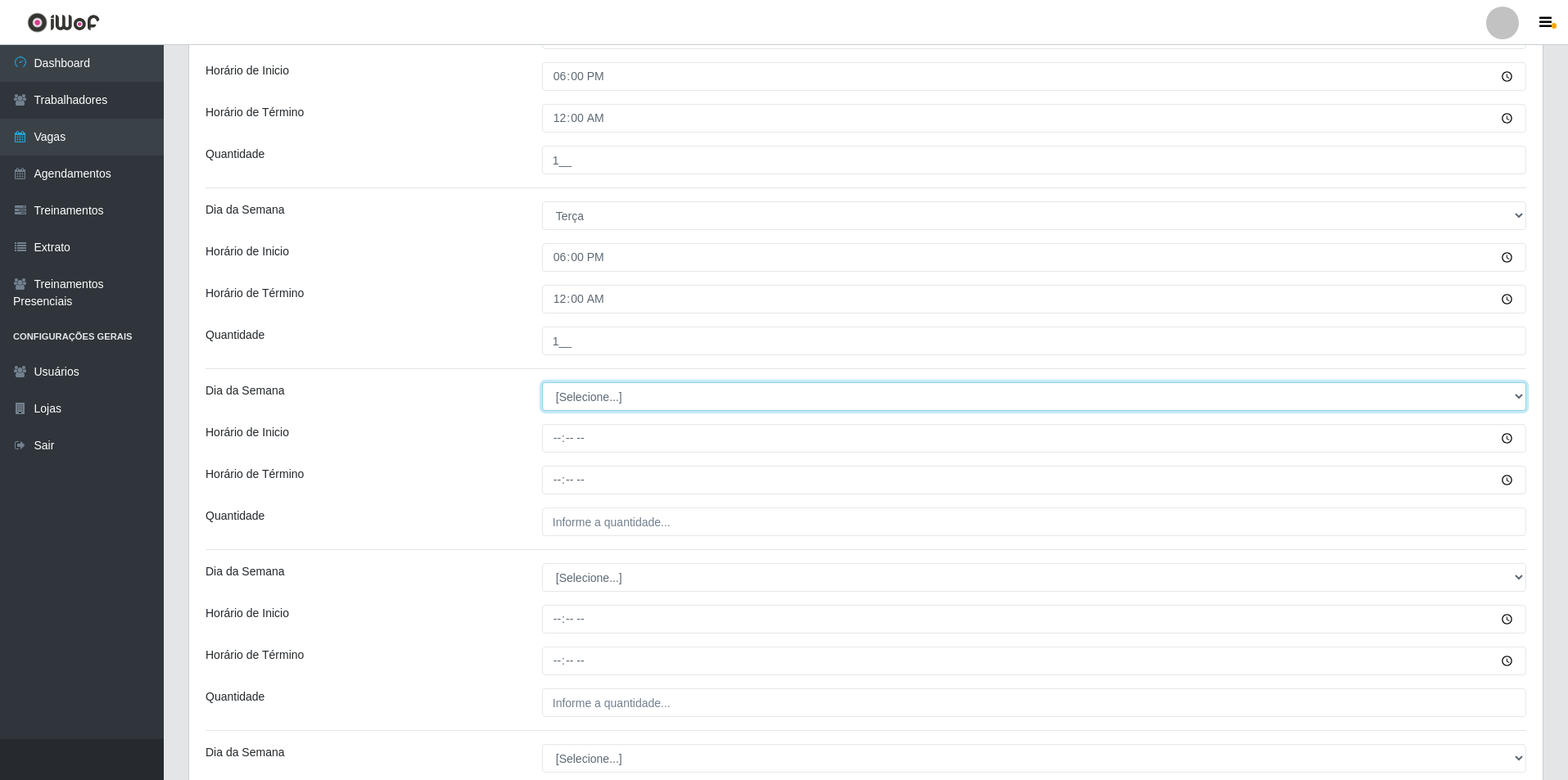
drag, startPoint x: 597, startPoint y: 392, endPoint x: 597, endPoint y: 402, distance: 10.0
click at [597, 392] on select "[Selecione...] Segunda Terça Quarta Quinta Sexta Sábado Domingo" at bounding box center [1034, 397] width 984 height 29
select select "3"
click at [542, 383] on select "[Selecione...] Segunda Terça Quarta Quinta Sexta Sábado Domingo" at bounding box center [1034, 397] width 984 height 29
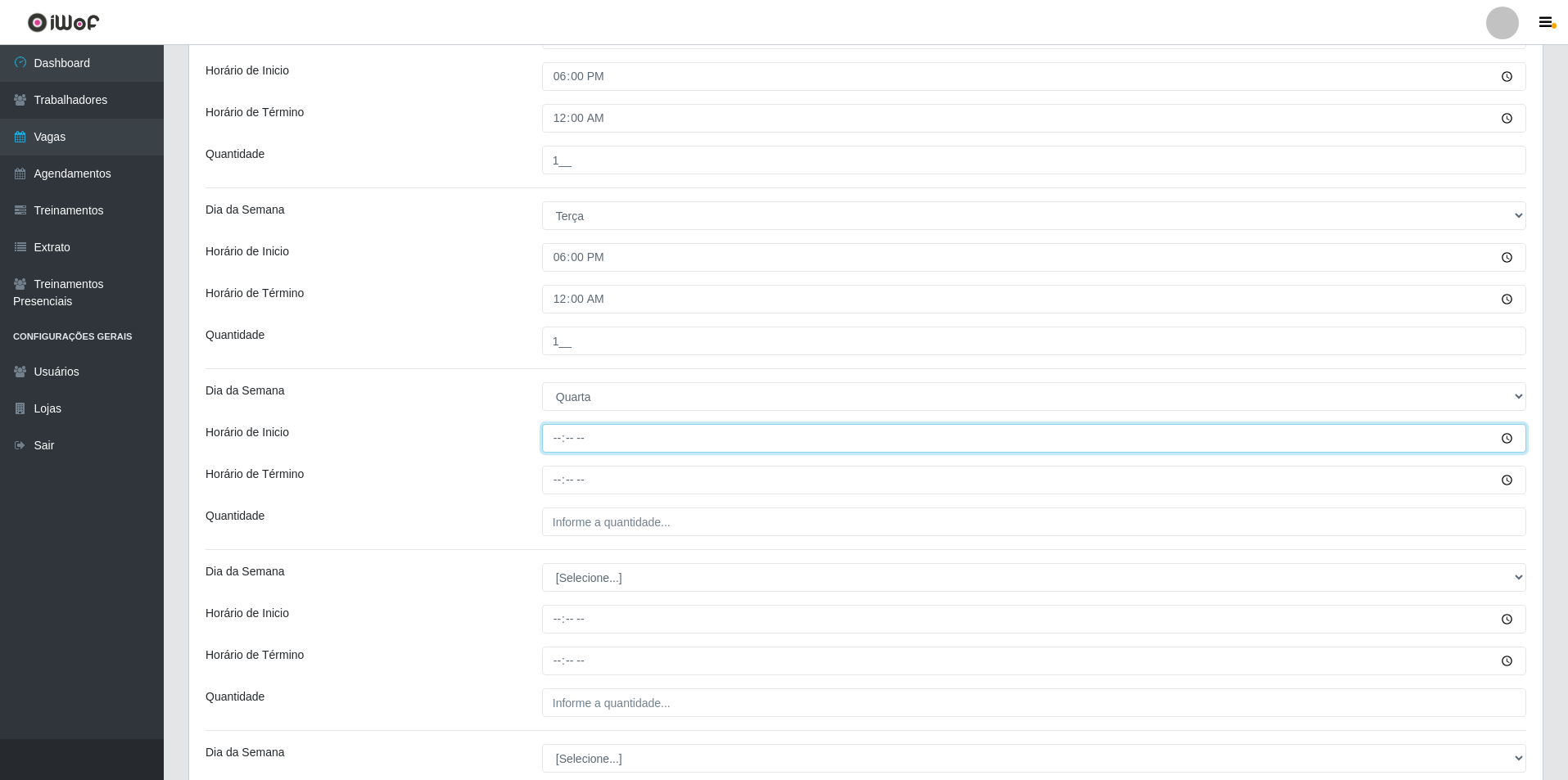
click at [558, 440] on input "Horário de Inicio" at bounding box center [1034, 438] width 984 height 29
type input "18:00"
click at [556, 482] on input "Horário de Término" at bounding box center [1034, 480] width 984 height 29
type input "00:00"
drag, startPoint x: 577, startPoint y: 515, endPoint x: 590, endPoint y: 526, distance: 17.0
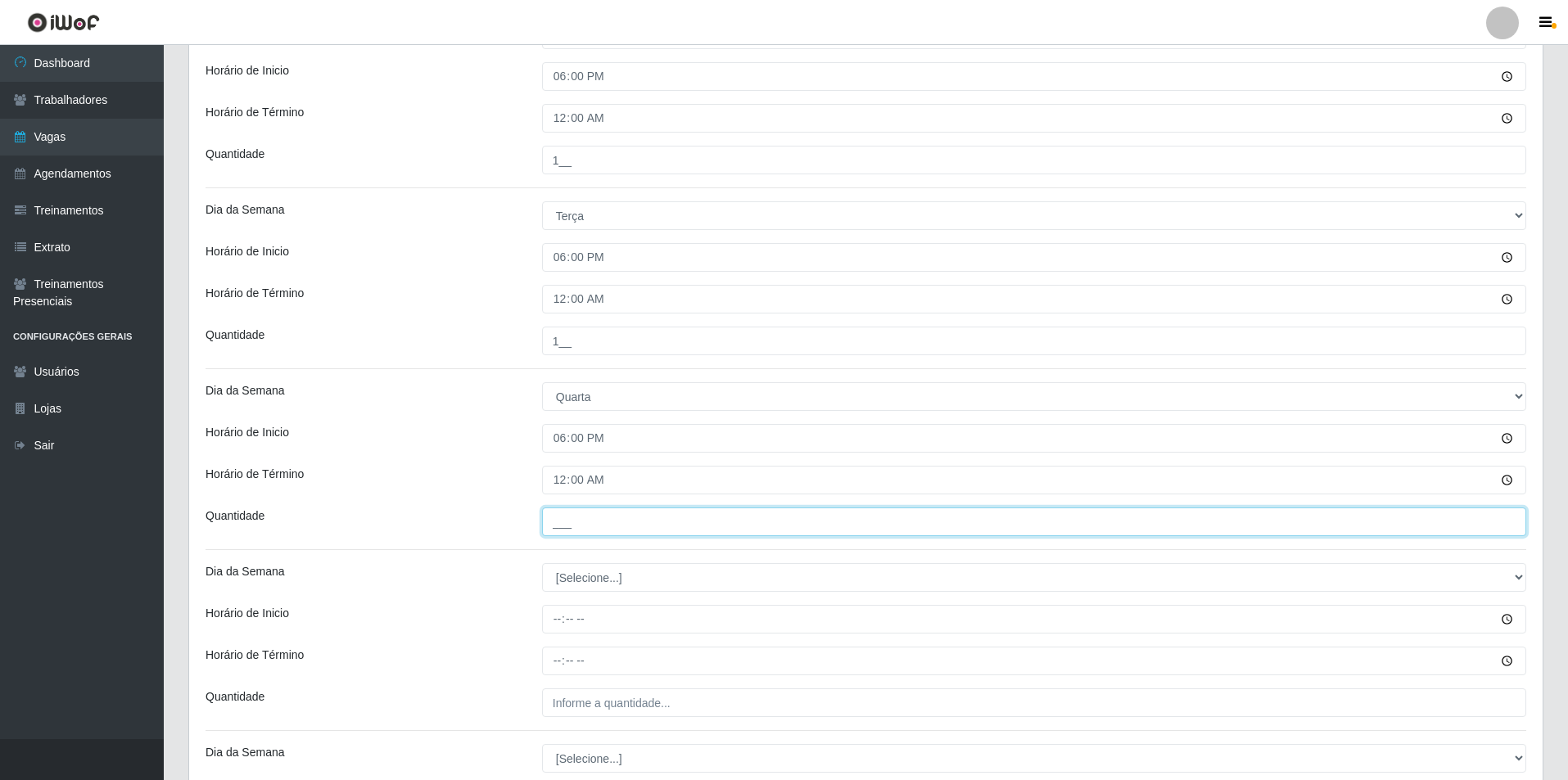
click at [577, 515] on input "___" at bounding box center [1034, 522] width 984 height 29
type input "1__"
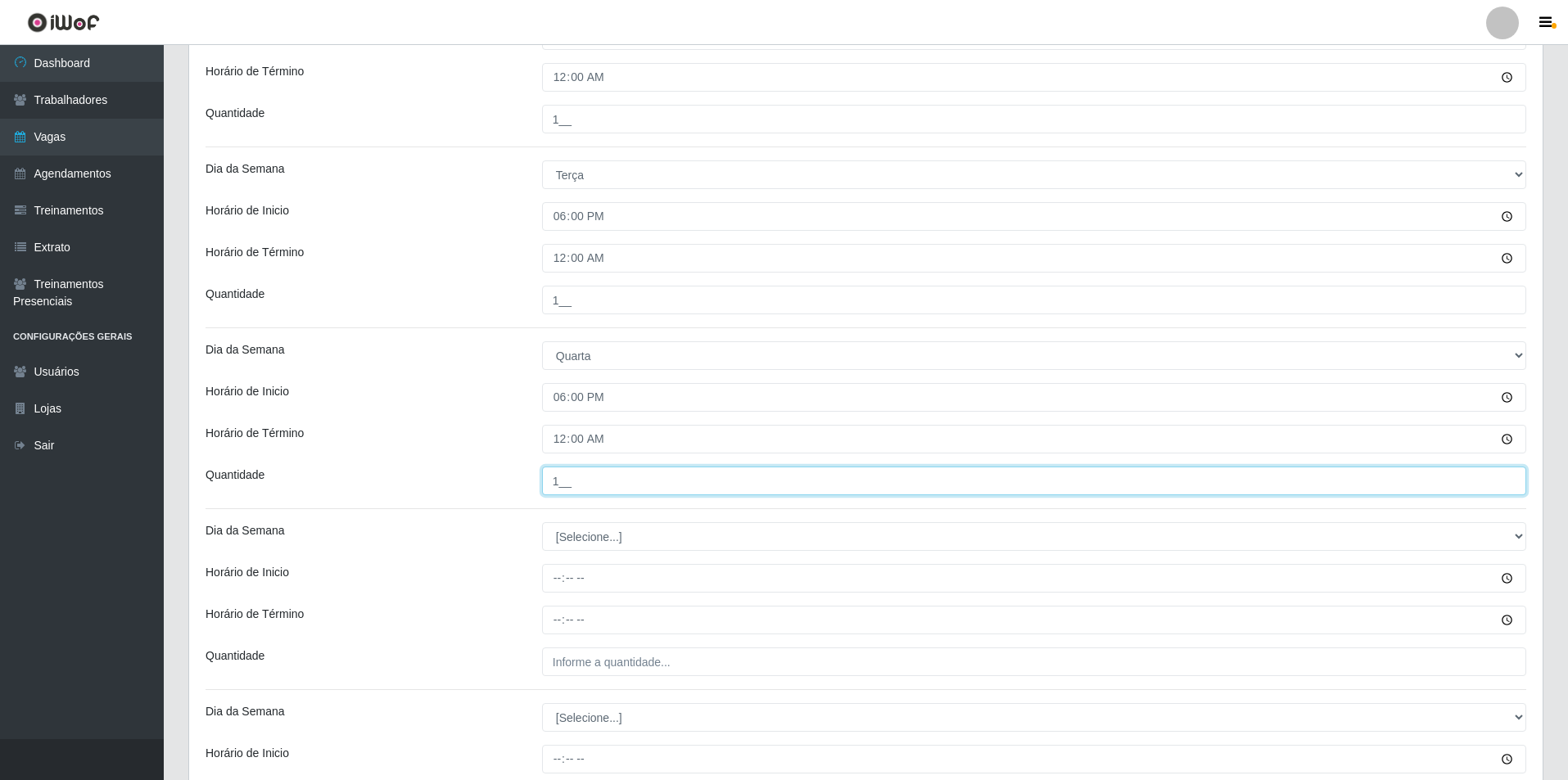
scroll to position [491, 0]
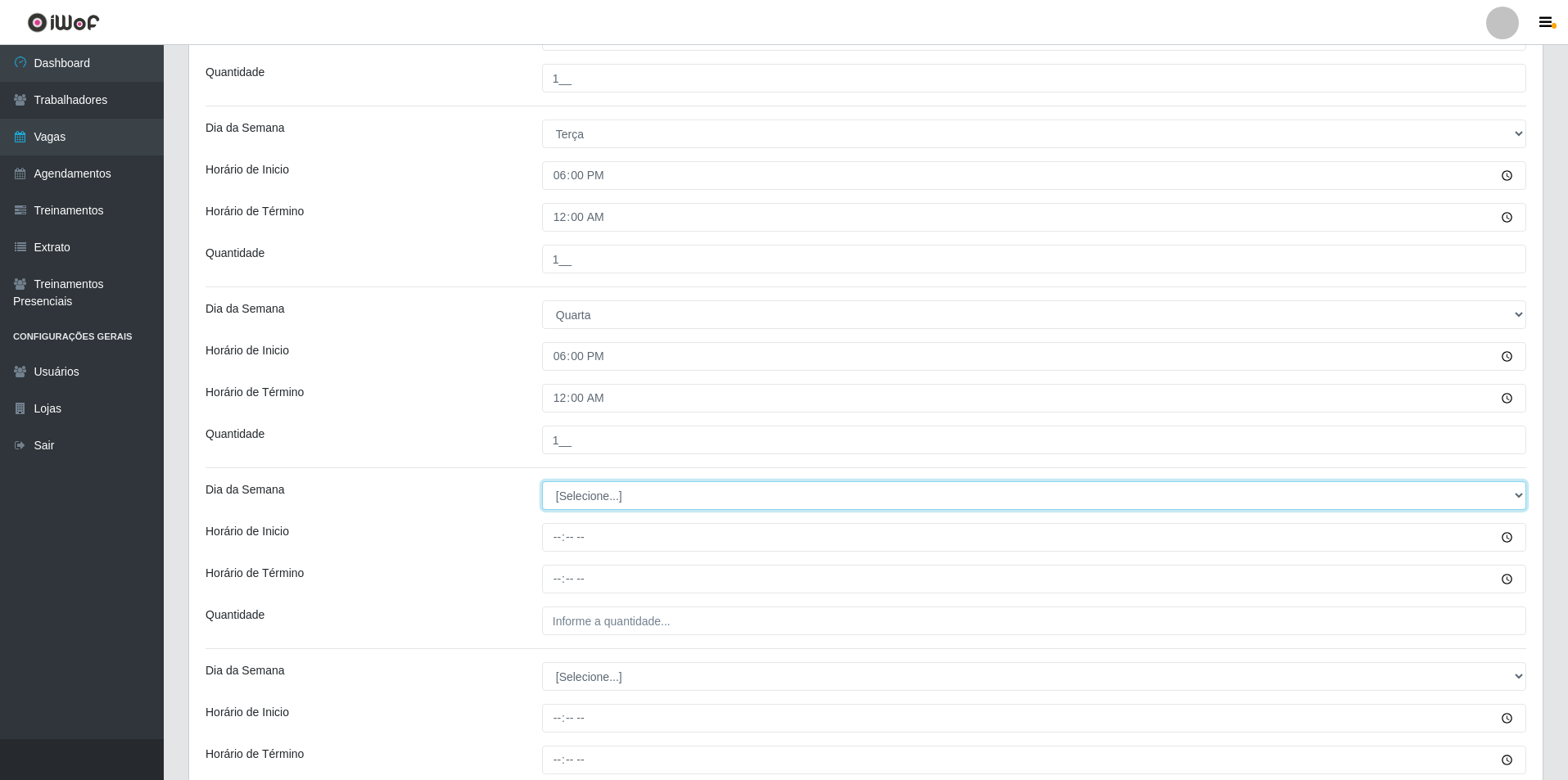
click at [579, 489] on select "[Selecione...] Segunda Terça Quarta Quinta Sexta Sábado Domingo" at bounding box center [1034, 496] width 984 height 29
select select "4"
click at [542, 482] on select "[Selecione...] Segunda Terça Quarta Quinta Sexta Sábado Domingo" at bounding box center [1034, 496] width 984 height 29
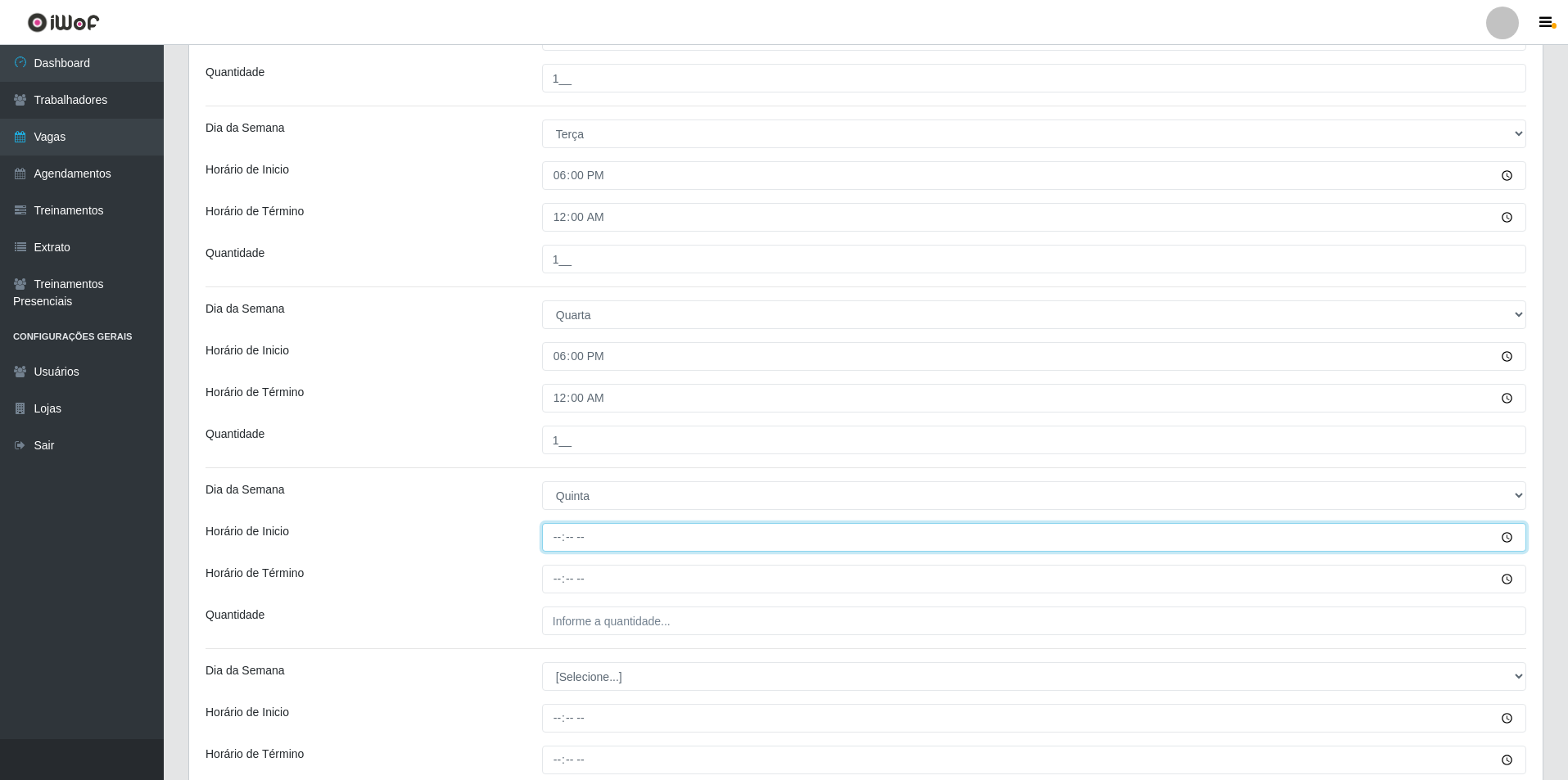
click at [564, 544] on input "Horário de Inicio" at bounding box center [1034, 537] width 984 height 29
type input "18:00"
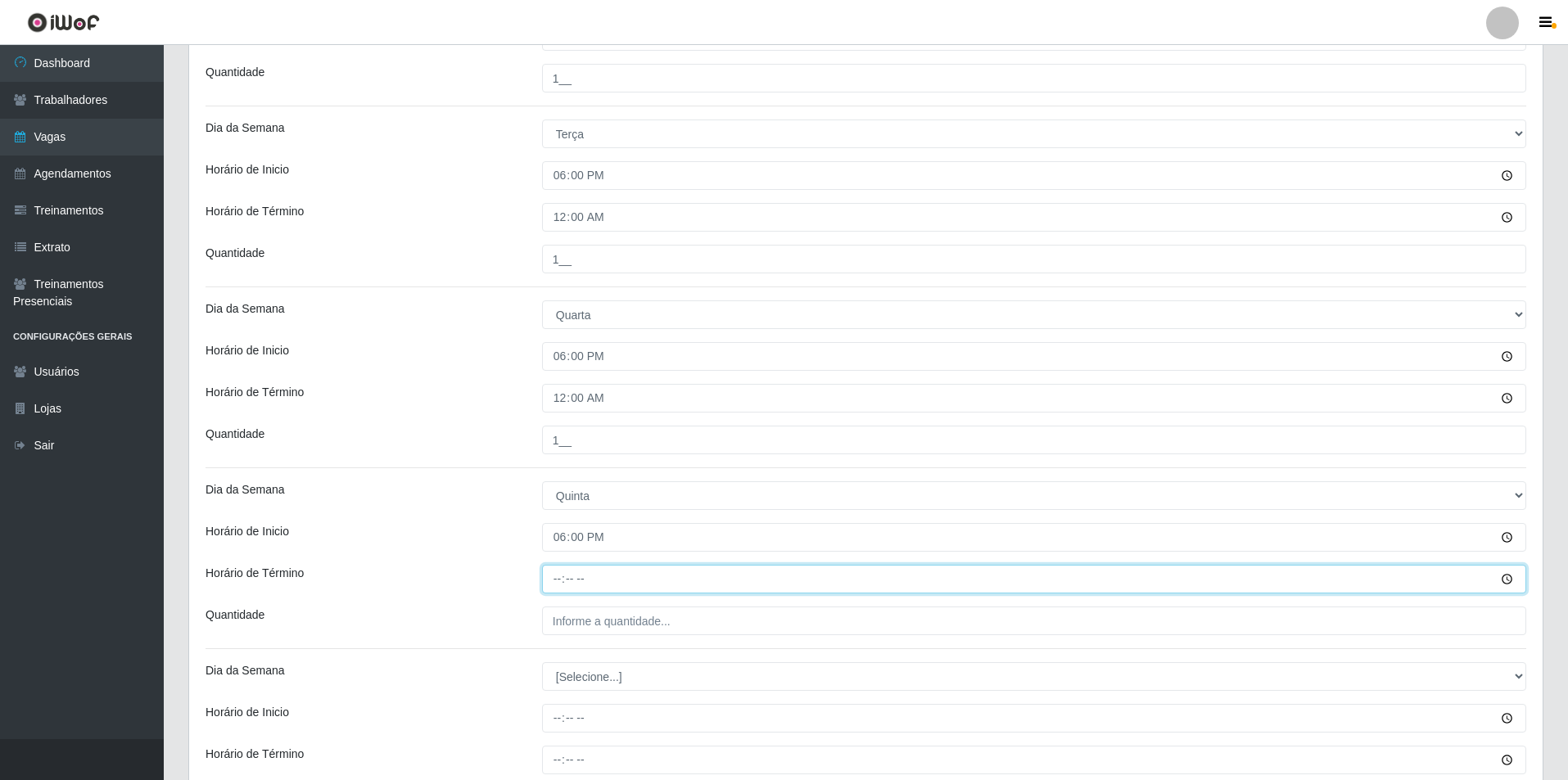
click at [561, 581] on input "Horário de Término" at bounding box center [1034, 579] width 984 height 29
type input "00:00"
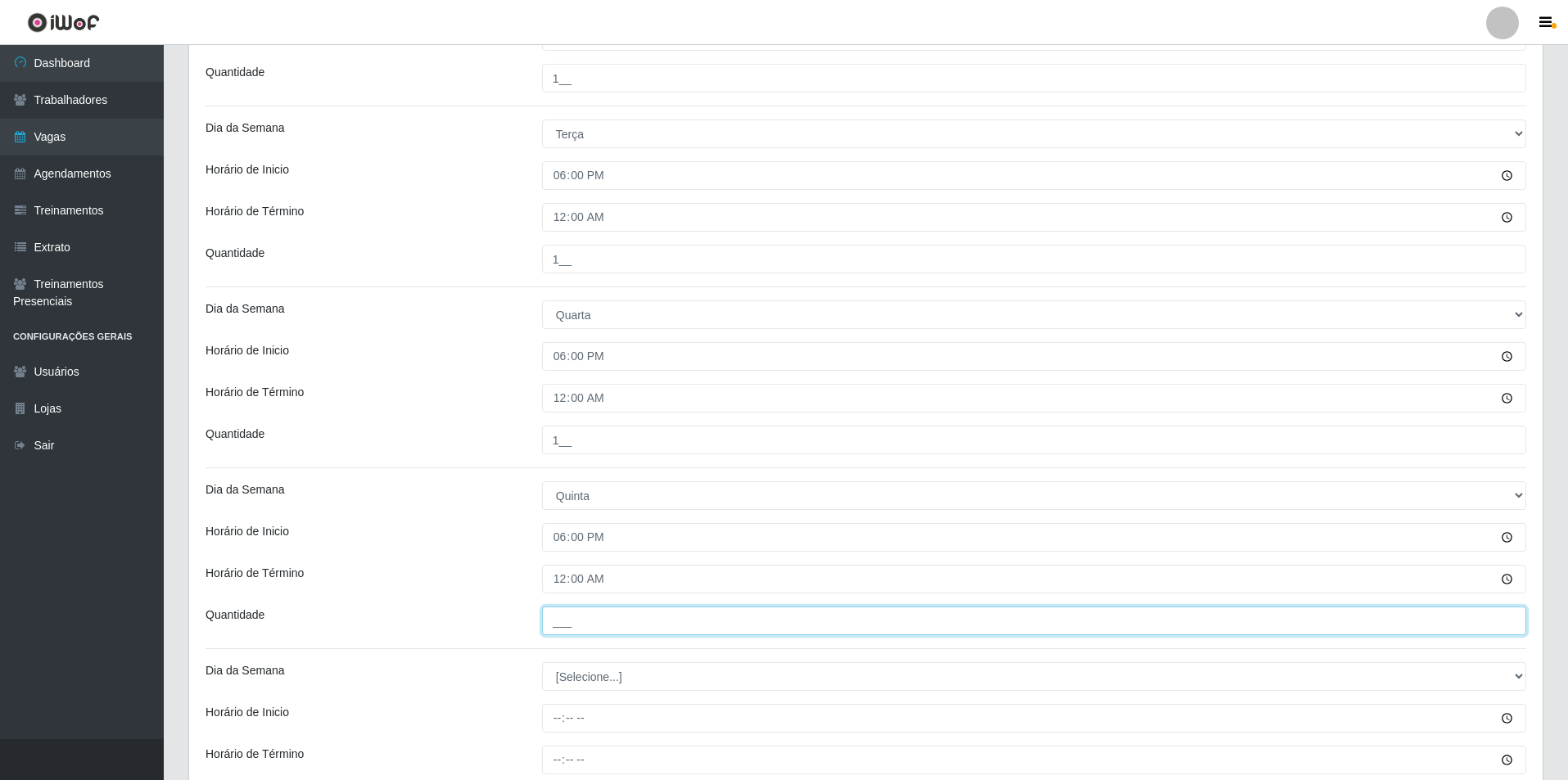
drag, startPoint x: 588, startPoint y: 613, endPoint x: 600, endPoint y: 620, distance: 13.9
click at [588, 613] on input "___" at bounding box center [1034, 621] width 984 height 29
type input "1__"
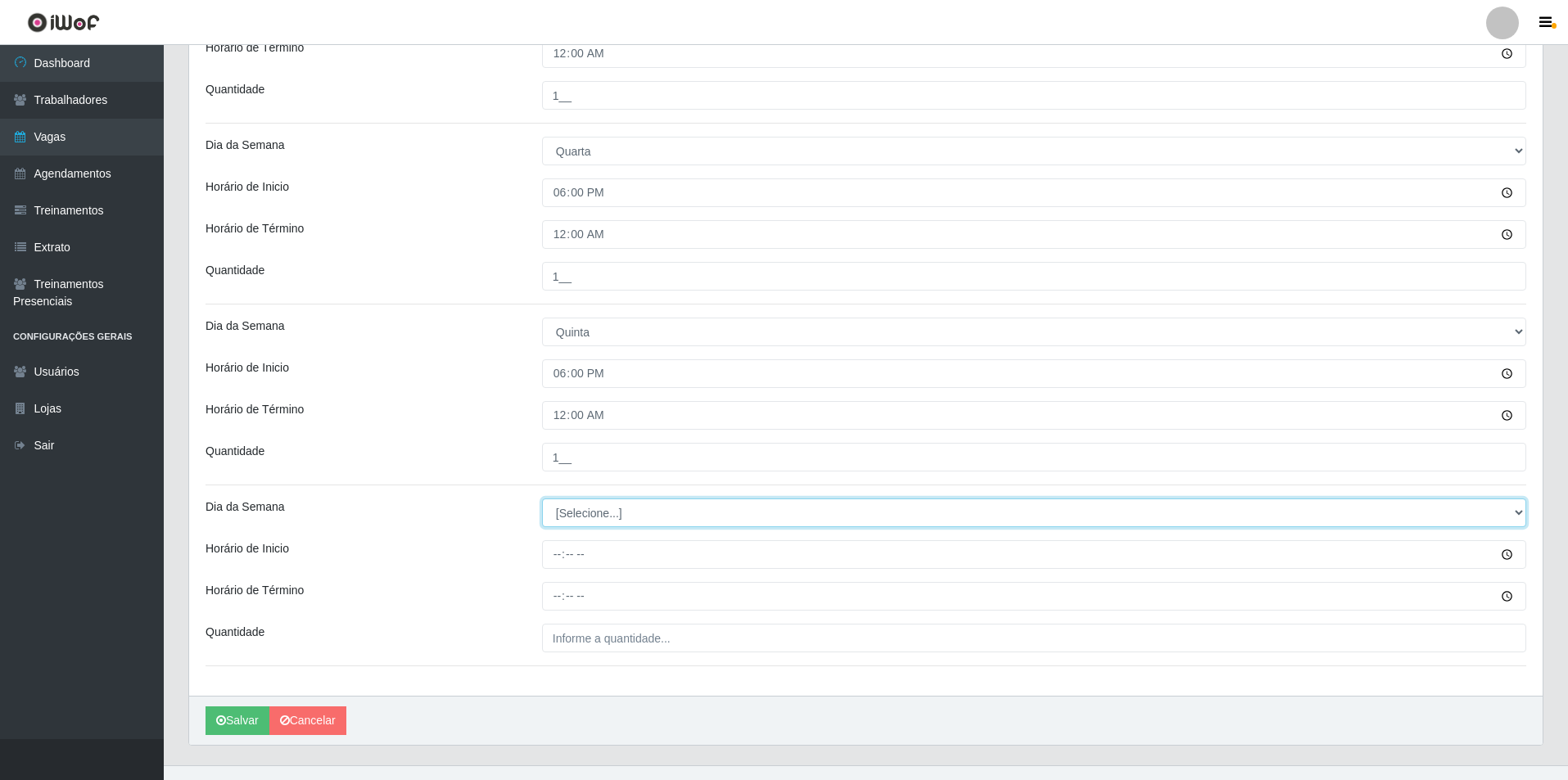
click at [630, 517] on select "[Selecione...] Segunda Terça Quarta Quinta Sexta Sábado Domingo" at bounding box center [1034, 512] width 984 height 29
select select "5"
click at [542, 498] on select "[Selecione...] Segunda Terça Quarta Quinta Sexta Sábado Domingo" at bounding box center [1034, 512] width 984 height 29
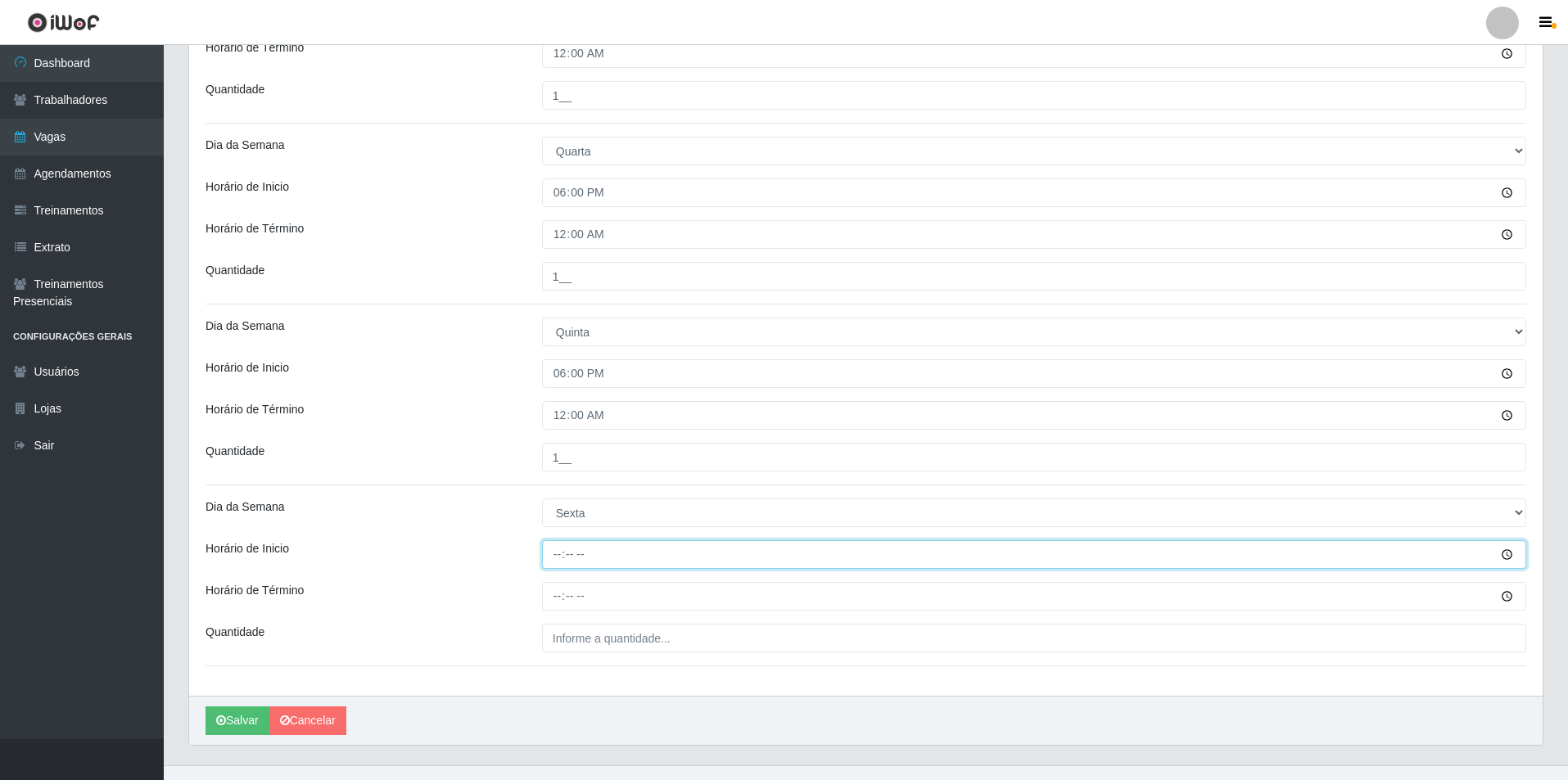
click at [557, 552] on input "Horário de Inicio" at bounding box center [1034, 554] width 984 height 29
type input "18:00"
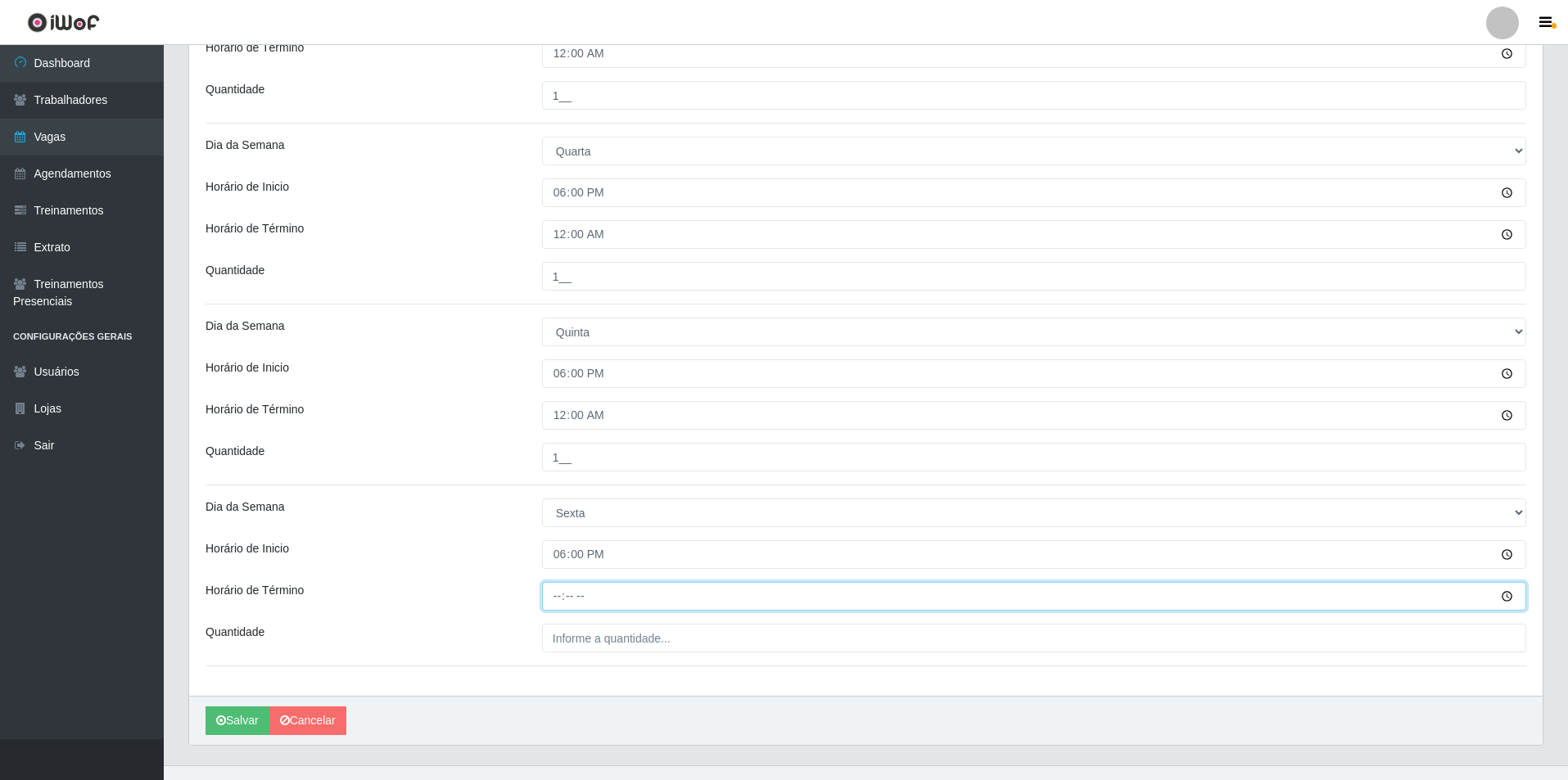
click at [554, 586] on input "Horário de Término" at bounding box center [1034, 596] width 984 height 29
type input "00:00"
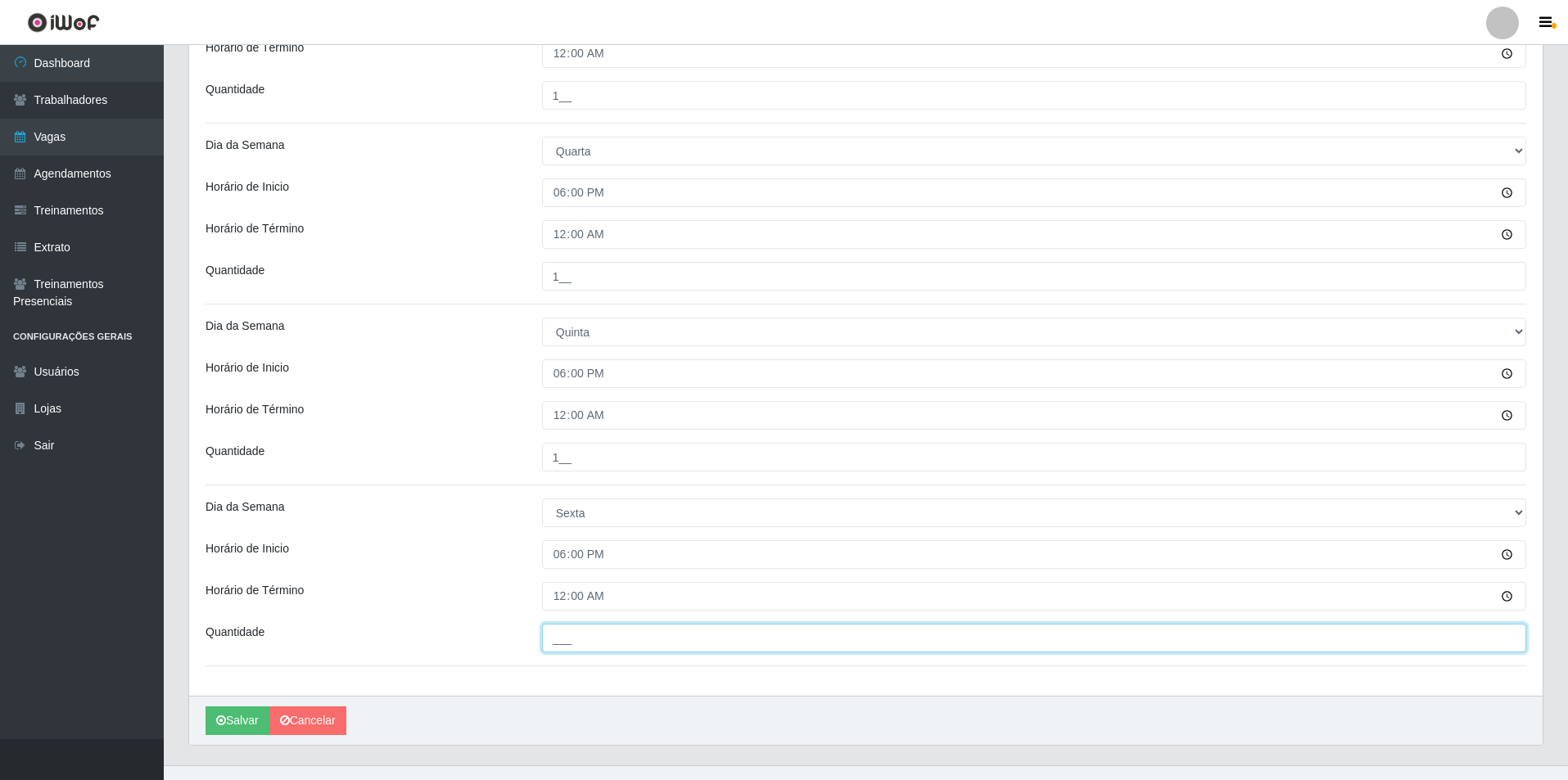
click at [612, 632] on input "___" at bounding box center [1034, 637] width 984 height 29
type input "1__"
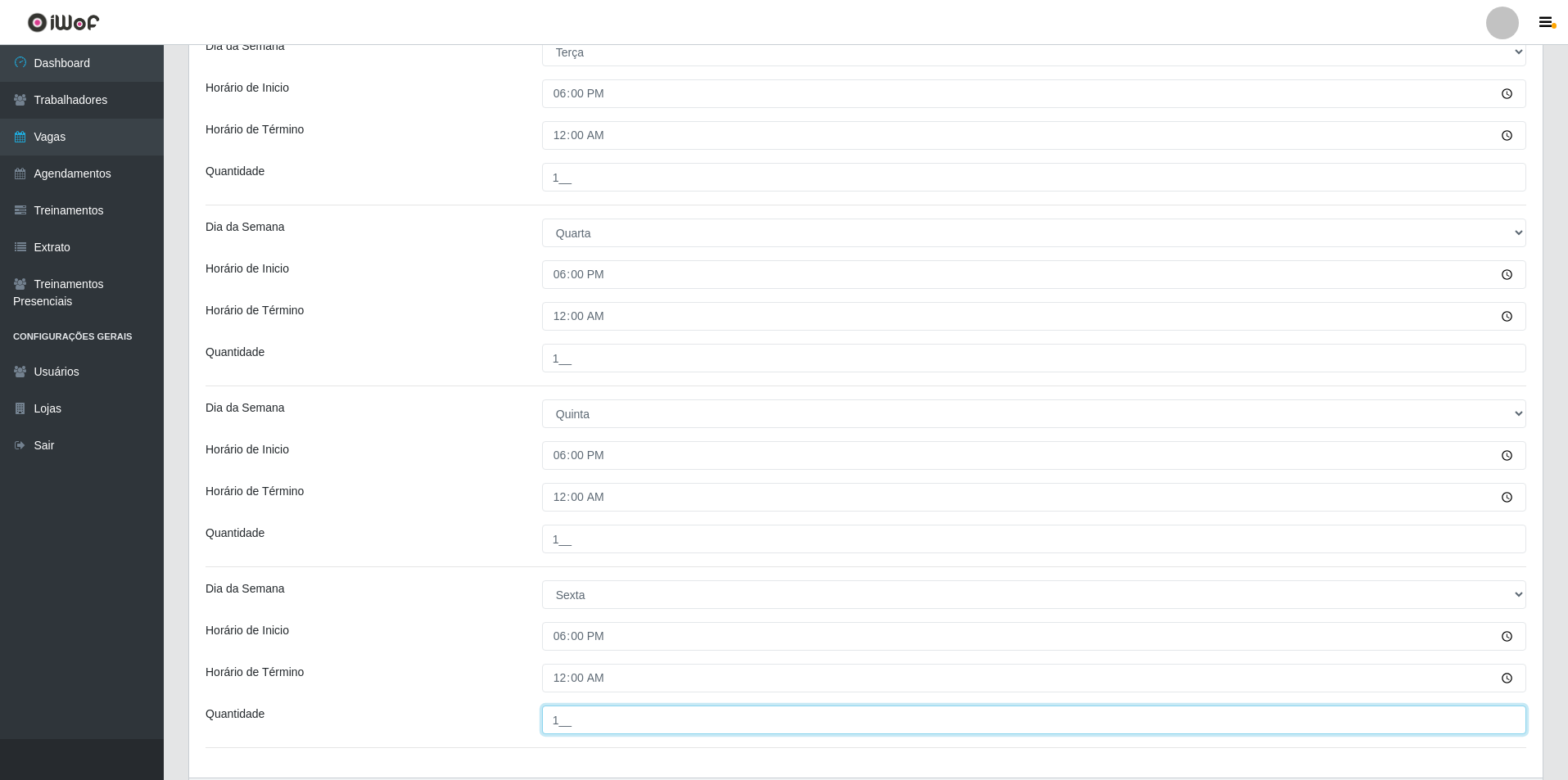
scroll to position [681, 0]
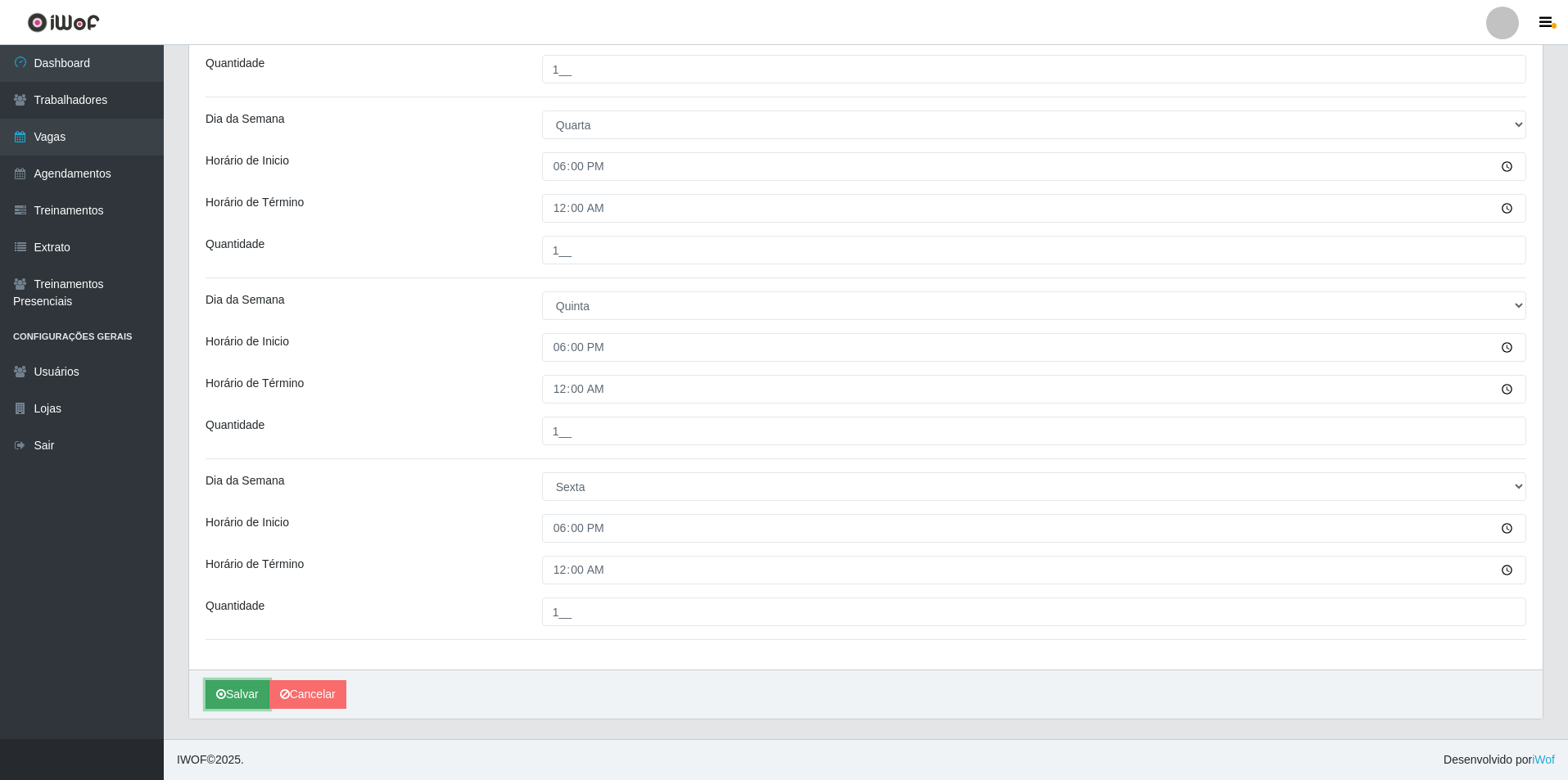
click at [234, 702] on button "Salvar" at bounding box center [237, 694] width 63 height 29
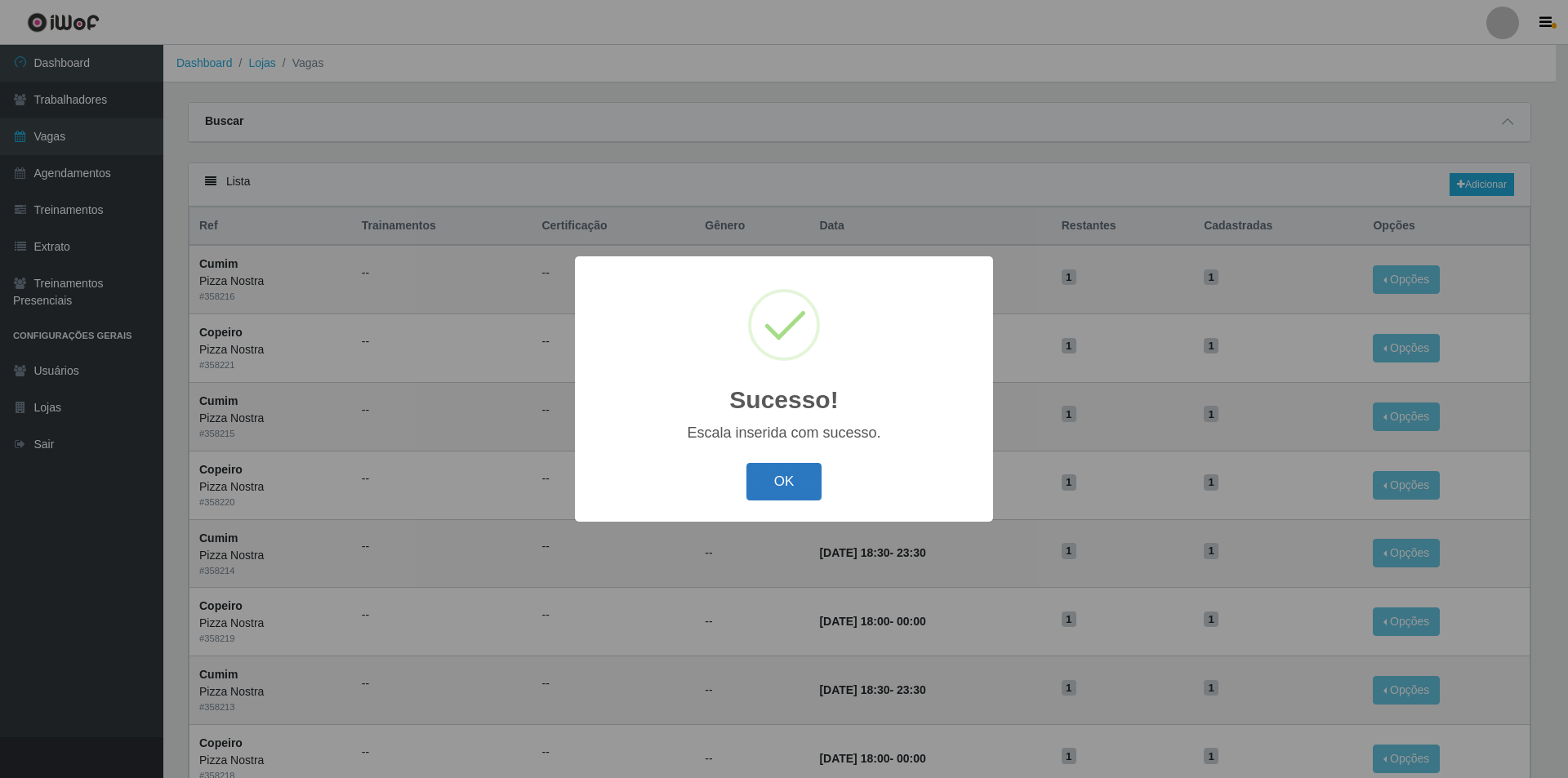
click at [808, 471] on button "OK" at bounding box center [784, 482] width 76 height 38
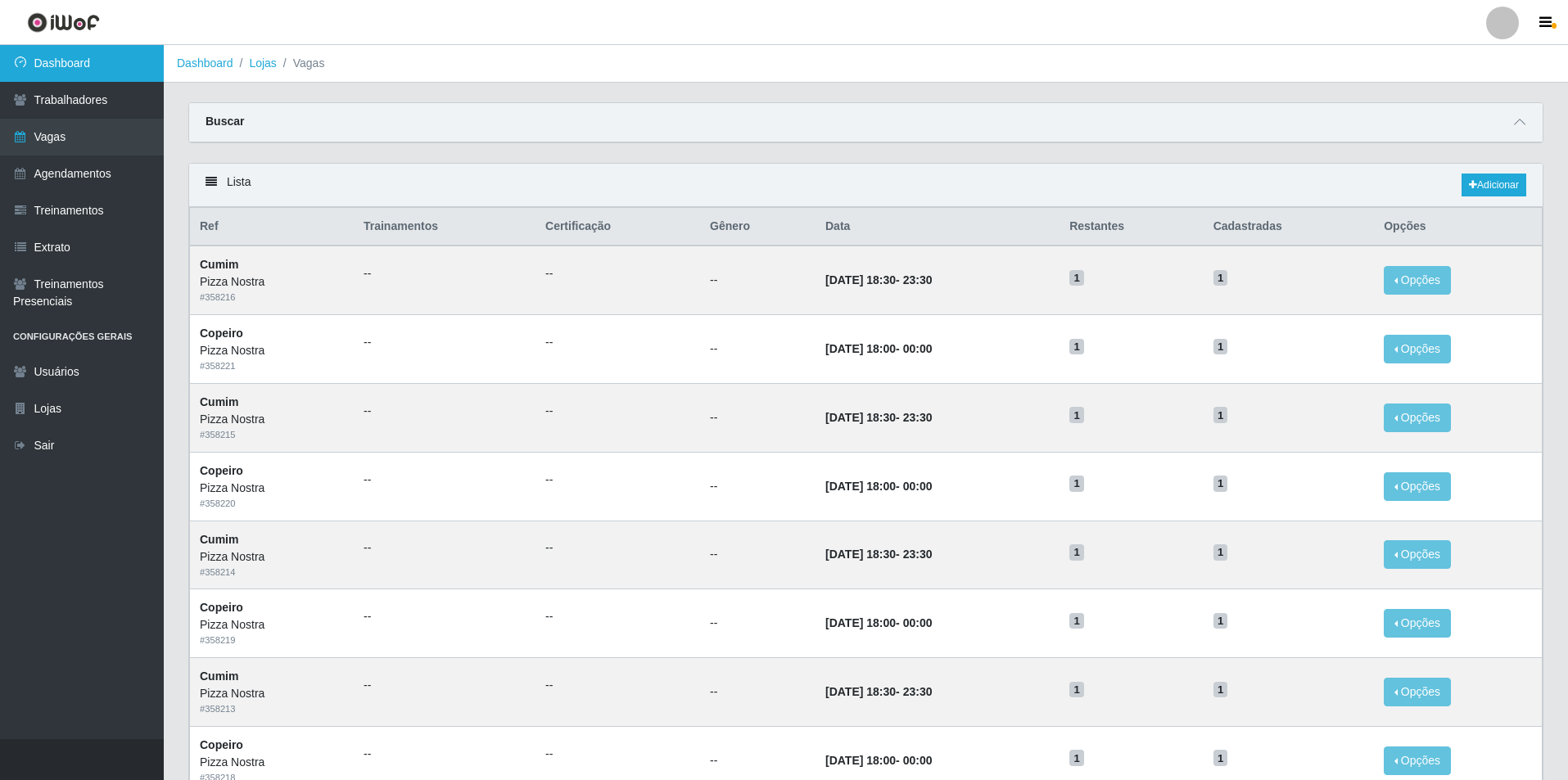
click at [49, 61] on link "Dashboard" at bounding box center [82, 63] width 163 height 37
